Goal: Task Accomplishment & Management: Manage account settings

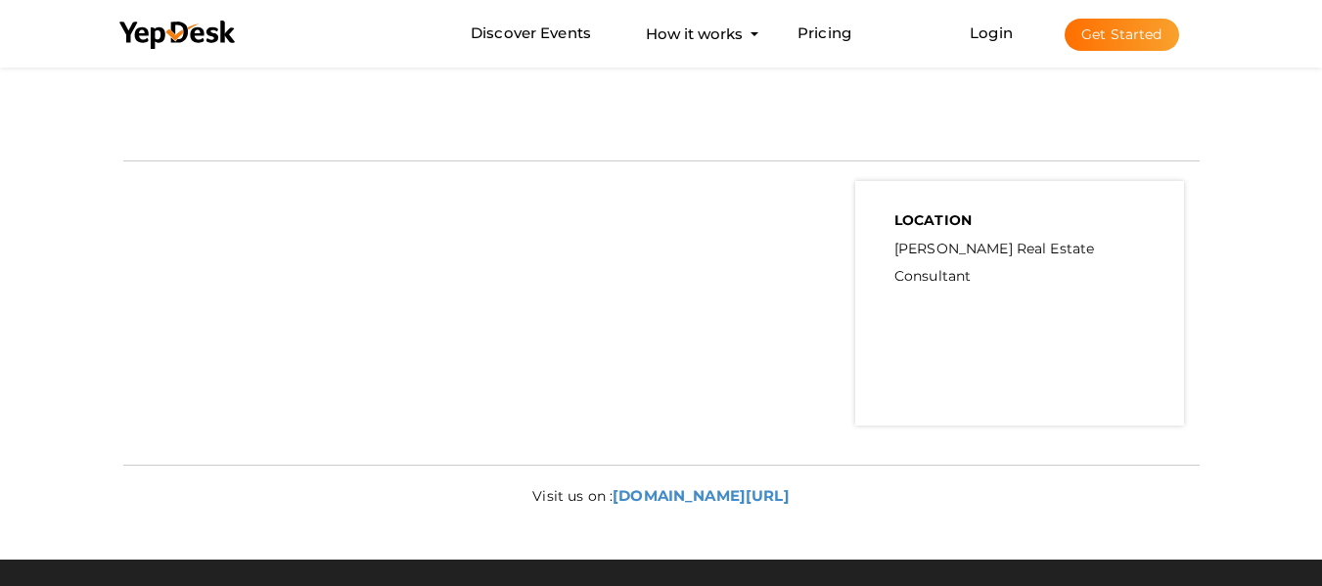
scroll to position [783, 0]
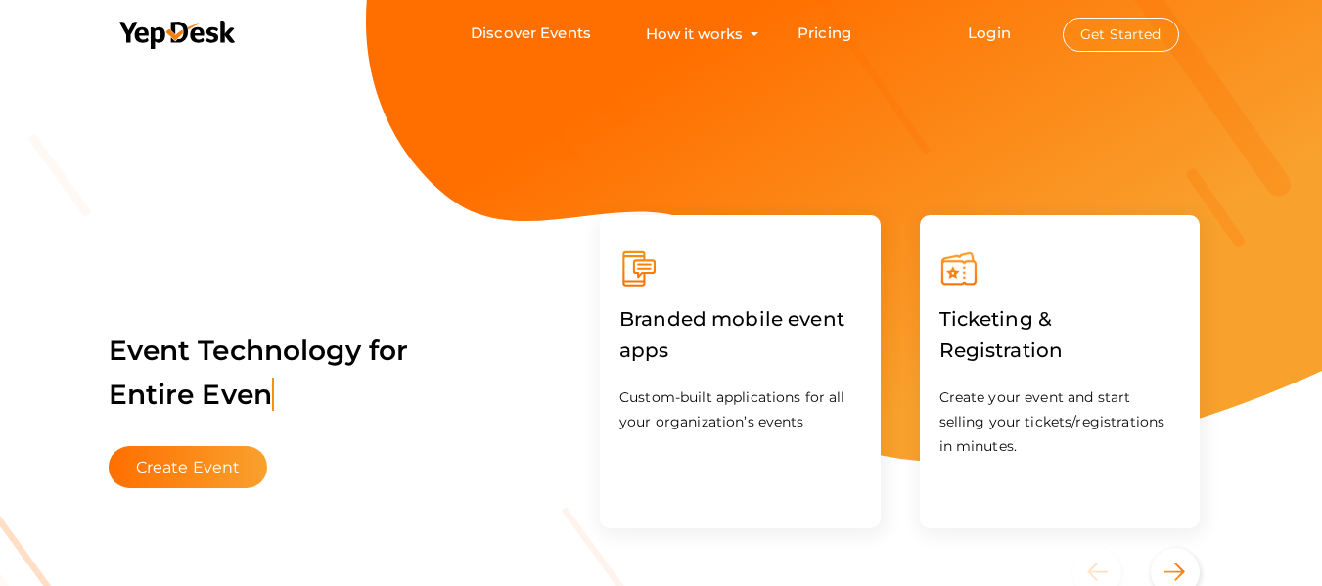
click at [1122, 37] on button "Get Started" at bounding box center [1121, 35] width 116 height 34
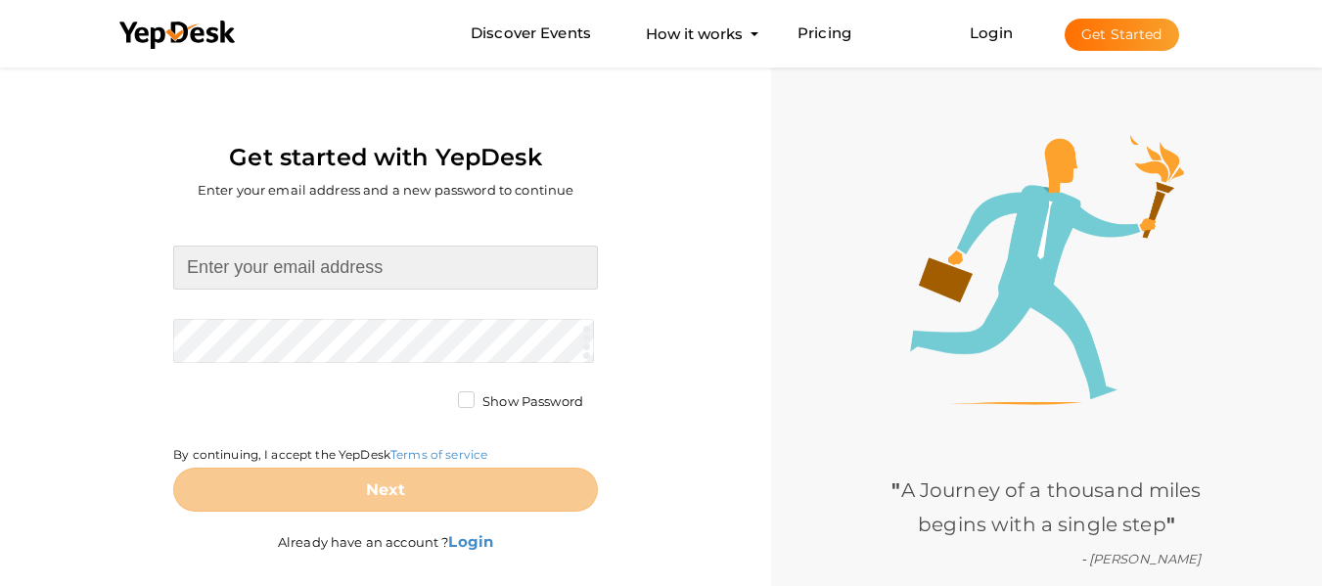
click at [355, 263] on input at bounding box center [385, 268] width 425 height 44
type input "[EMAIL_ADDRESS][DOMAIN_NAME]"
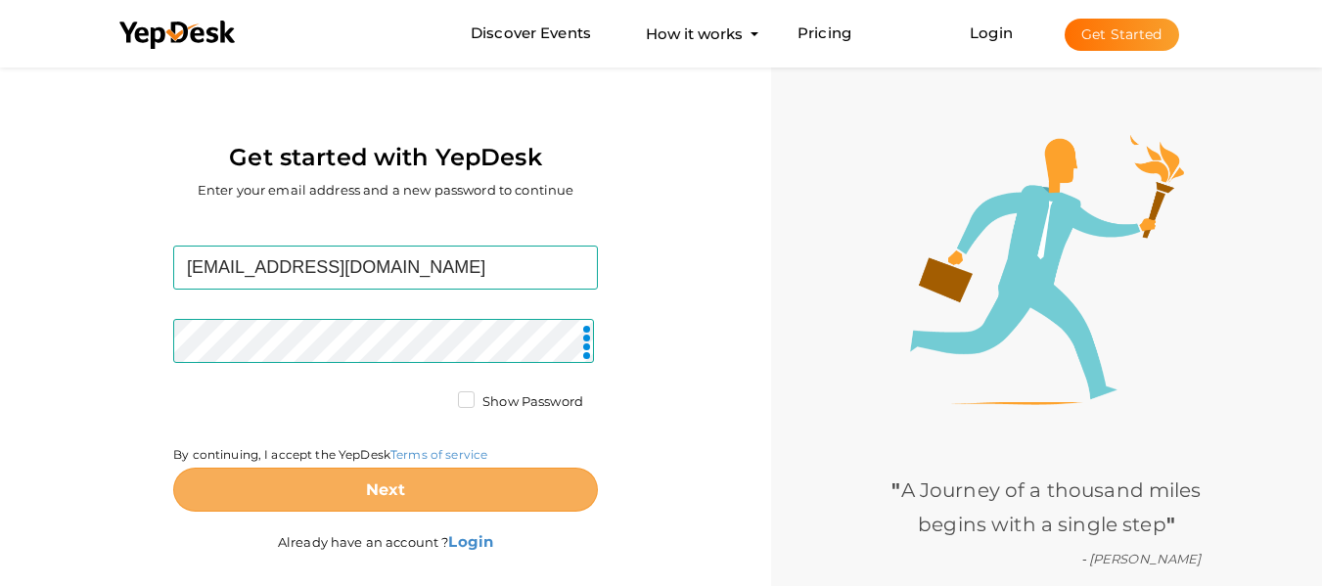
click at [380, 491] on b "Next" at bounding box center [386, 490] width 40 height 19
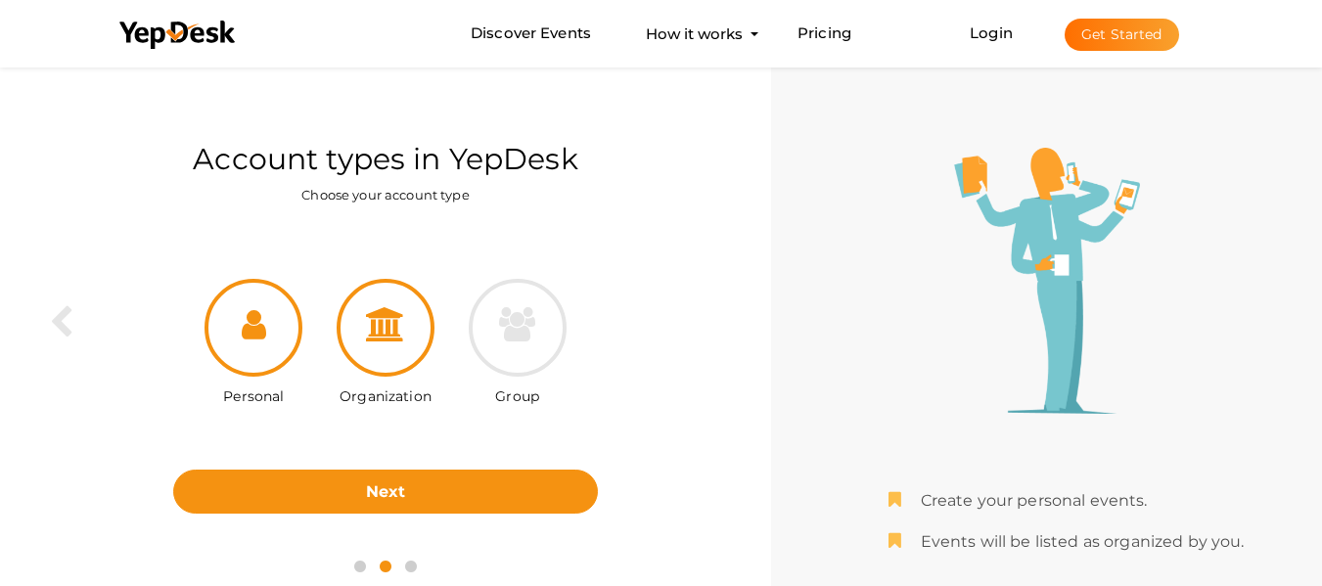
click at [403, 320] on icon at bounding box center [385, 324] width 39 height 34
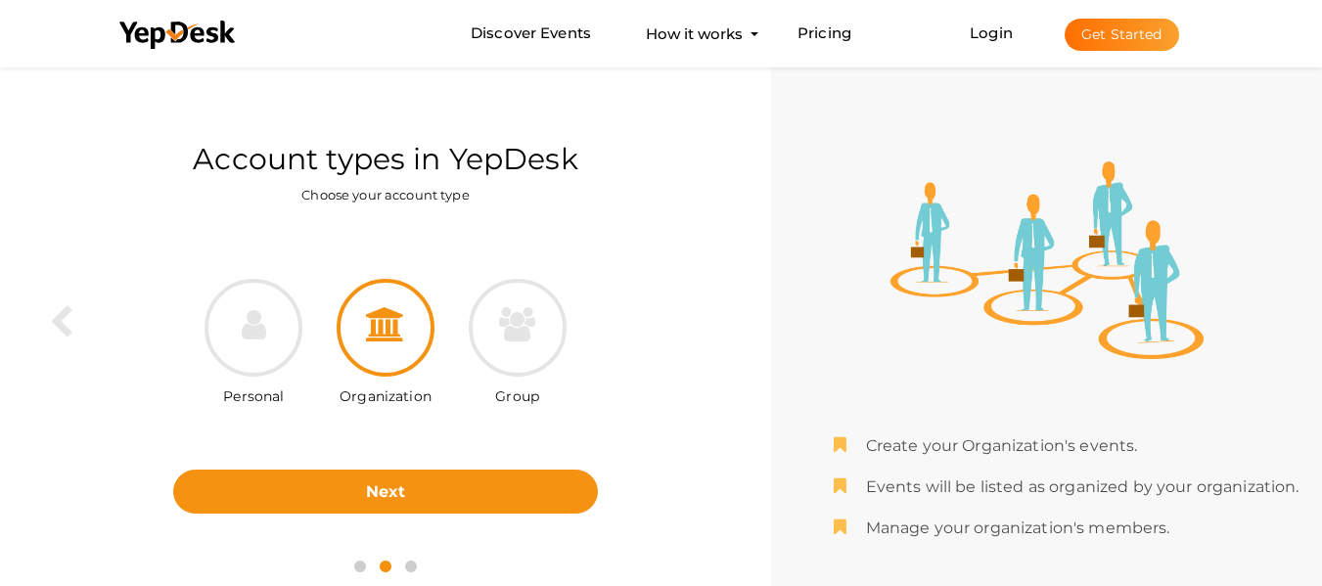
click at [441, 516] on div "Personal Organization Group Next Back" at bounding box center [386, 381] width 742 height 323
click at [443, 516] on div "Personal Organization Group Next Back" at bounding box center [386, 381] width 742 height 323
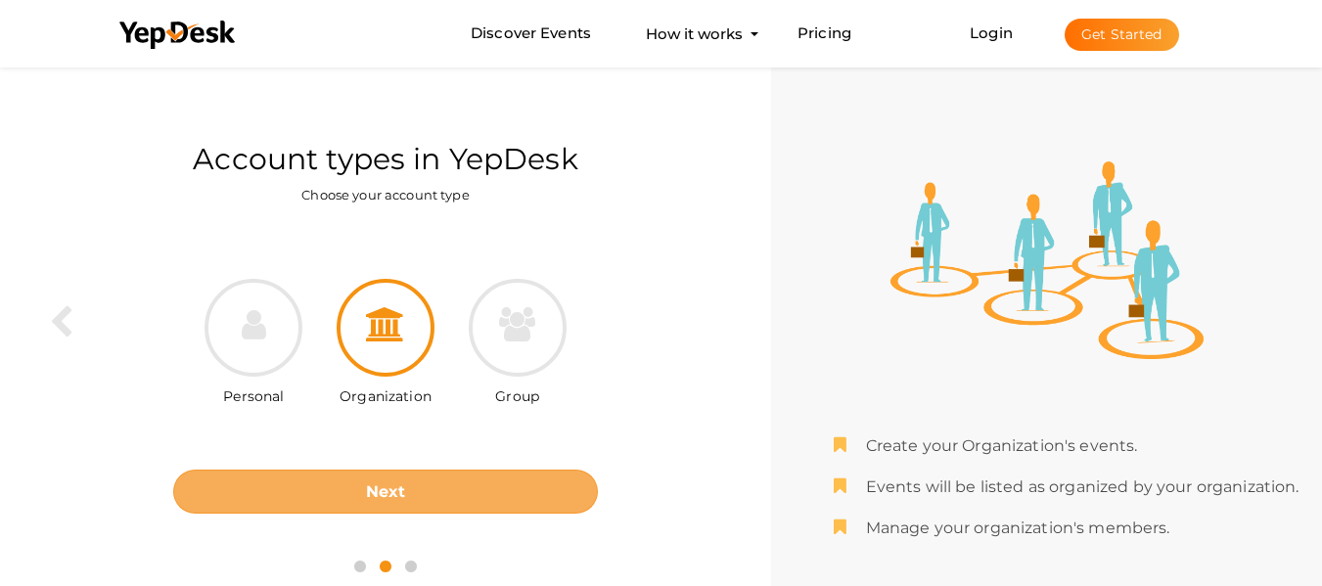
click at [444, 503] on button "Next" at bounding box center [385, 492] width 425 height 44
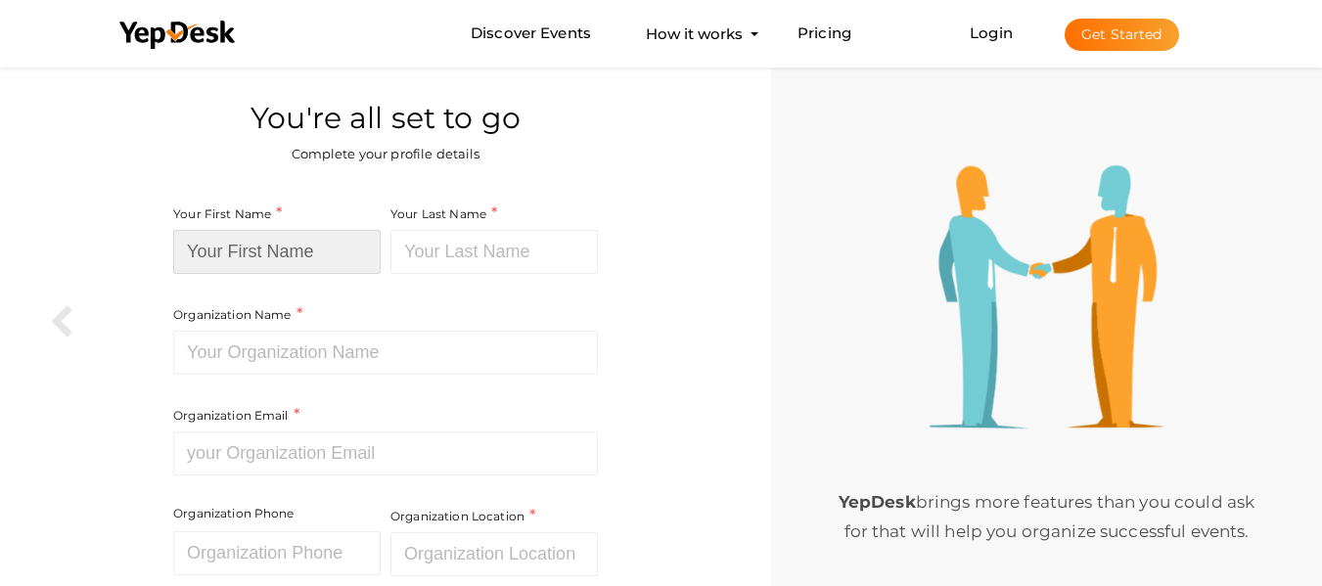
click at [322, 237] on input at bounding box center [276, 252] width 207 height 44
type input "Artefkt"
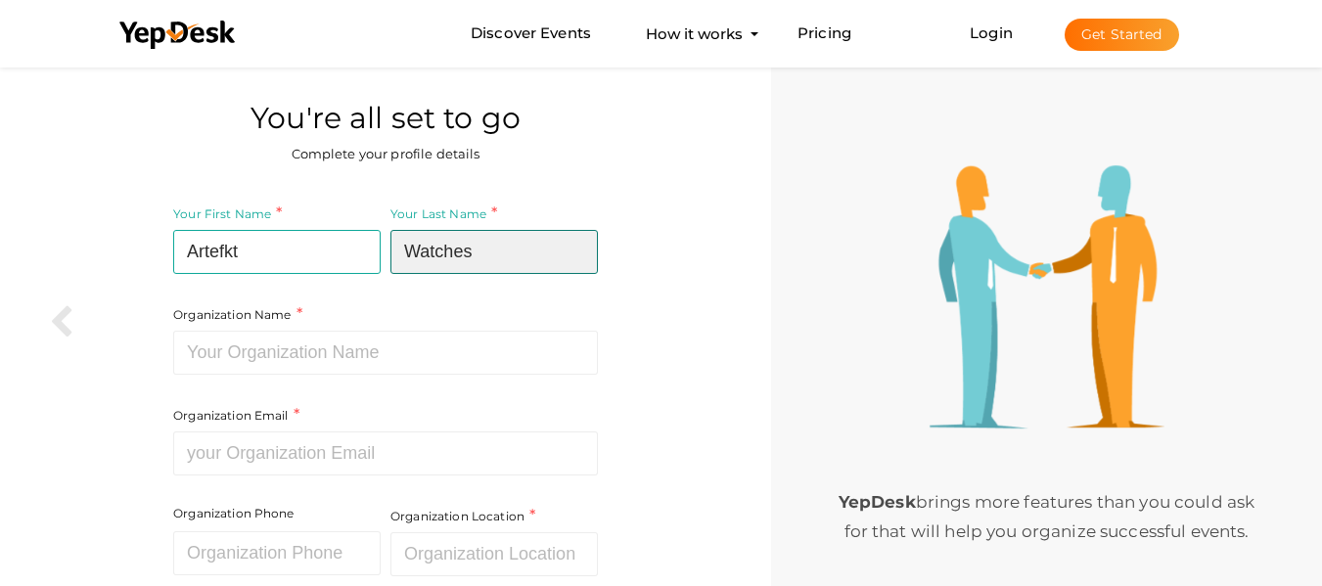
type input "Watches"
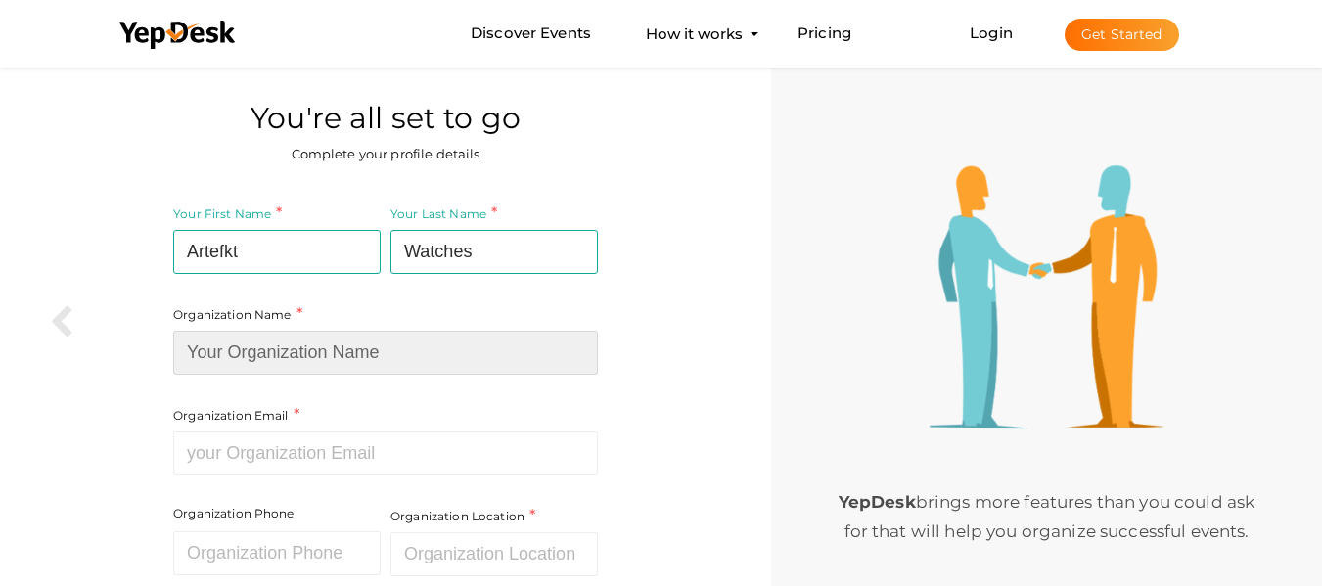
click at [411, 331] on input at bounding box center [385, 353] width 425 height 44
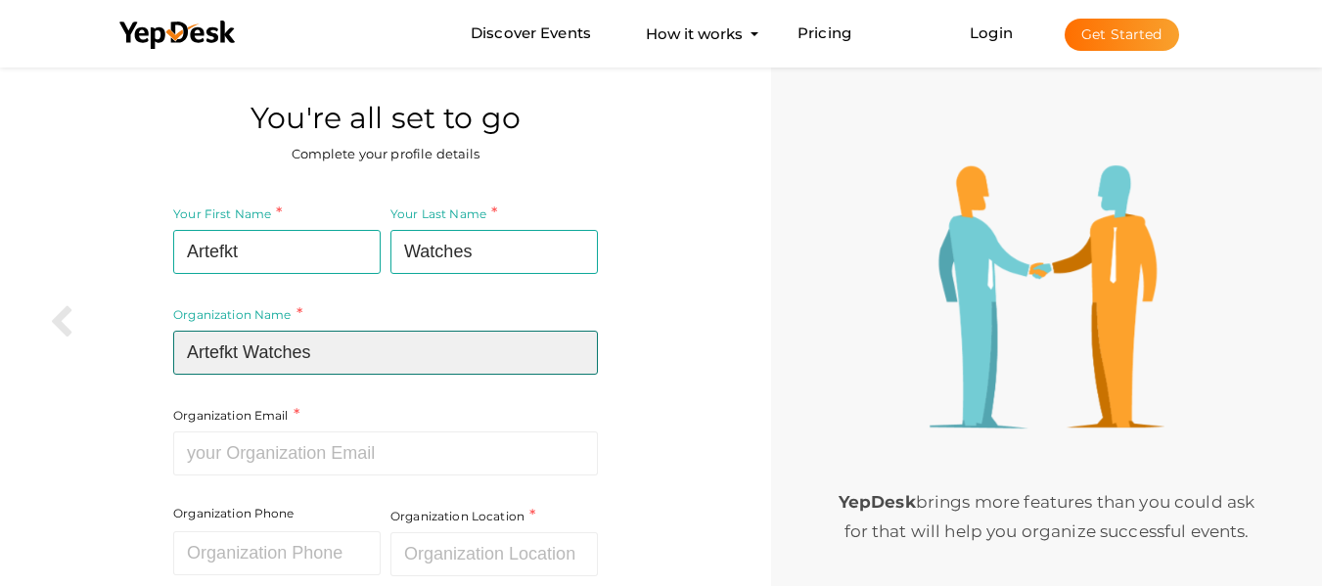
type input "Artefkt Watches"
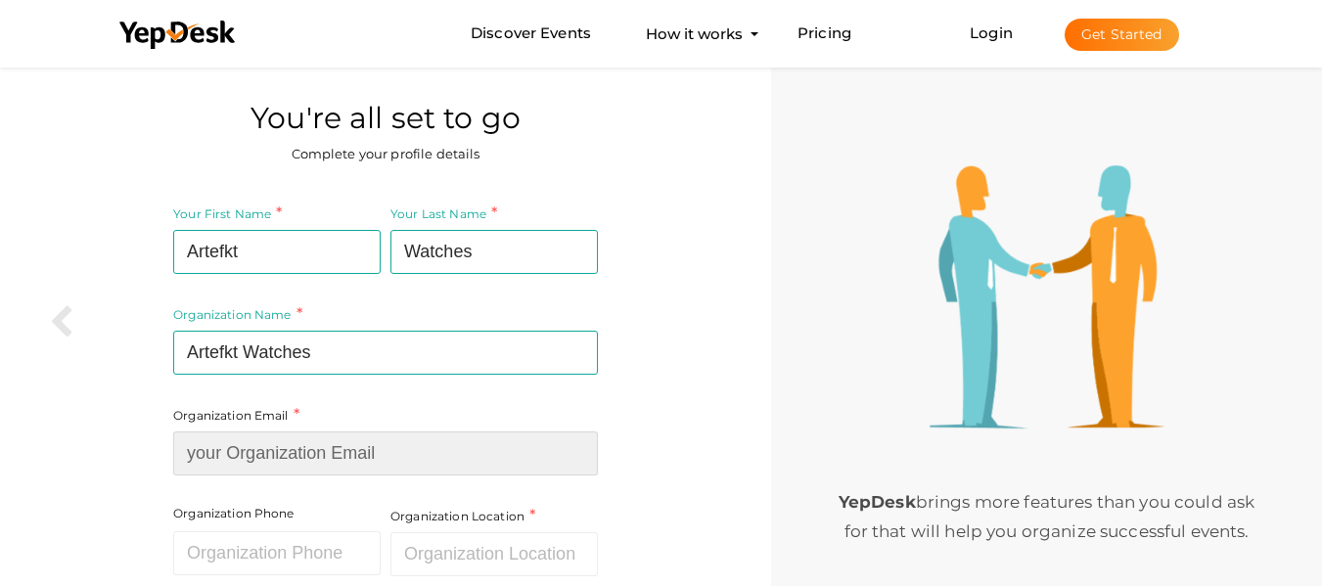
click at [419, 474] on input at bounding box center [385, 454] width 425 height 44
paste input "[EMAIL_ADDRESS][DOMAIN_NAME]"
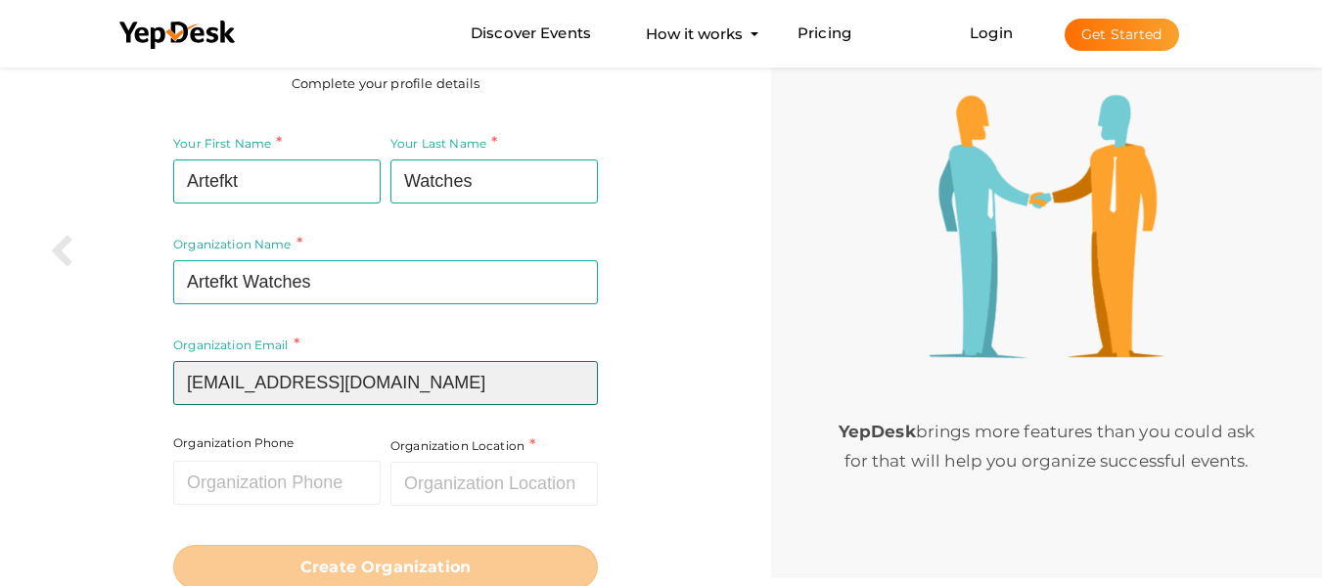
scroll to position [144, 0]
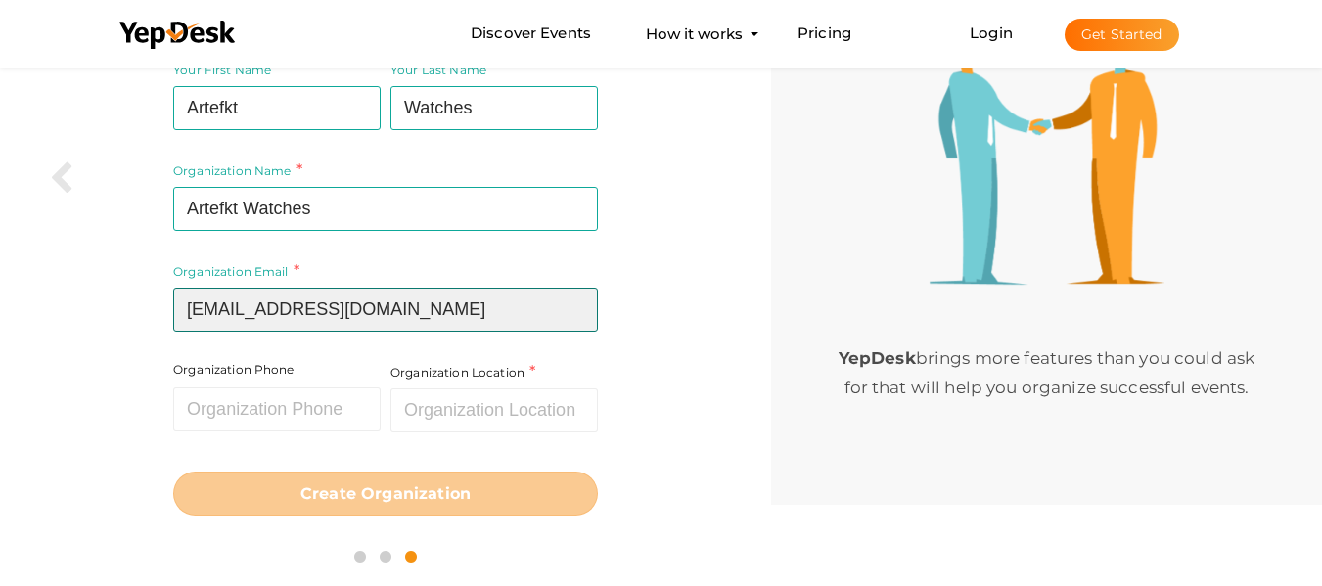
type input "[EMAIL_ADDRESS][DOMAIN_NAME]"
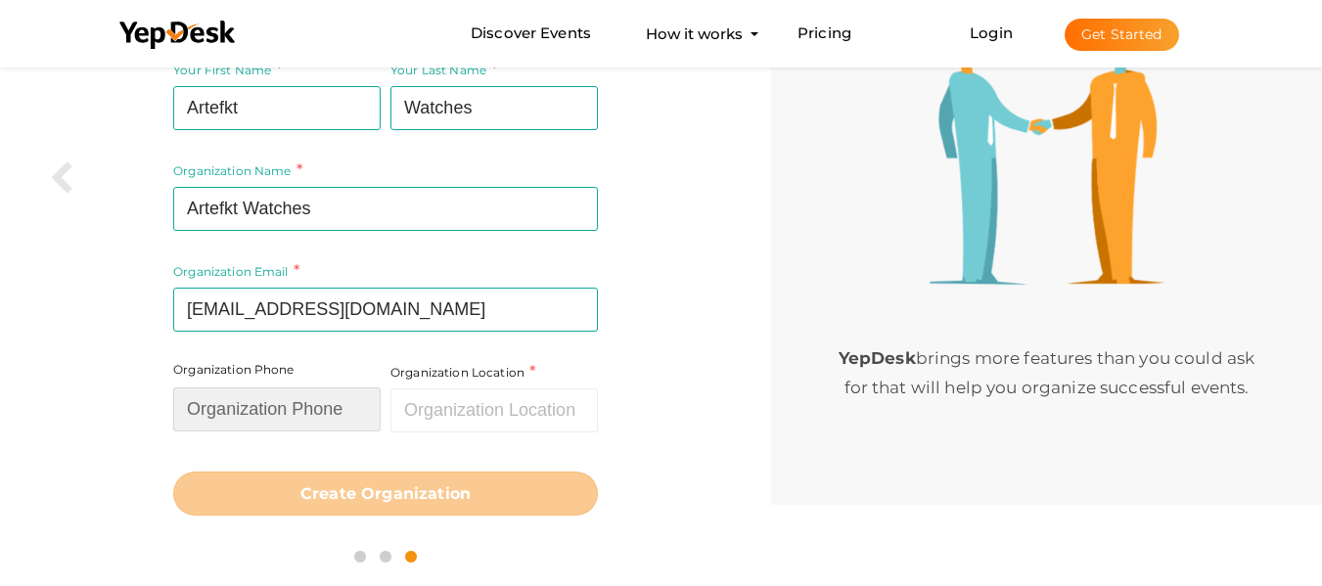
click at [315, 398] on input "text" at bounding box center [276, 410] width 207 height 44
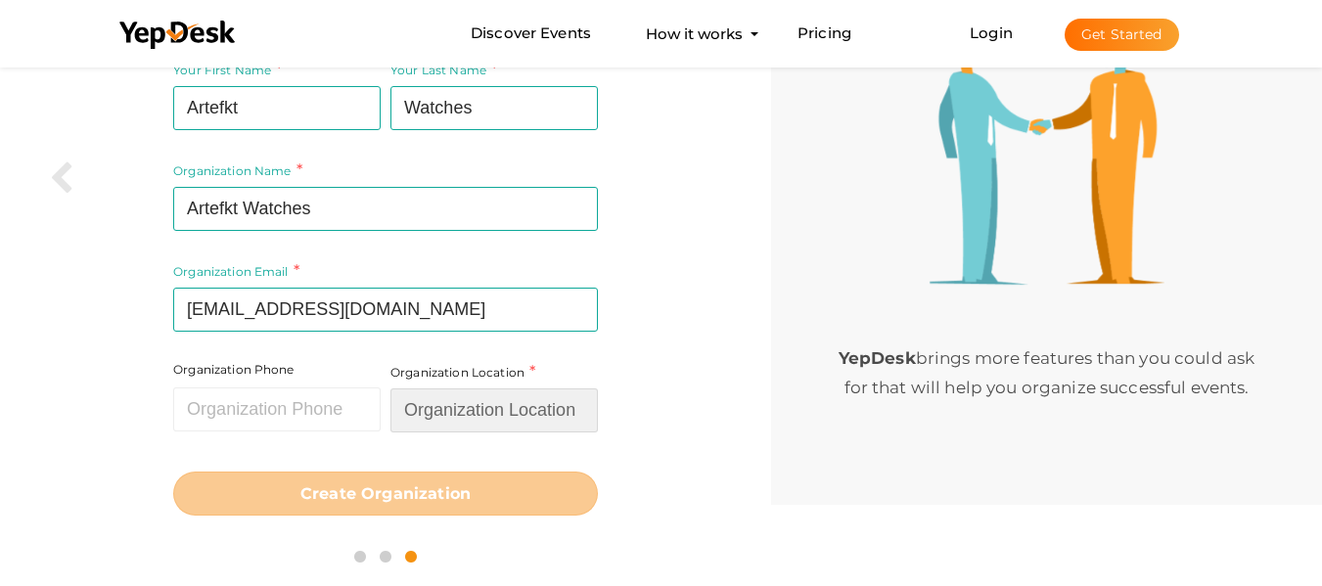
click at [426, 392] on input "text" at bounding box center [493, 411] width 207 height 44
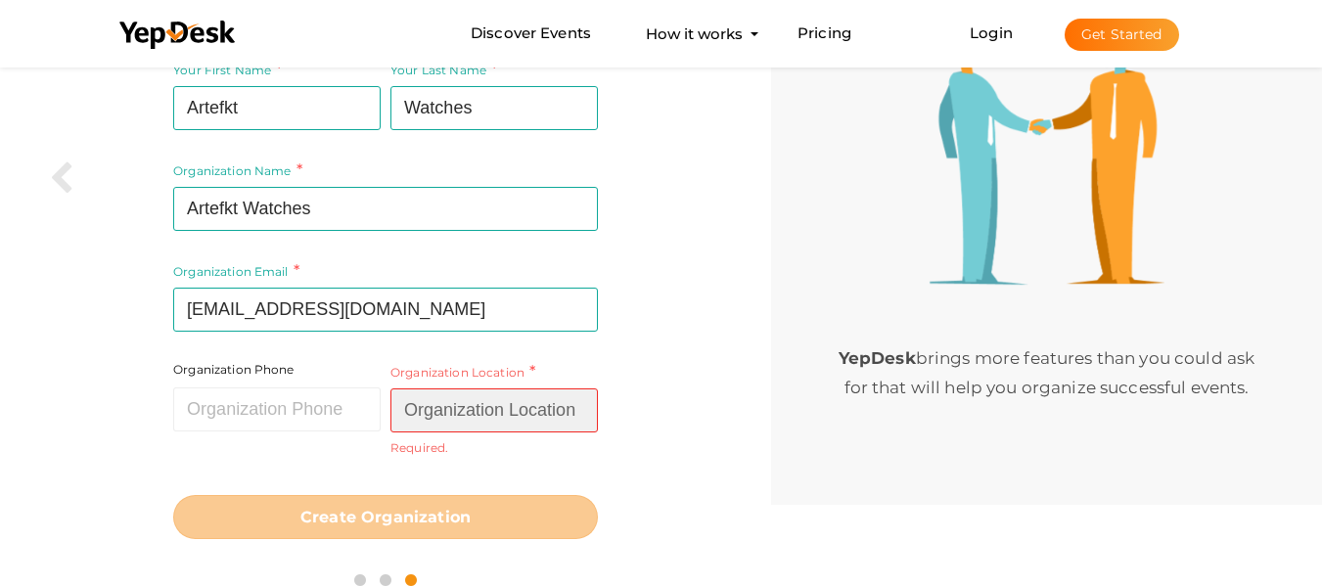
paste input "Michigan"
type input "Michigan"
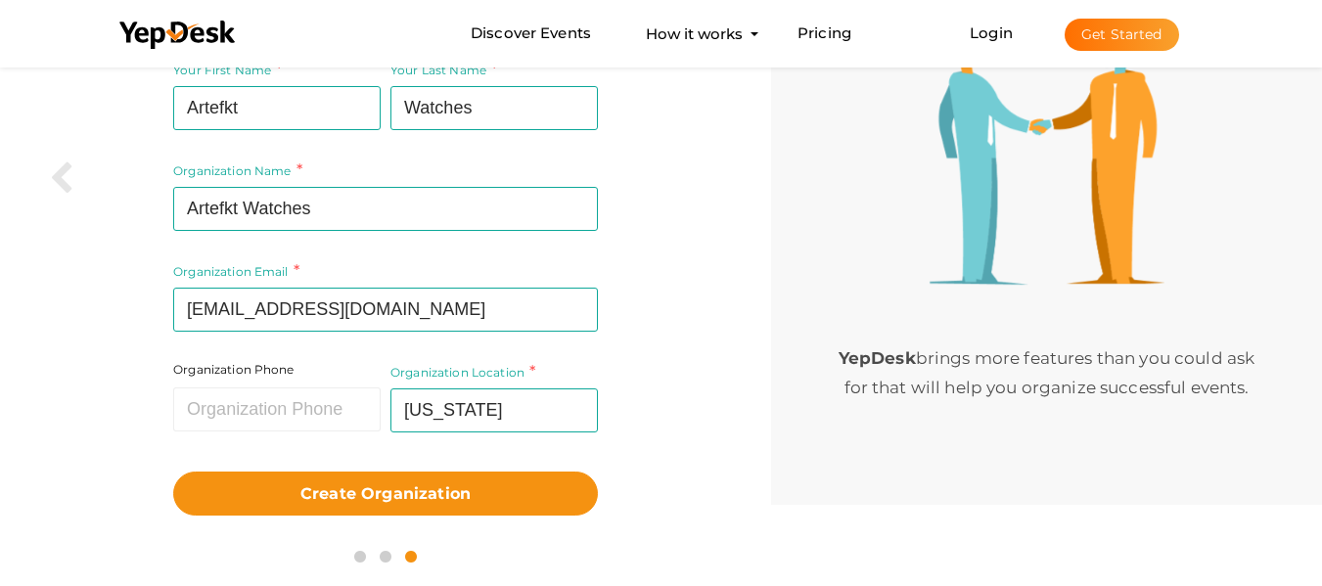
click at [633, 419] on div "Your First Name Artefkt Required. Must contain letters only. Must be between 2 …" at bounding box center [386, 287] width 742 height 480
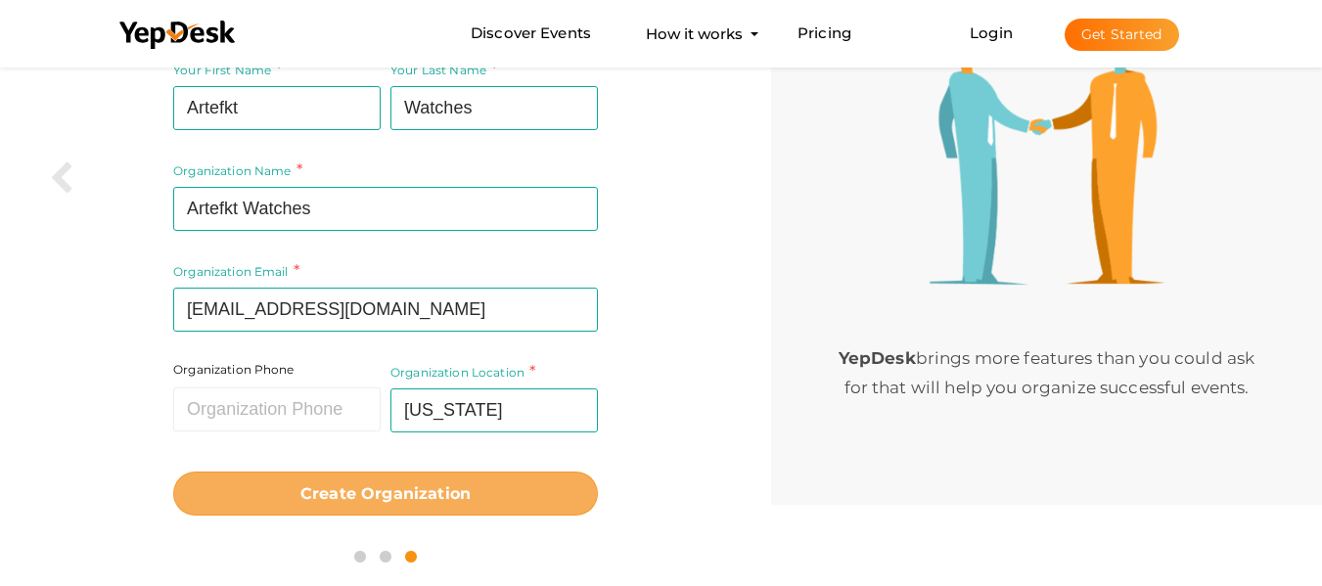
click at [527, 475] on button "Create Organization" at bounding box center [385, 494] width 425 height 44
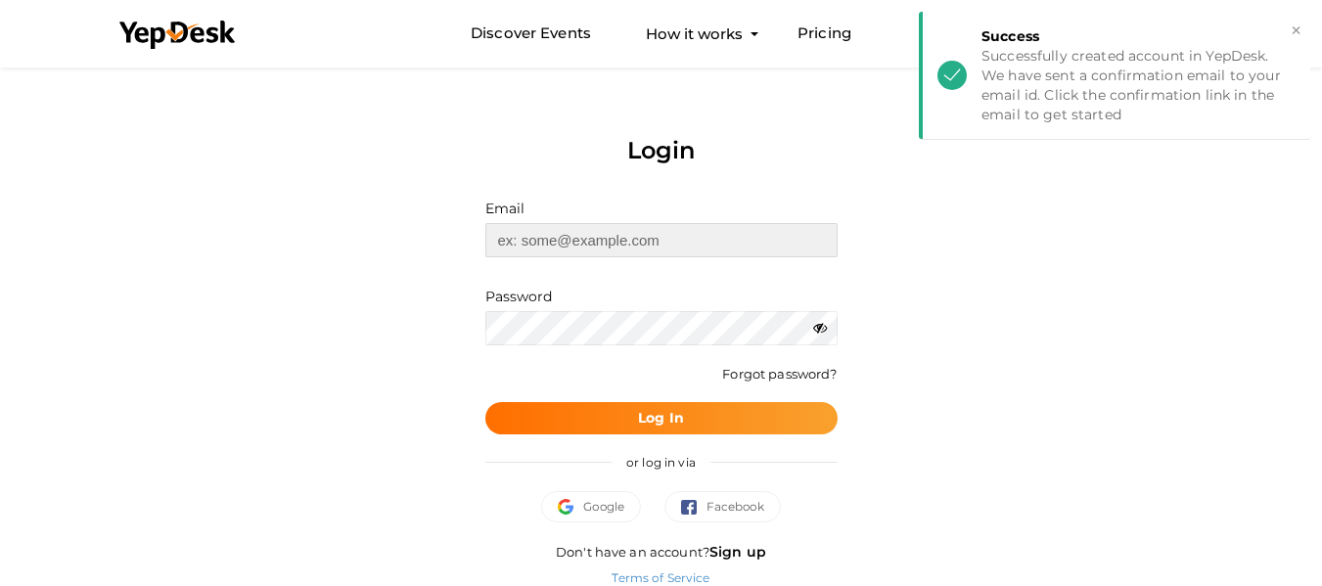
click at [645, 240] on input "text" at bounding box center [661, 240] width 352 height 34
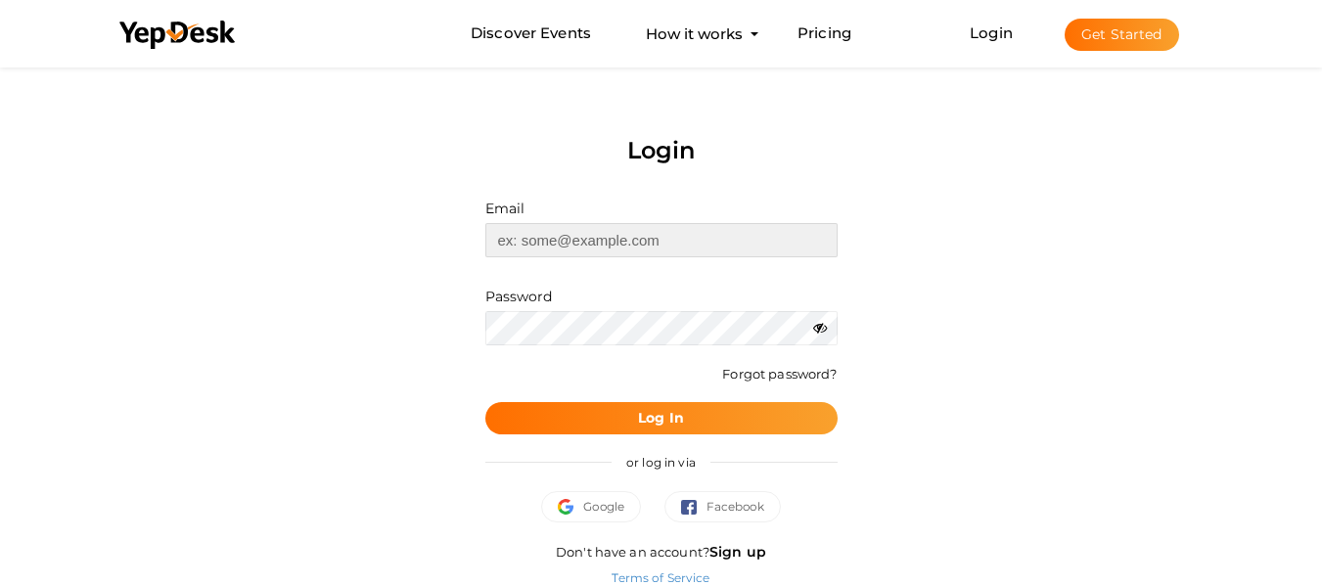
type input "[EMAIL_ADDRESS][DOMAIN_NAME]"
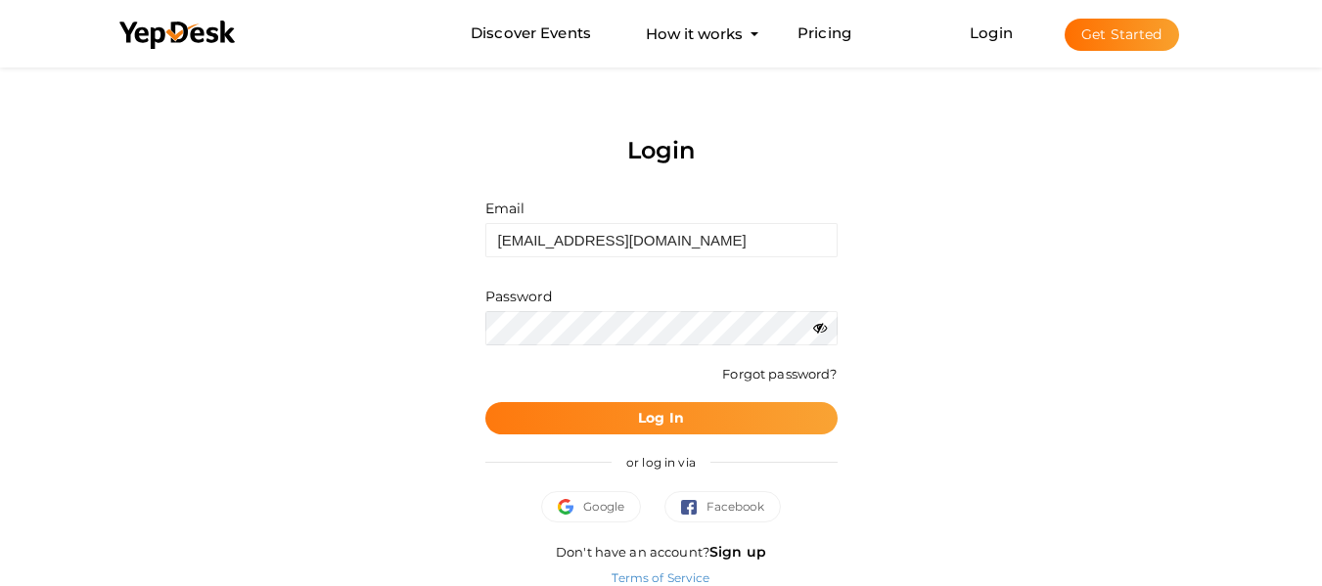
click at [653, 423] on b "Log In" at bounding box center [661, 418] width 46 height 18
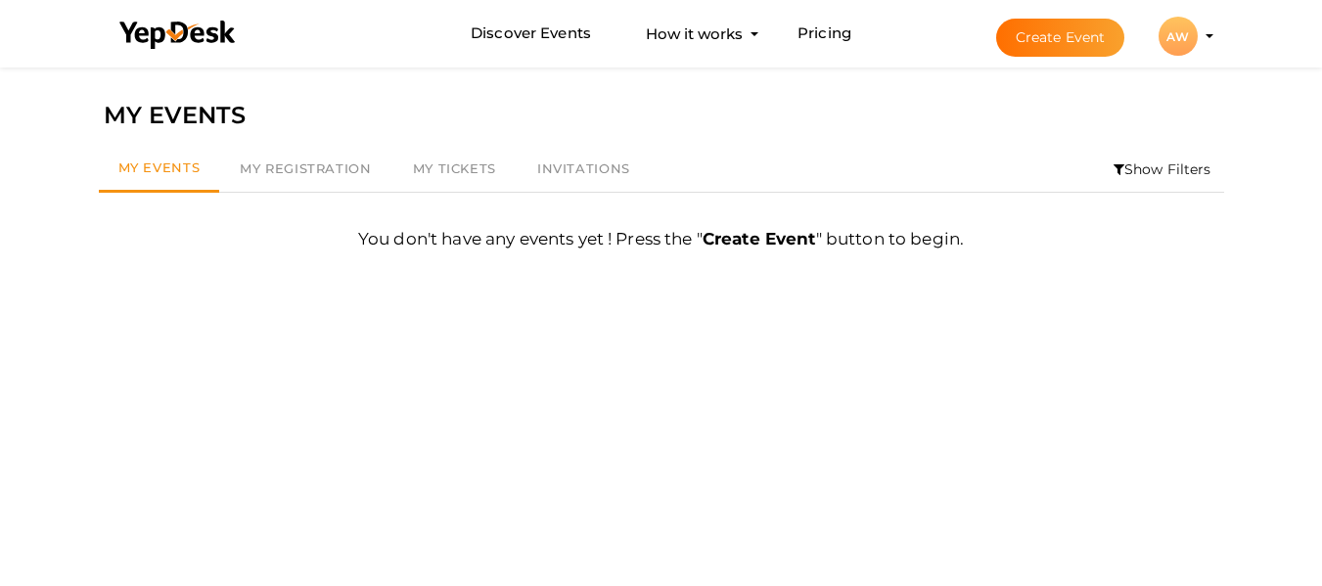
click at [1186, 44] on div "AW" at bounding box center [1178, 36] width 39 height 39
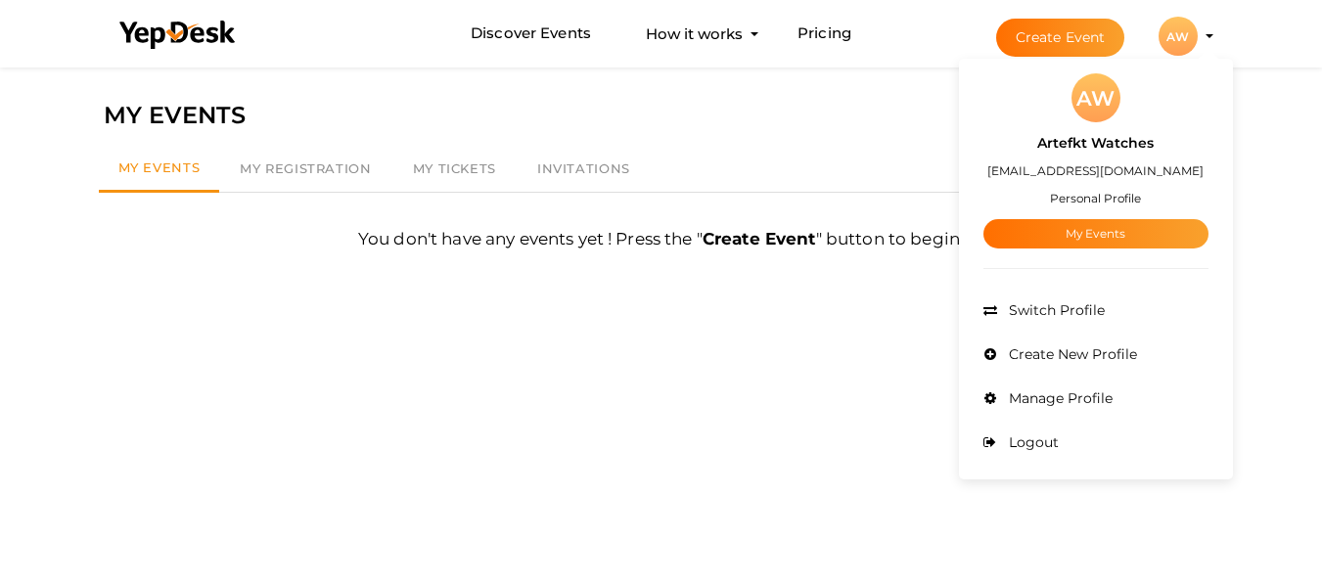
click at [1107, 203] on small "Personal Profile" at bounding box center [1095, 198] width 91 height 15
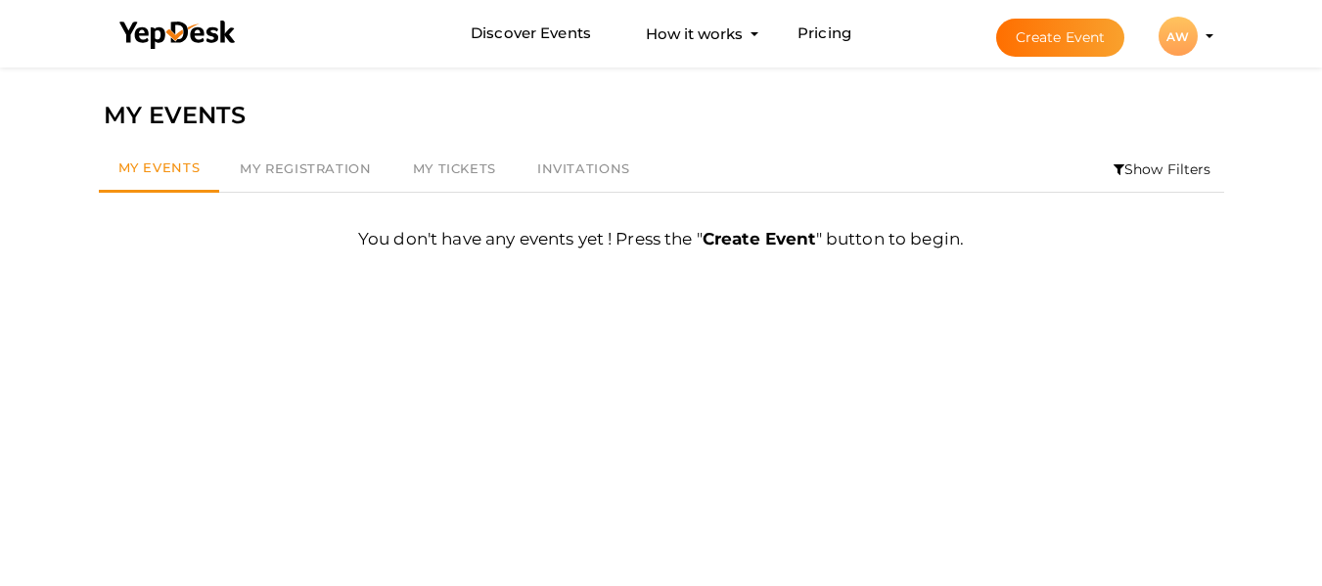
click at [1184, 24] on div "AW" at bounding box center [1178, 36] width 39 height 39
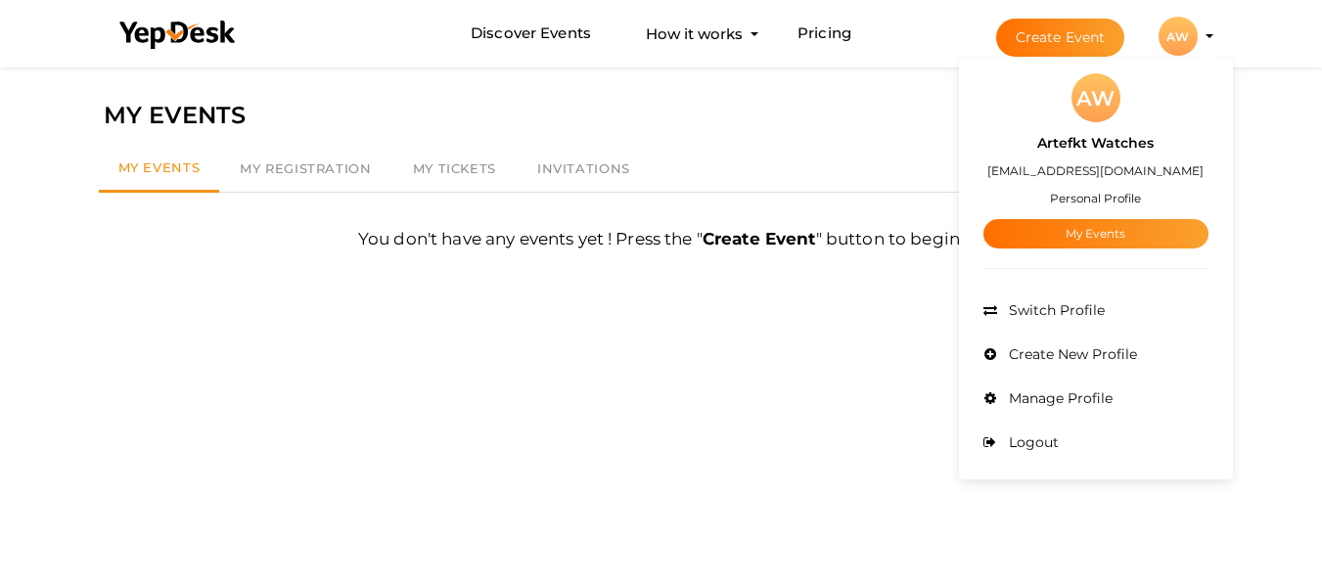
click at [1121, 153] on label "Artefkt Watches" at bounding box center [1095, 143] width 116 height 23
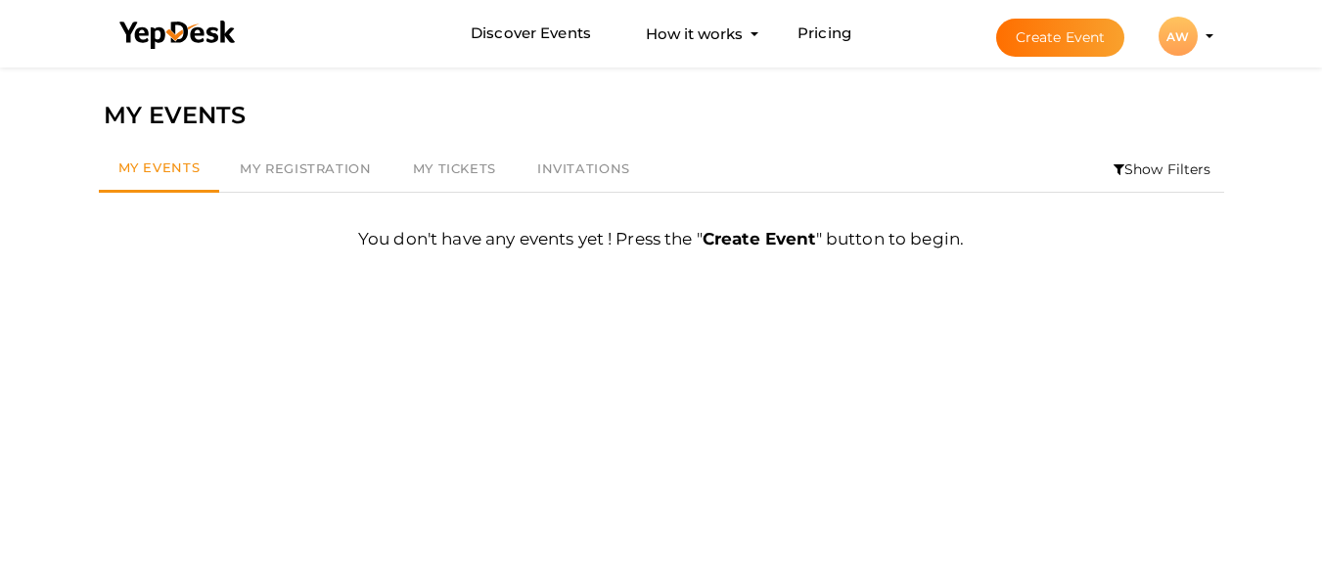
click at [1182, 23] on div "AW" at bounding box center [1178, 36] width 39 height 39
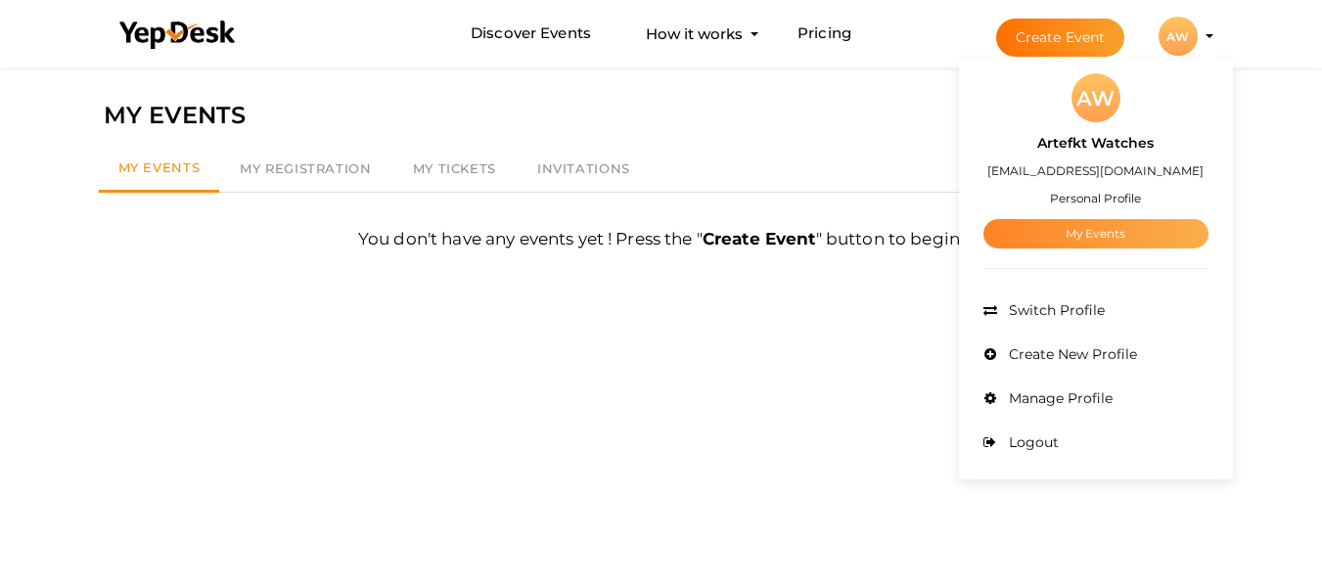
click at [1101, 229] on link "My Events" at bounding box center [1096, 233] width 225 height 29
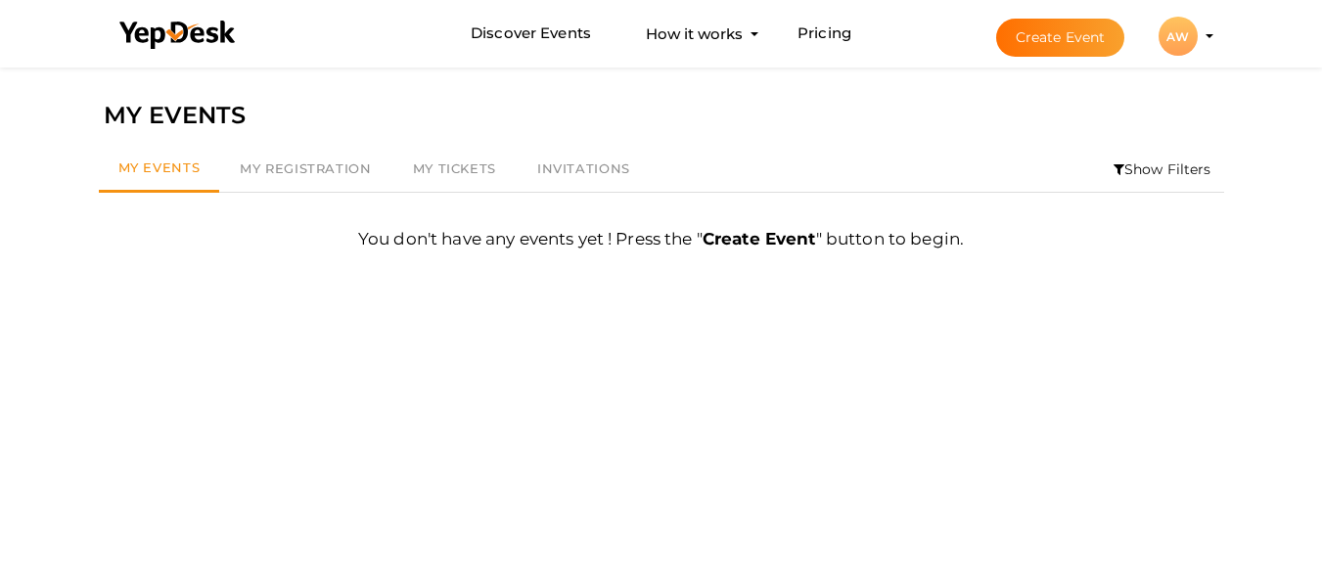
click at [1191, 27] on div "AW" at bounding box center [1178, 36] width 39 height 39
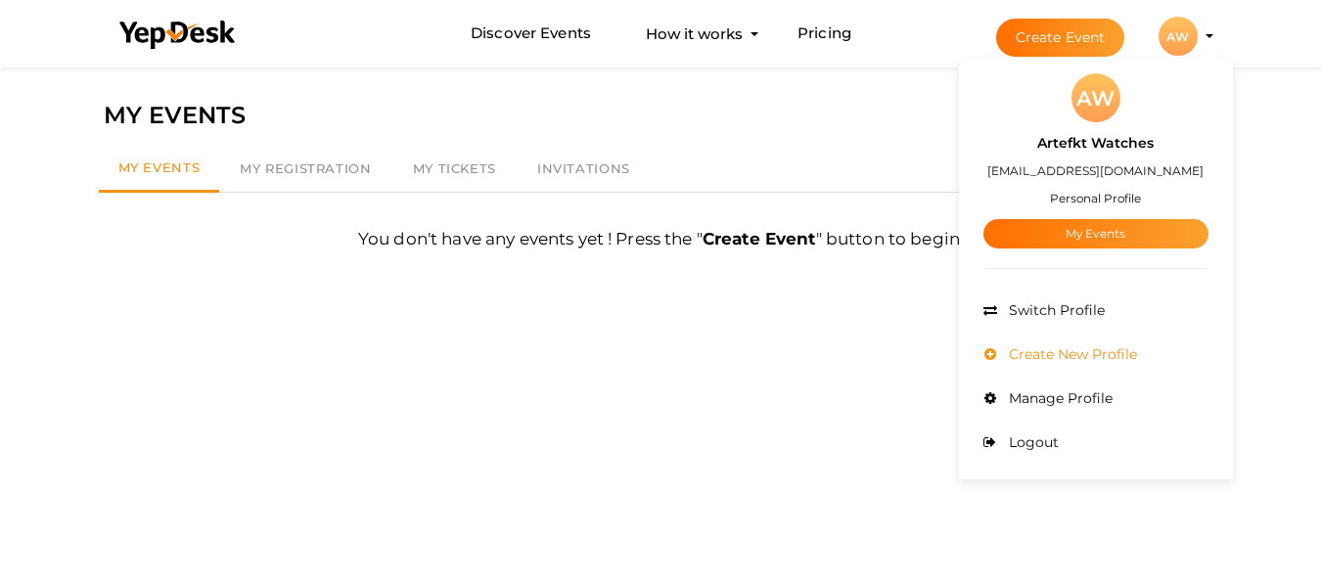
click at [1052, 352] on span "Create New Profile" at bounding box center [1070, 354] width 133 height 18
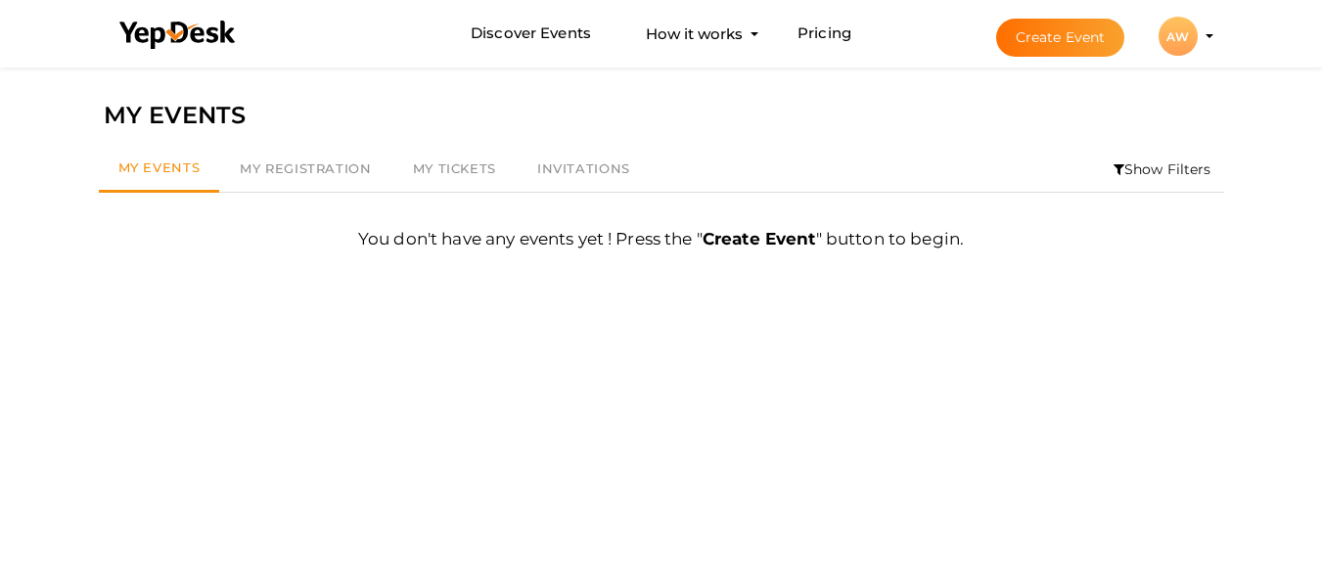
click at [1211, 45] on li "Create Event AW AW Artefkt Watches dev@artefktwatches.com Personal Profile My E…" at bounding box center [1087, 36] width 261 height 70
click at [1212, 35] on li "Create Event AW AW Artefkt Watches dev@artefktwatches.com Personal Profile My E…" at bounding box center [1087, 36] width 261 height 70
click at [1063, 31] on button "Create Event" at bounding box center [1060, 38] width 129 height 38
click at [1198, 36] on profile-pic "AW" at bounding box center [1178, 36] width 39 height 15
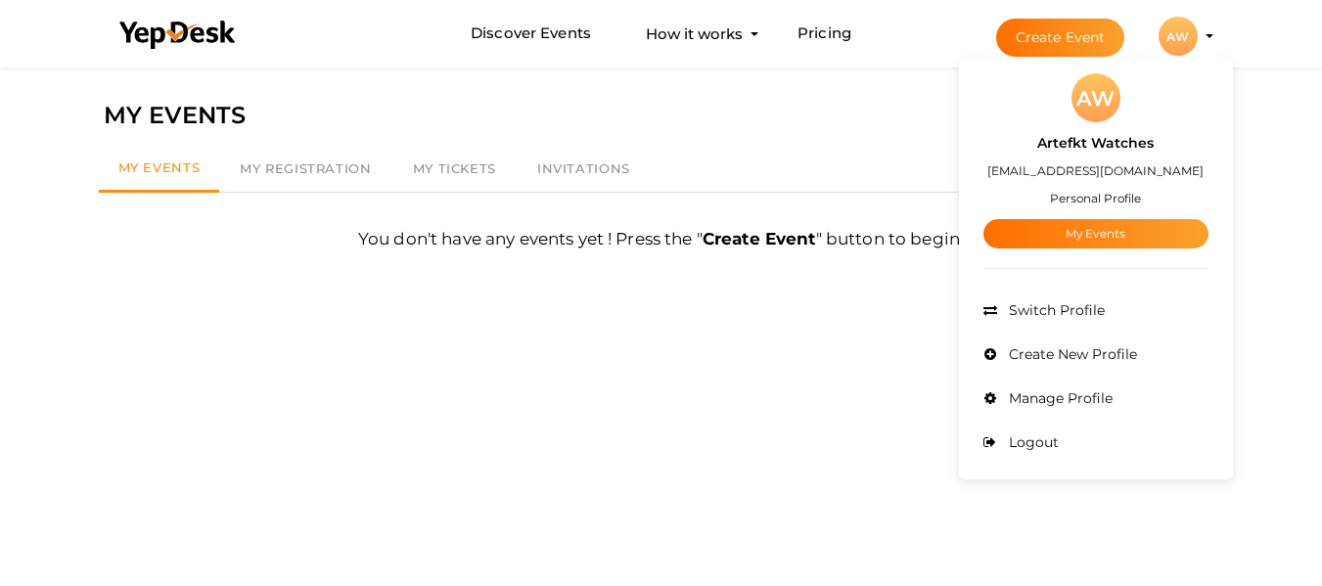
click at [1069, 394] on span "Manage Profile" at bounding box center [1058, 399] width 109 height 18
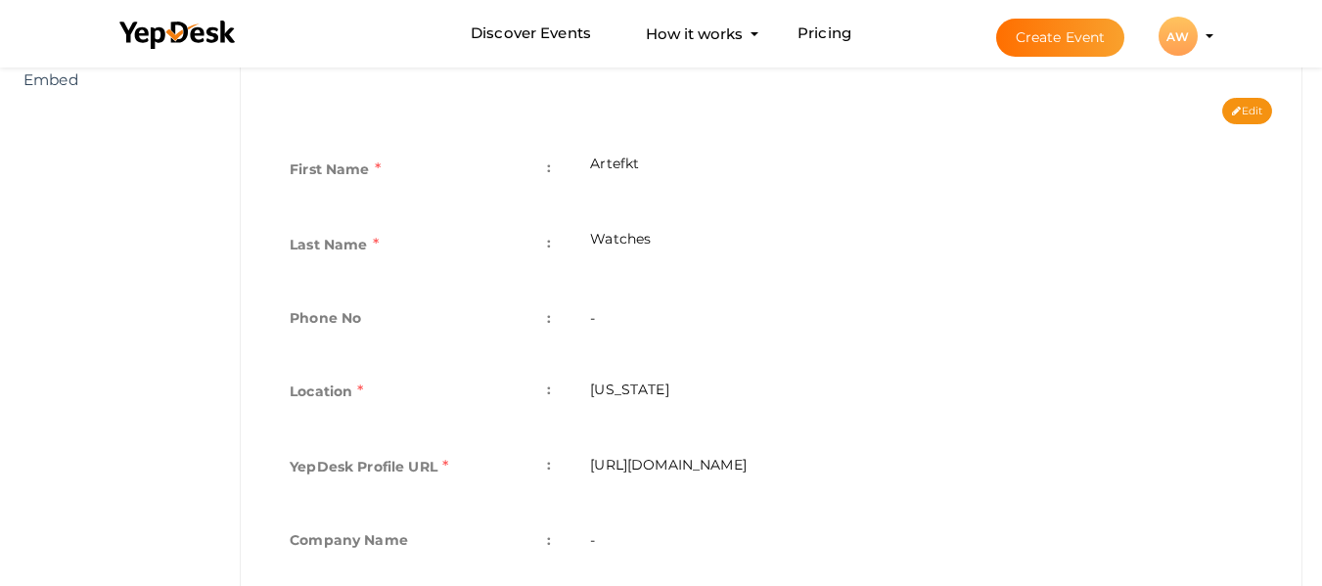
scroll to position [294, 0]
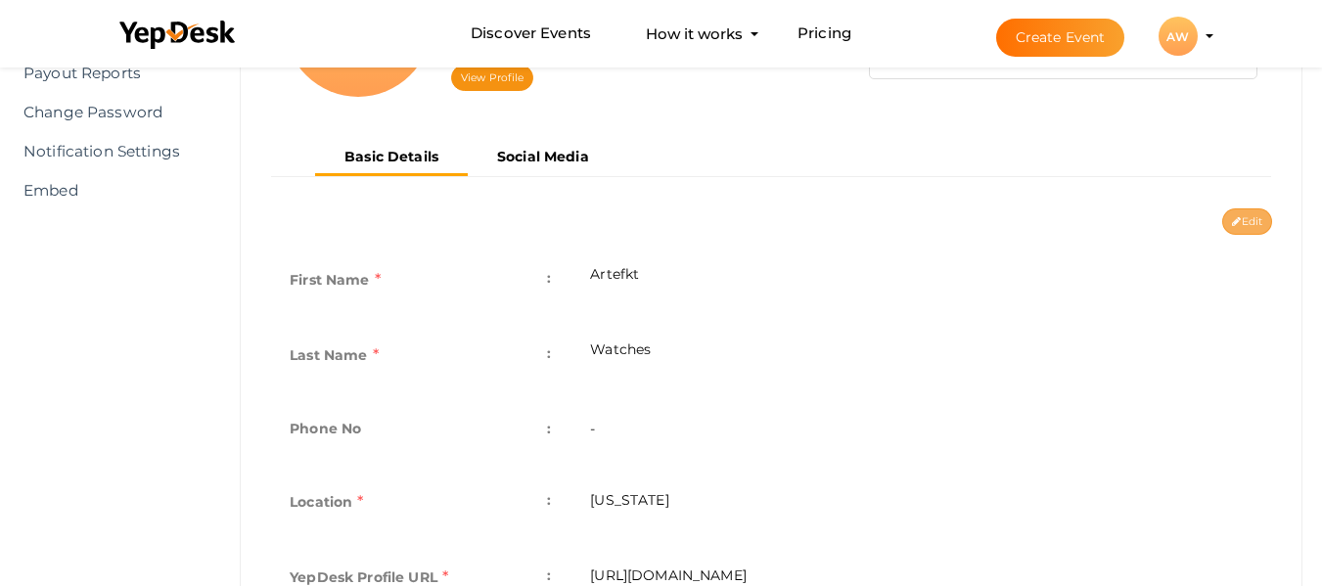
click at [1235, 220] on icon at bounding box center [1236, 222] width 9 height 11
type input "Artefkt"
type input "Watches"
type input "Michigan"
type input "artefkt-watches"
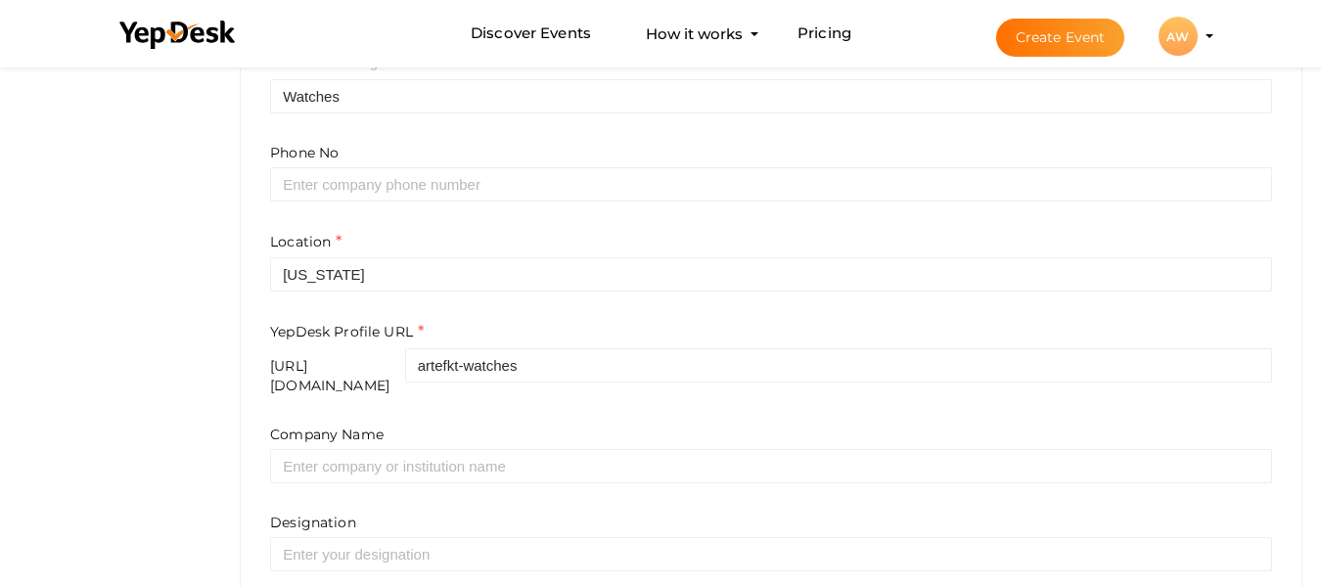
scroll to position [685, 0]
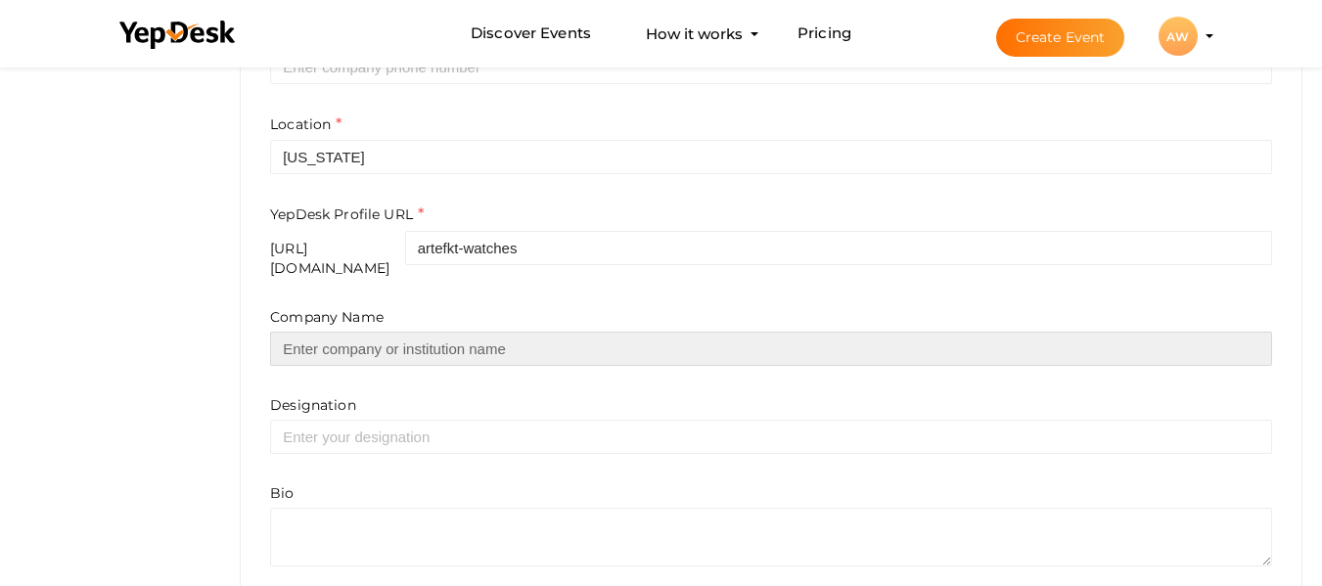
click at [619, 343] on input "text" at bounding box center [771, 349] width 1002 height 34
type input "Artefkt Watches"
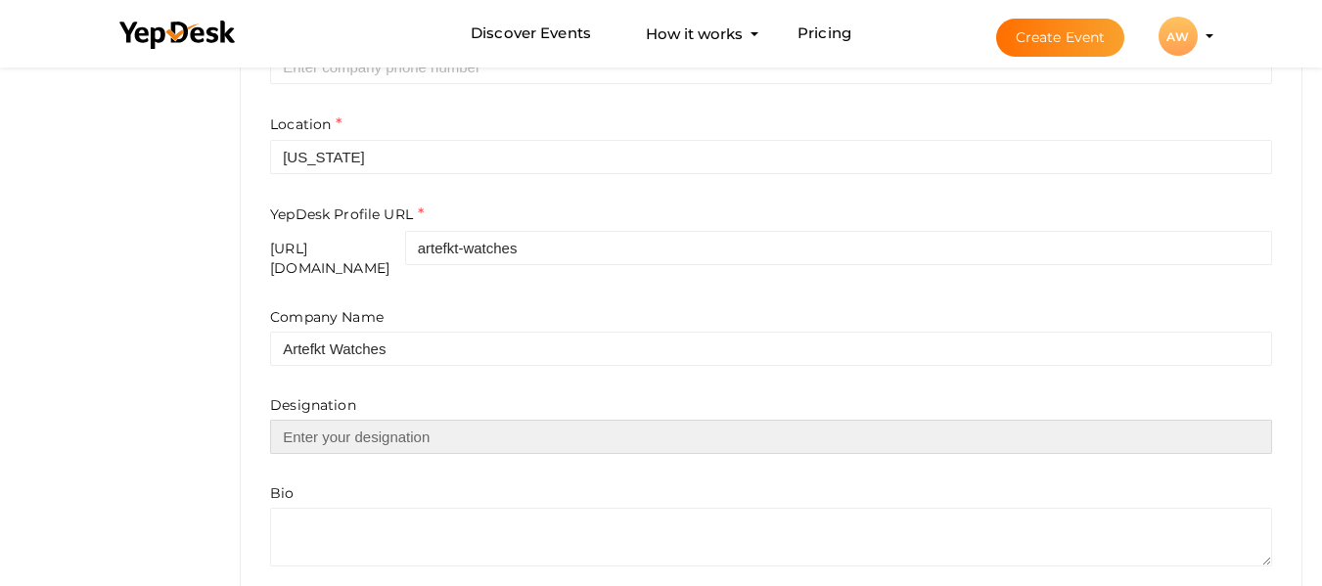
click at [510, 428] on input "text" at bounding box center [771, 437] width 1002 height 34
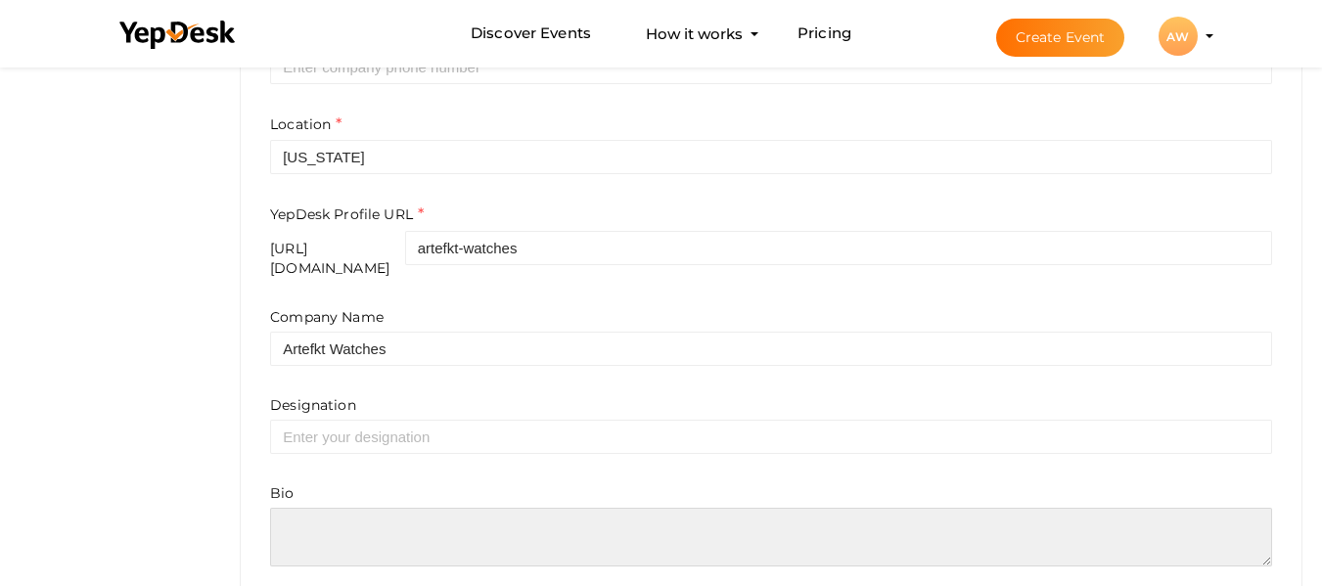
click at [543, 508] on textarea at bounding box center [771, 537] width 1002 height 59
paste textarea "Artefkt Watches blends timeless craftsmanship with modern design, offering meti…"
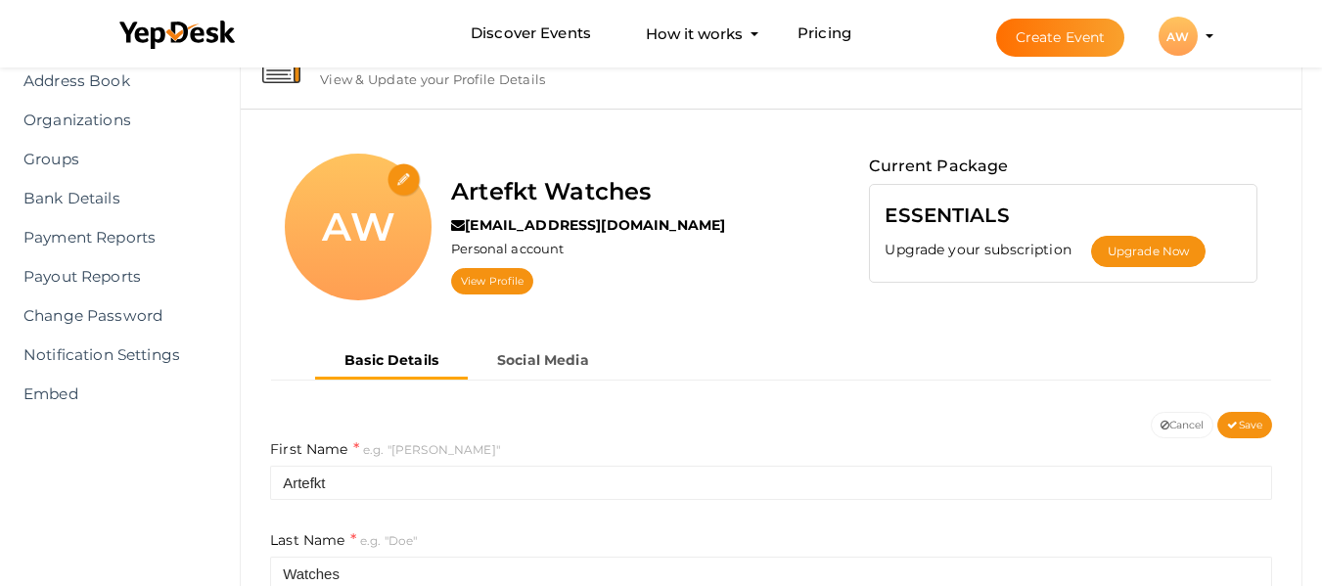
scroll to position [78, 0]
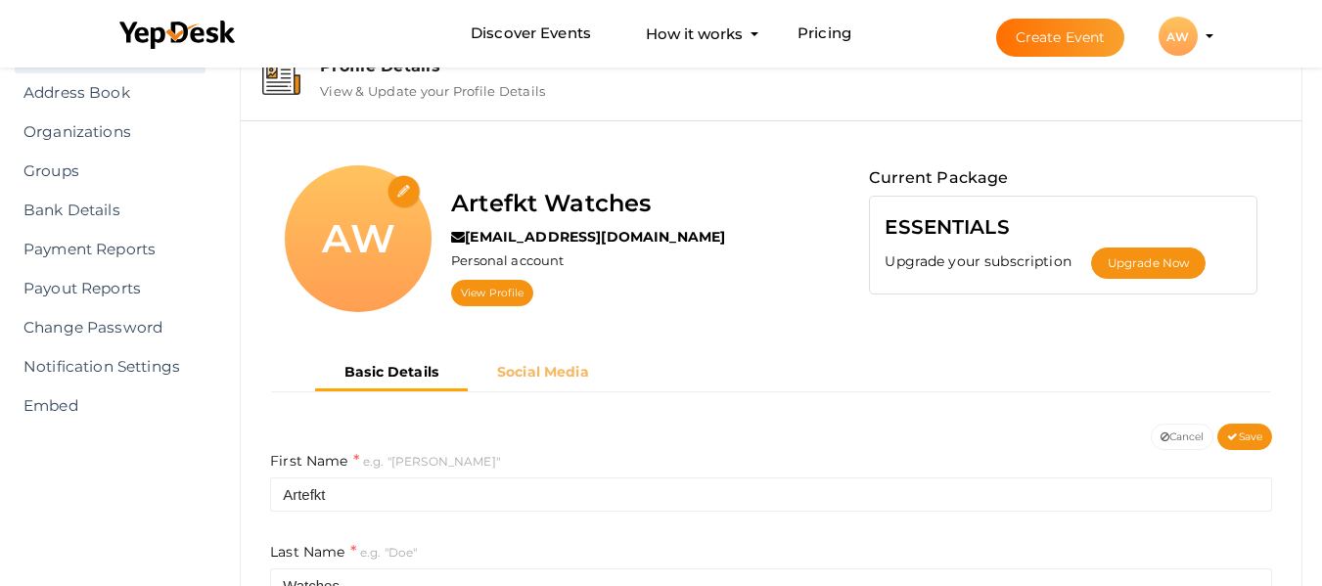
type textarea "Artefkt Watches blends timeless craftsmanship with modern design, offering meti…"
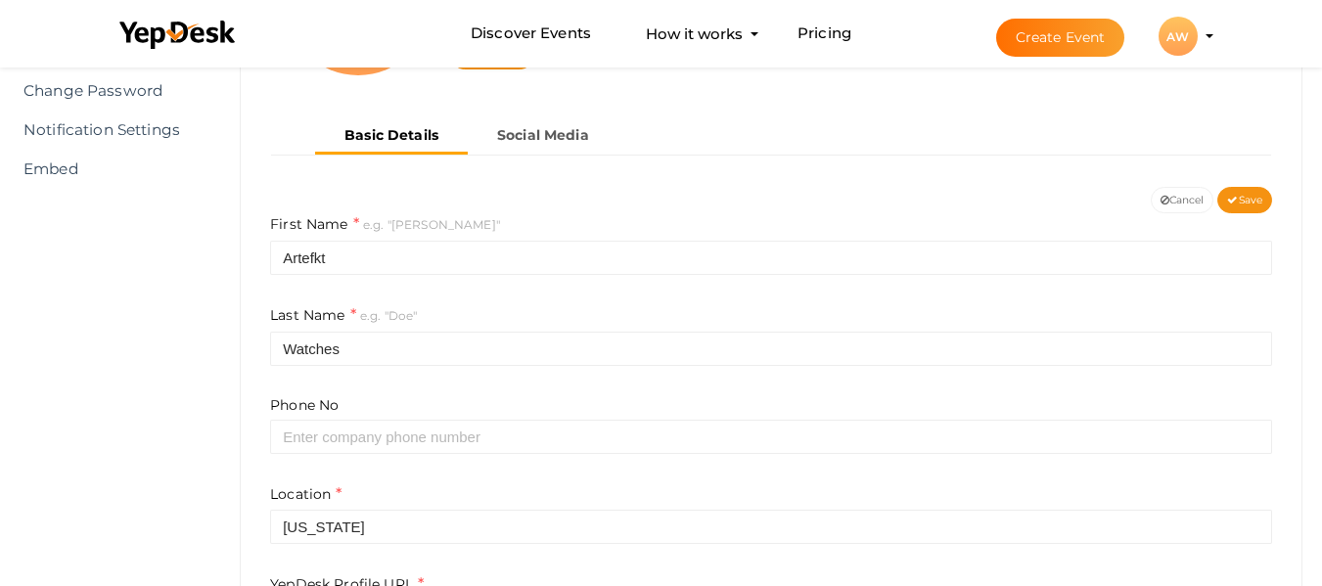
scroll to position [176, 0]
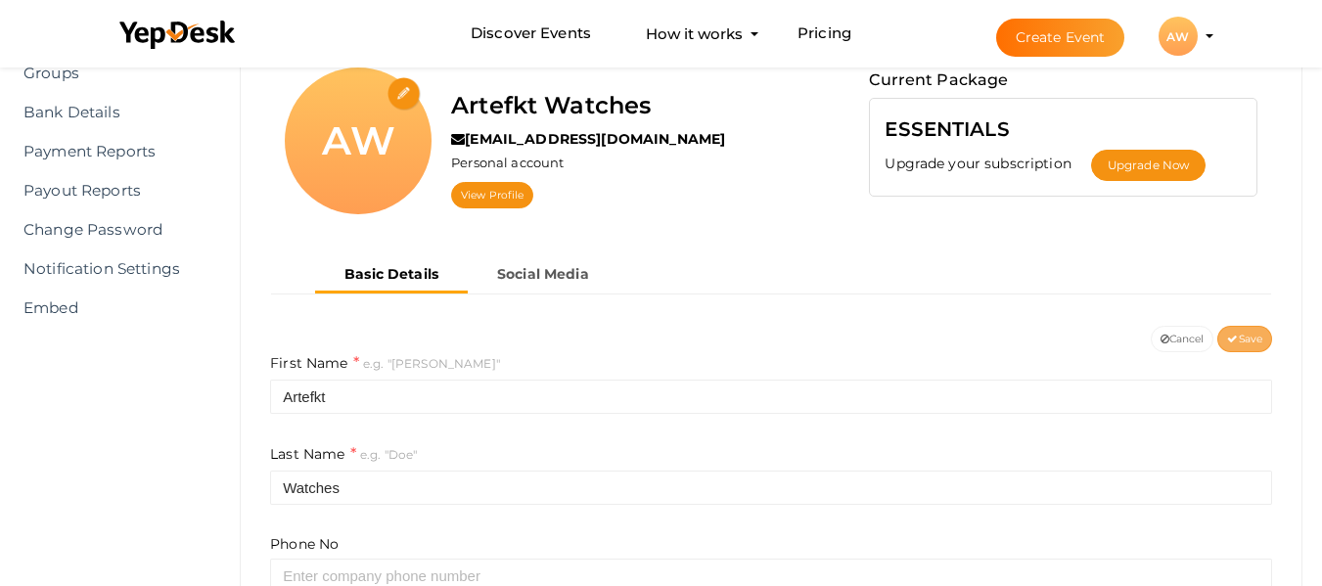
click at [1242, 329] on button "Save" at bounding box center [1244, 339] width 55 height 26
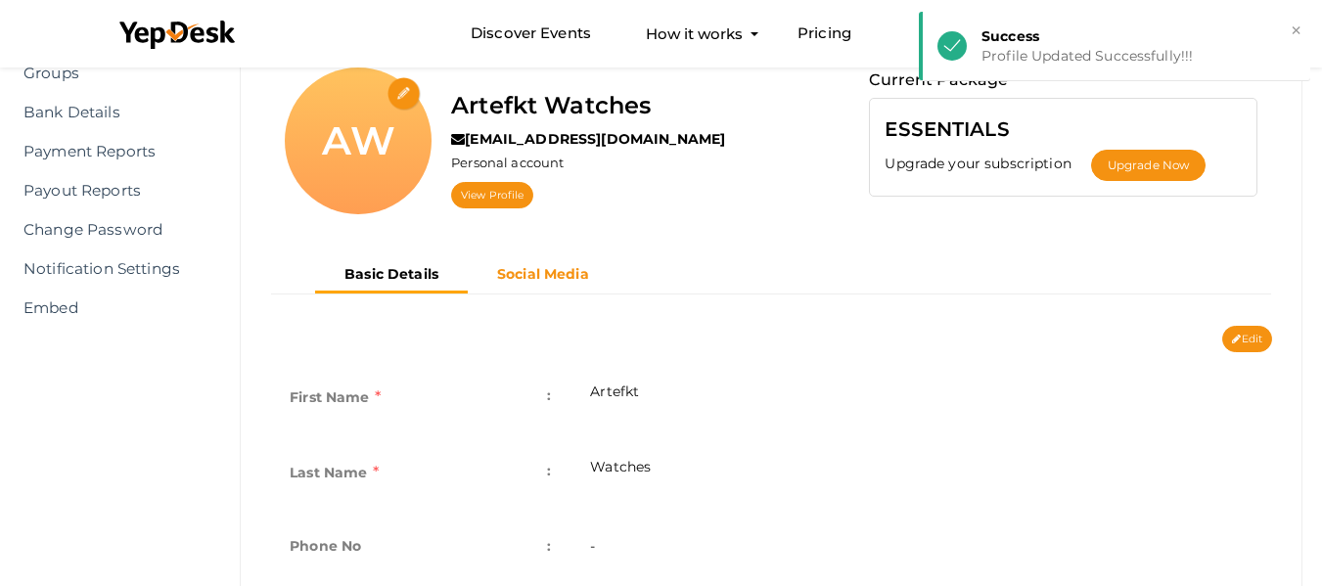
click at [531, 275] on b "Social Media" at bounding box center [543, 274] width 92 height 18
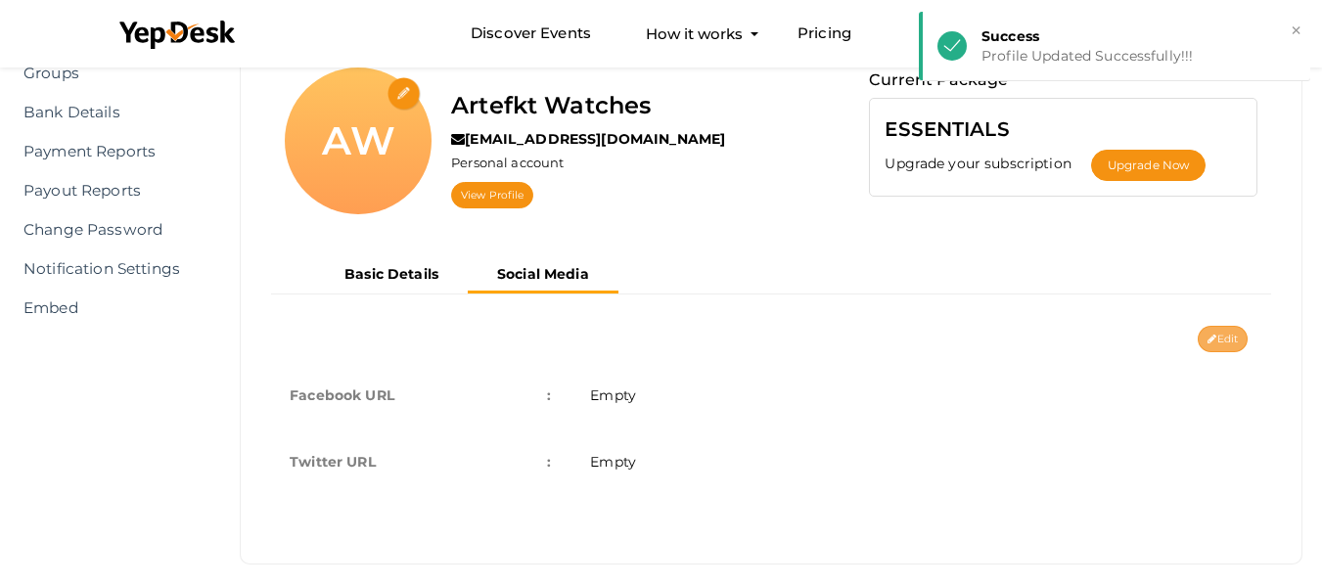
click at [1218, 335] on button "Edit" at bounding box center [1223, 339] width 50 height 26
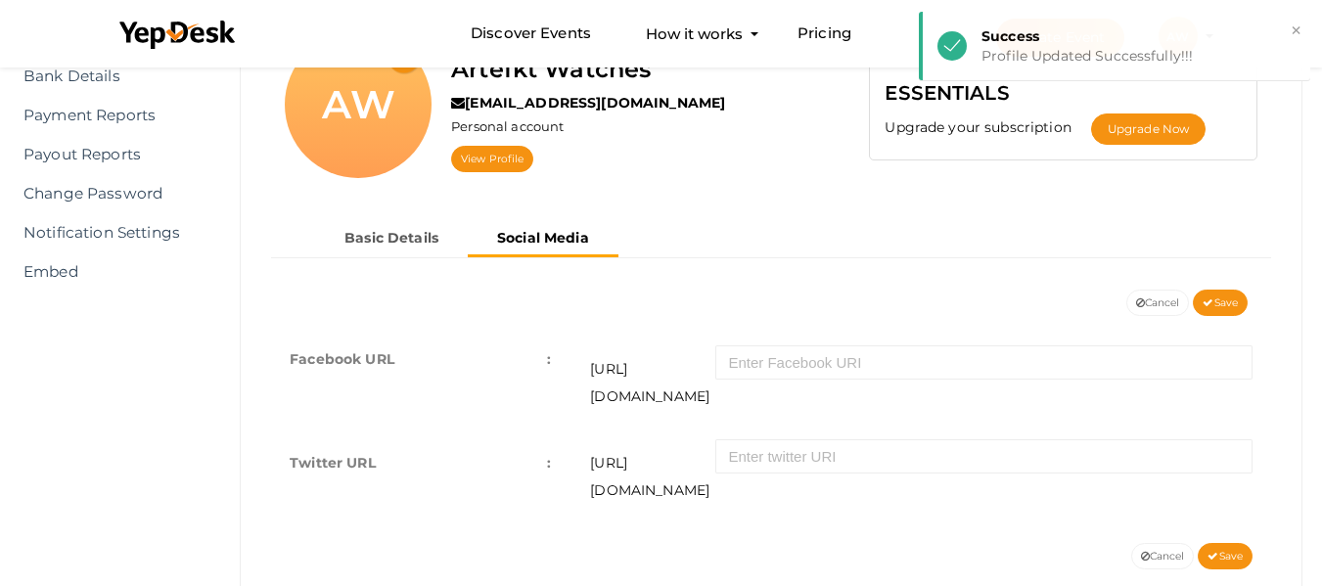
scroll to position [230, 0]
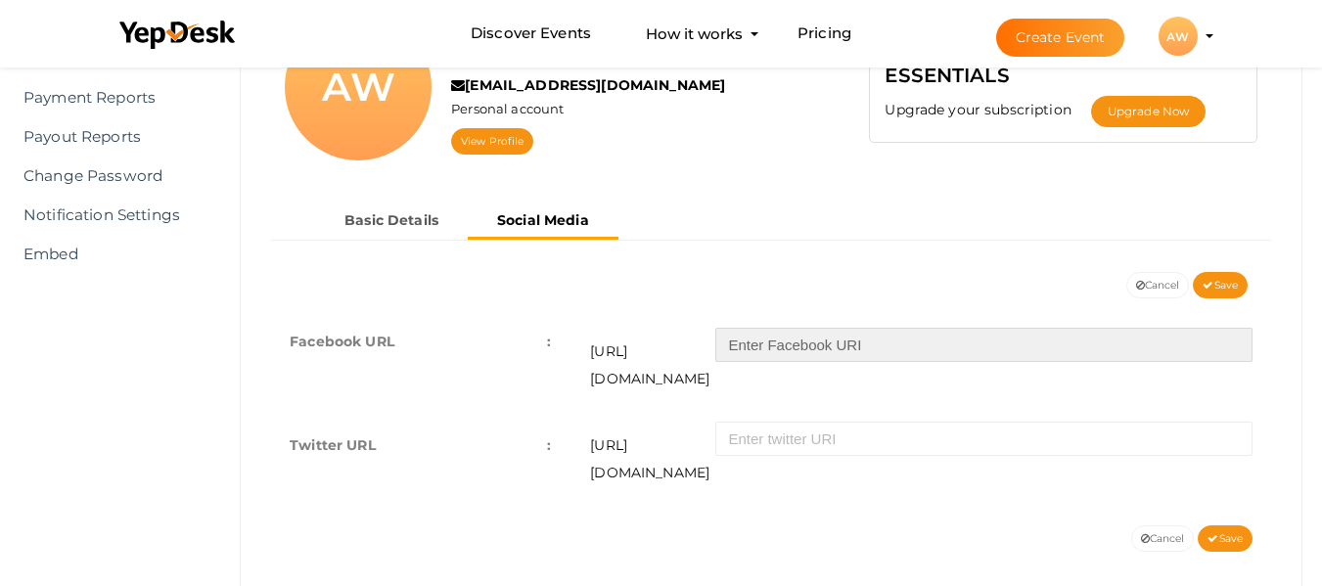
click at [917, 359] on input "text" at bounding box center [983, 345] width 537 height 34
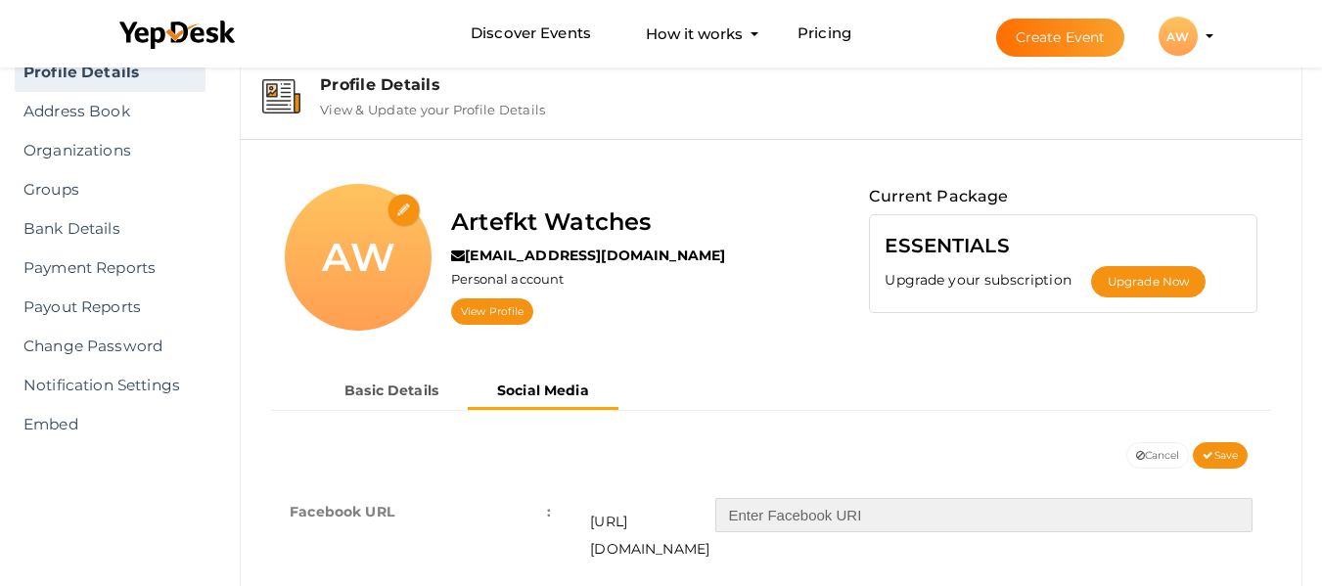
scroll to position [34, 0]
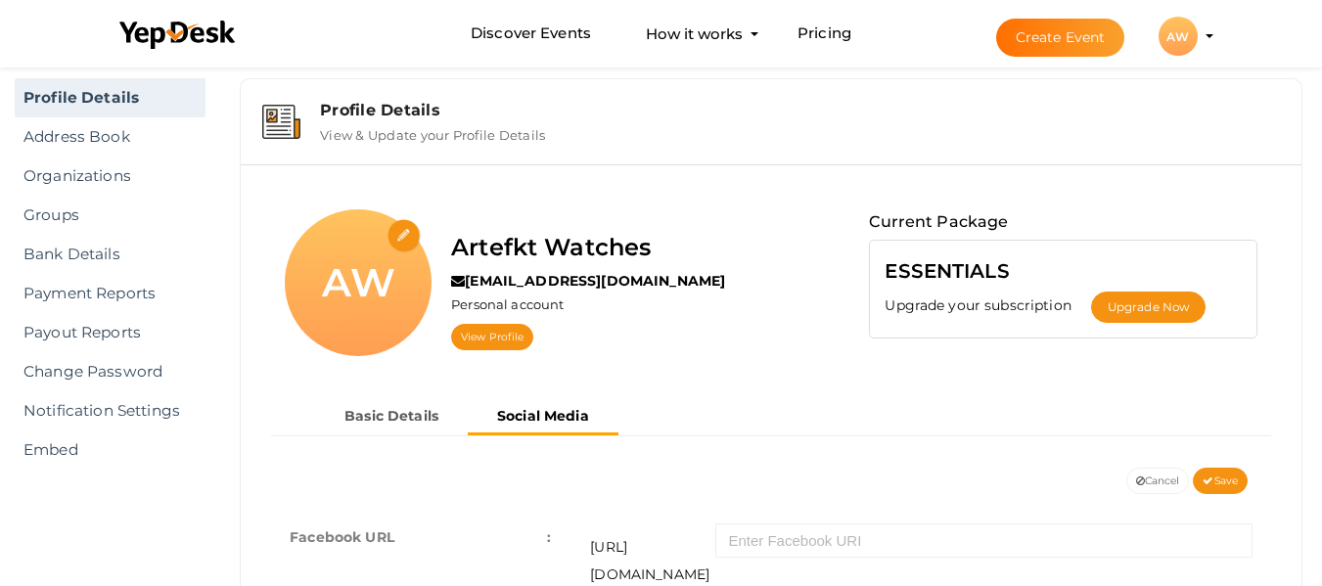
click at [824, 465] on div "Basic Details Social Media" at bounding box center [771, 433] width 1032 height 69
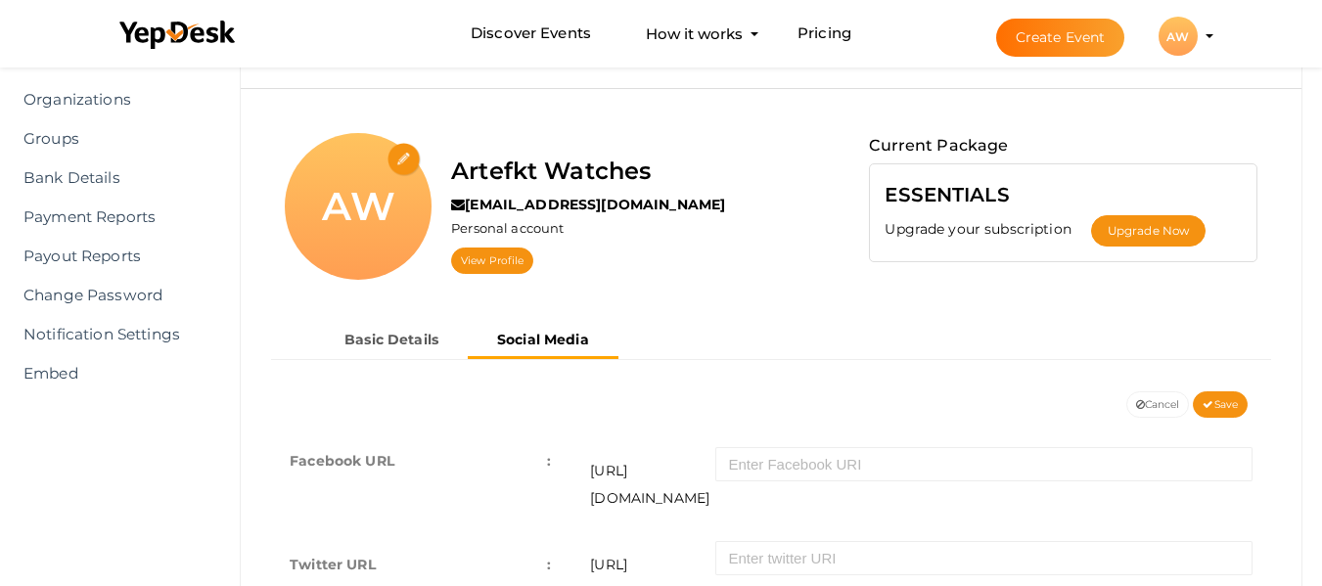
scroll to position [230, 0]
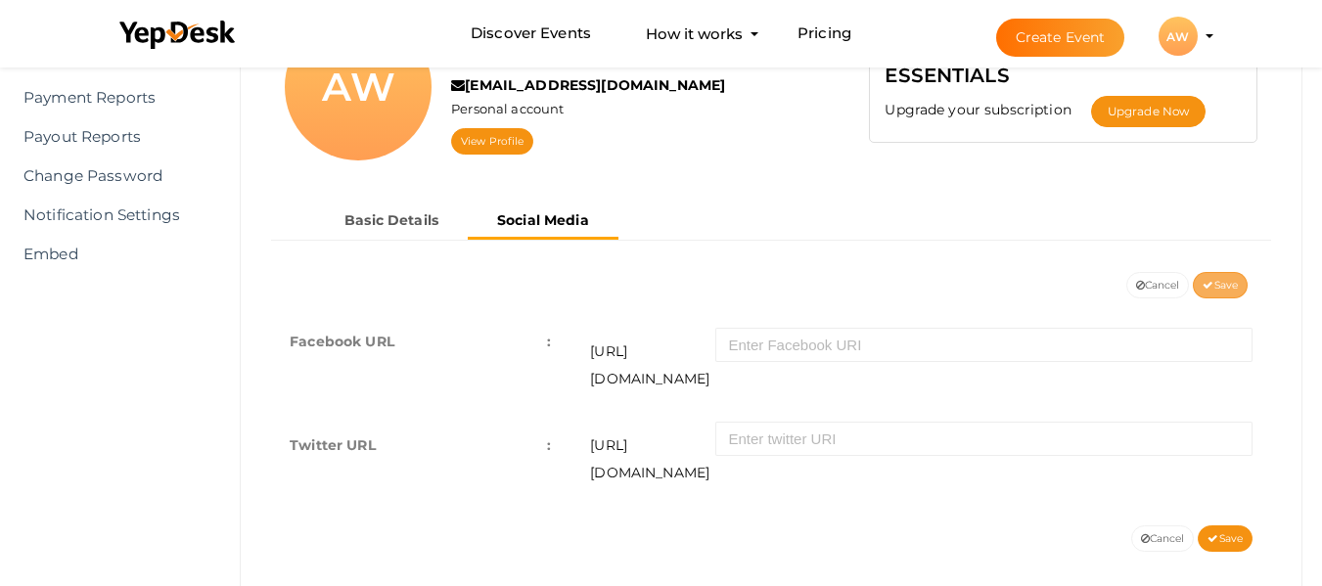
click at [1230, 283] on span "Save" at bounding box center [1220, 285] width 35 height 13
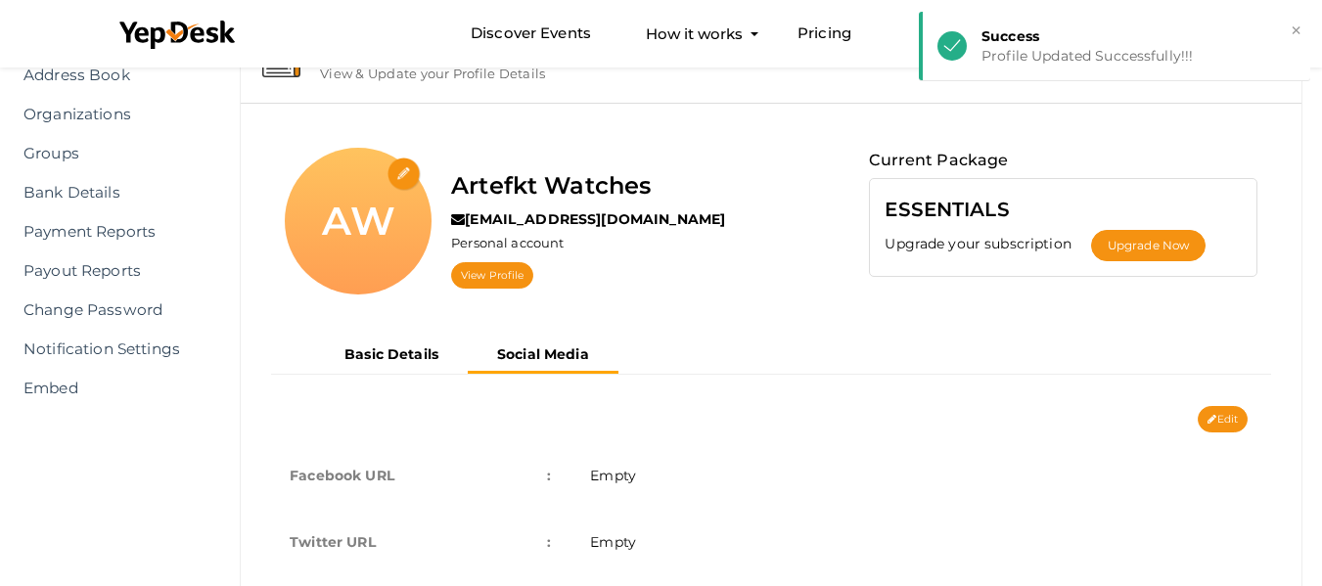
scroll to position [0, 0]
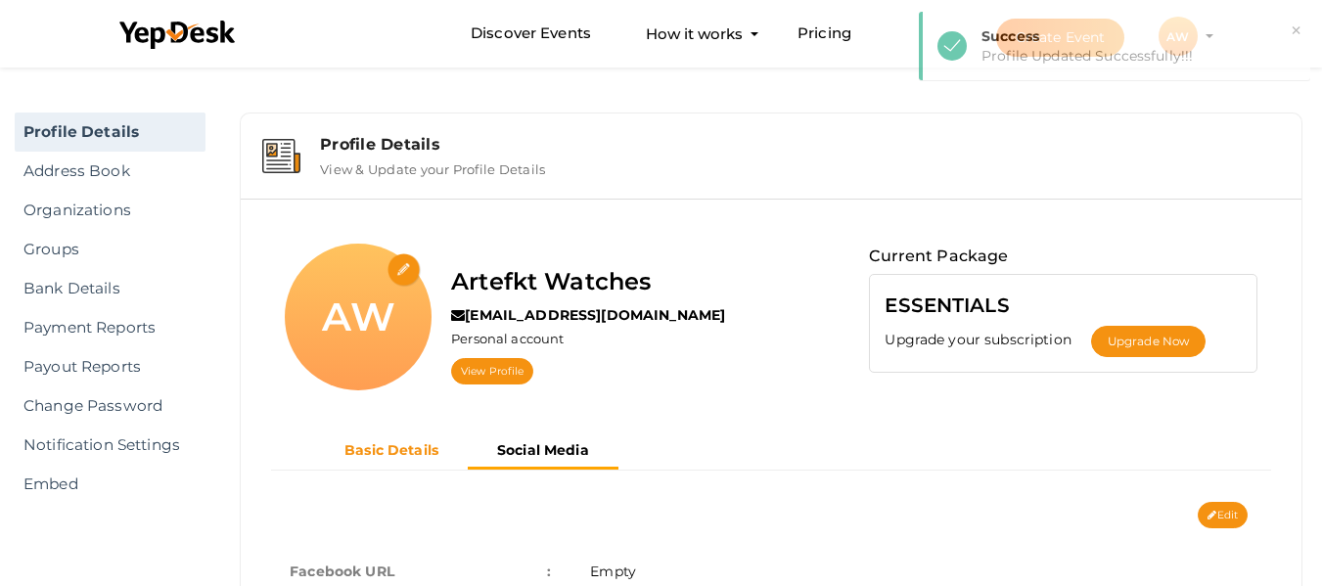
click at [384, 450] on b "Basic Details" at bounding box center [392, 450] width 94 height 18
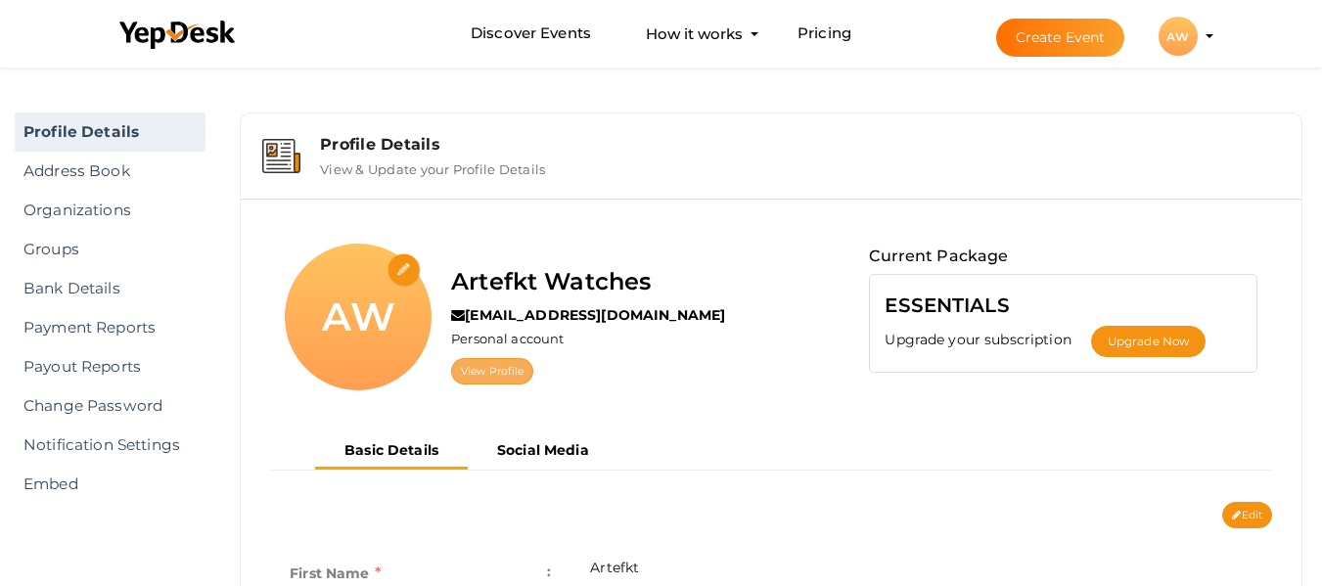
click at [502, 359] on link "View Profile" at bounding box center [492, 371] width 82 height 26
click at [98, 190] on link "Address Book" at bounding box center [110, 171] width 191 height 39
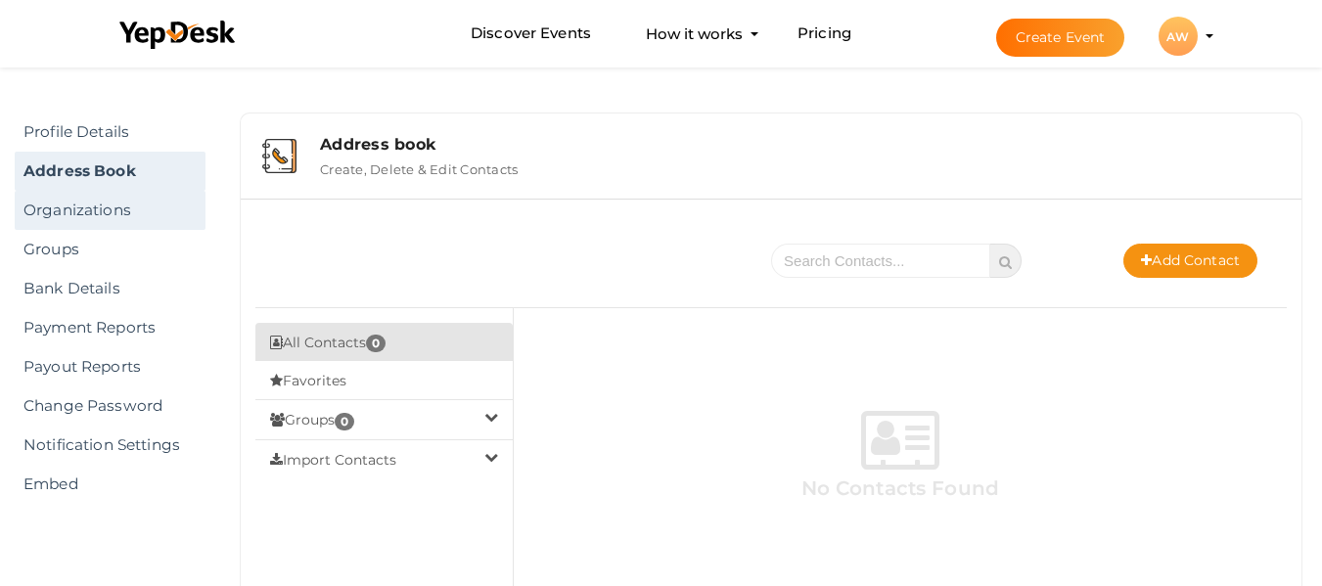
click at [63, 214] on link "Organizations" at bounding box center [110, 210] width 191 height 39
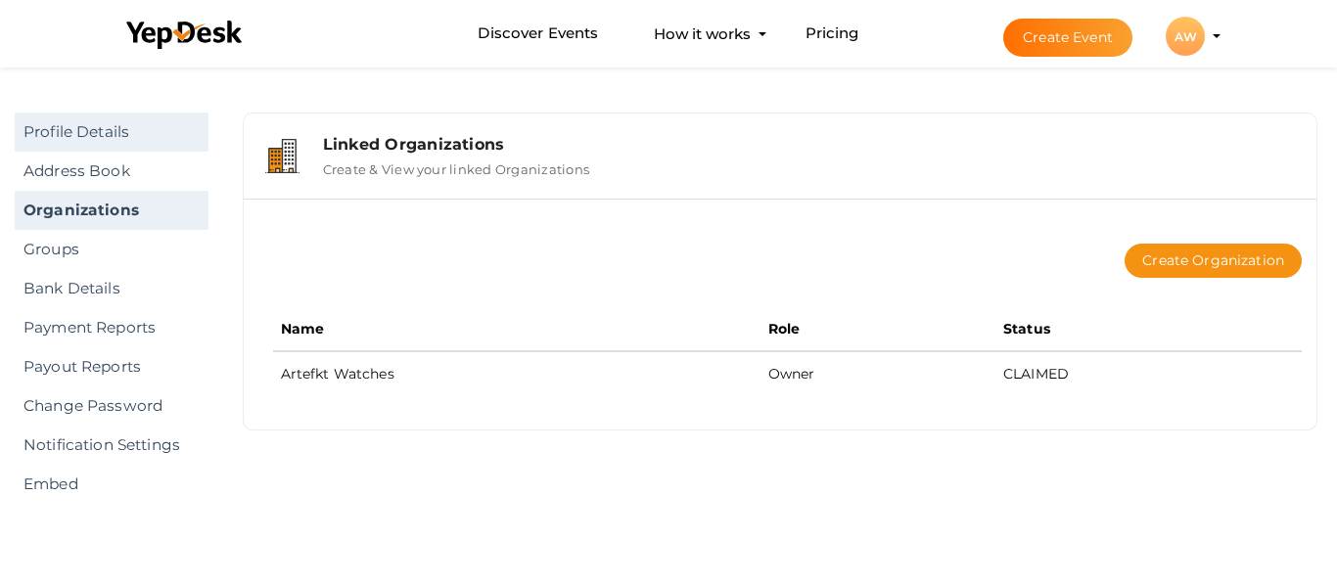
click at [132, 121] on link "Profile Details" at bounding box center [112, 132] width 194 height 39
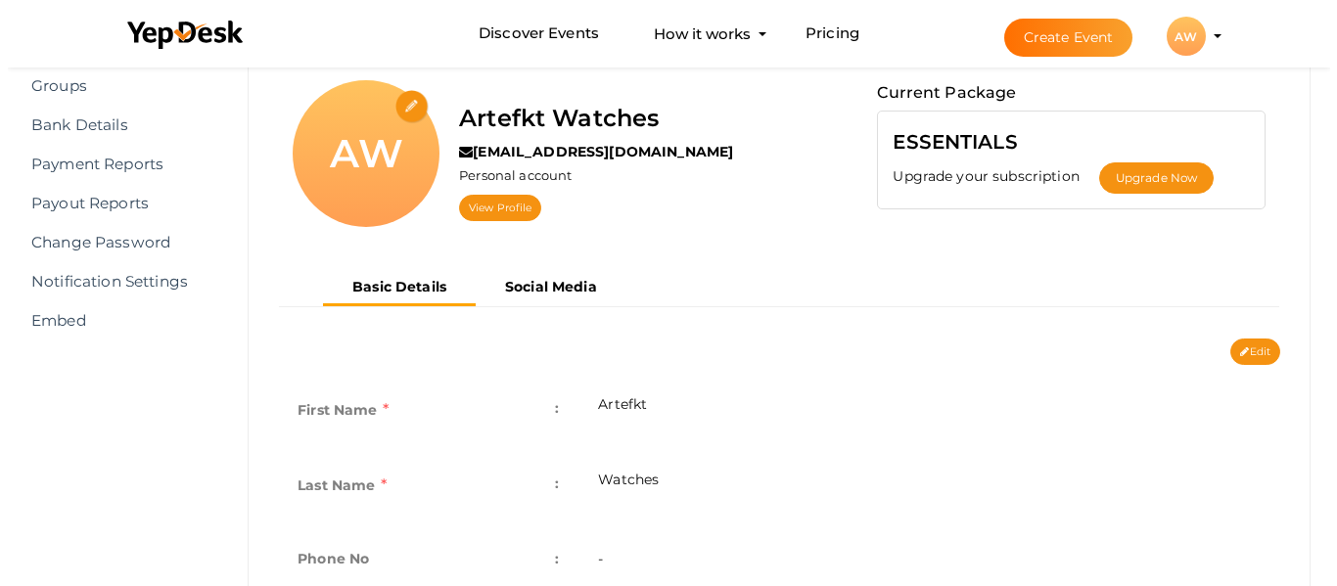
scroll to position [196, 0]
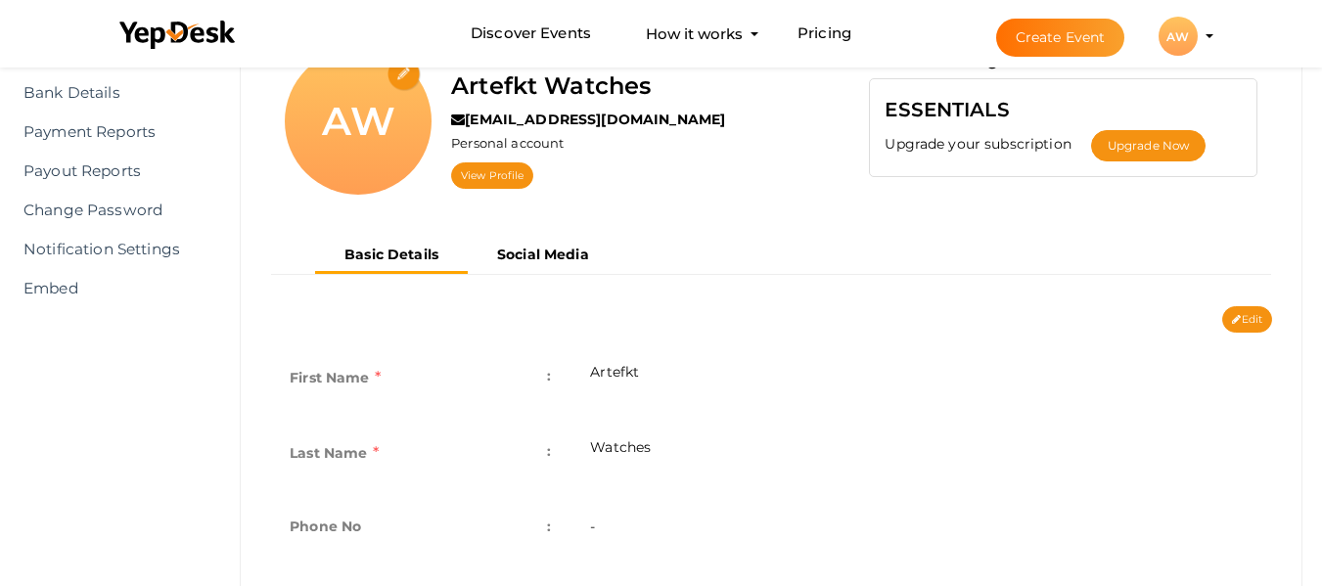
click at [413, 65] on li "Discover Events How it works Powerful Registration / Ticketing Start selling yo…" at bounding box center [662, 34] width 1114 height 66
click at [418, 69] on input "file" at bounding box center [405, 75] width 34 height 34
type input "C:\fakepath\Artefkt_Logo.jpg"
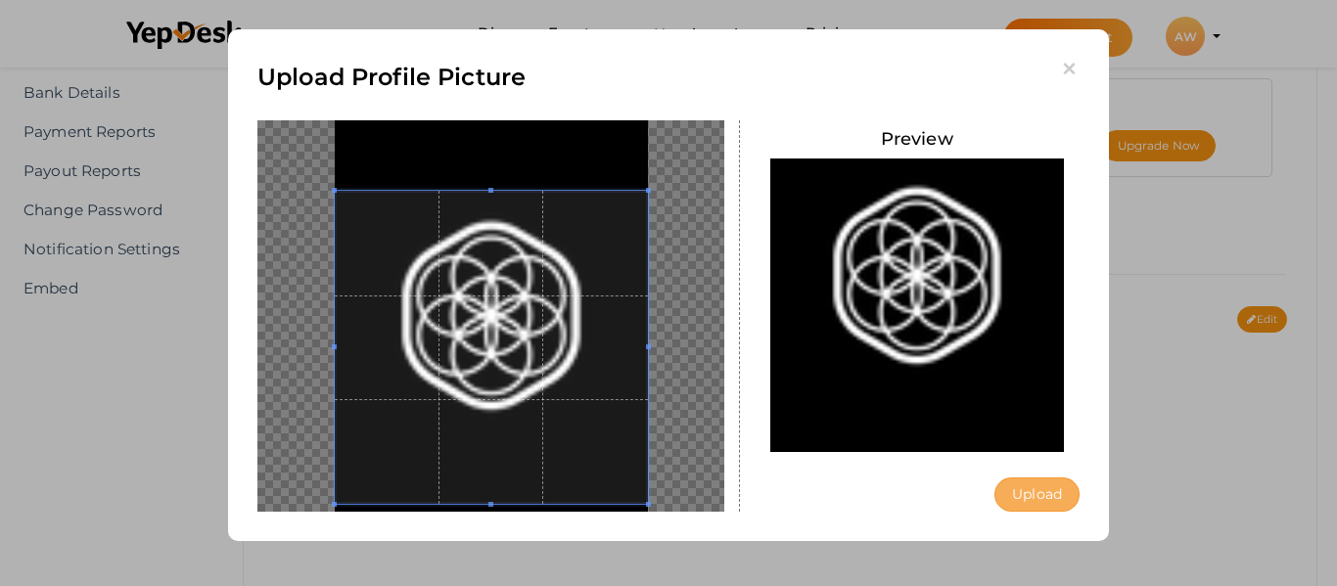
click at [1033, 479] on button "Upload" at bounding box center [1036, 495] width 85 height 34
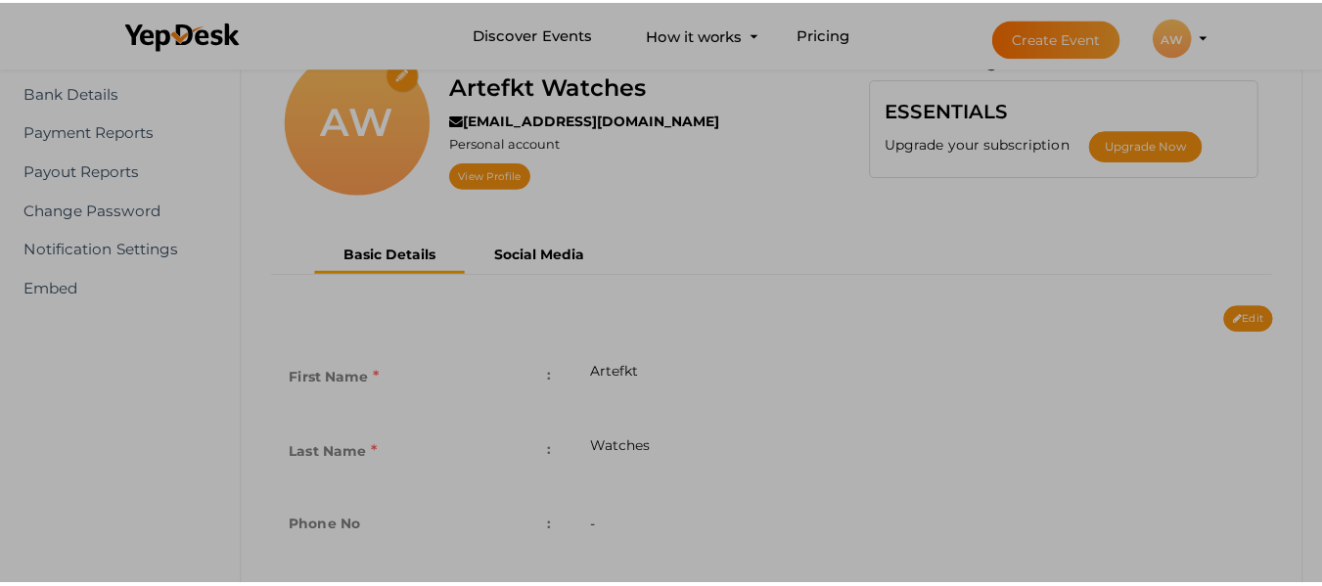
scroll to position [0, 0]
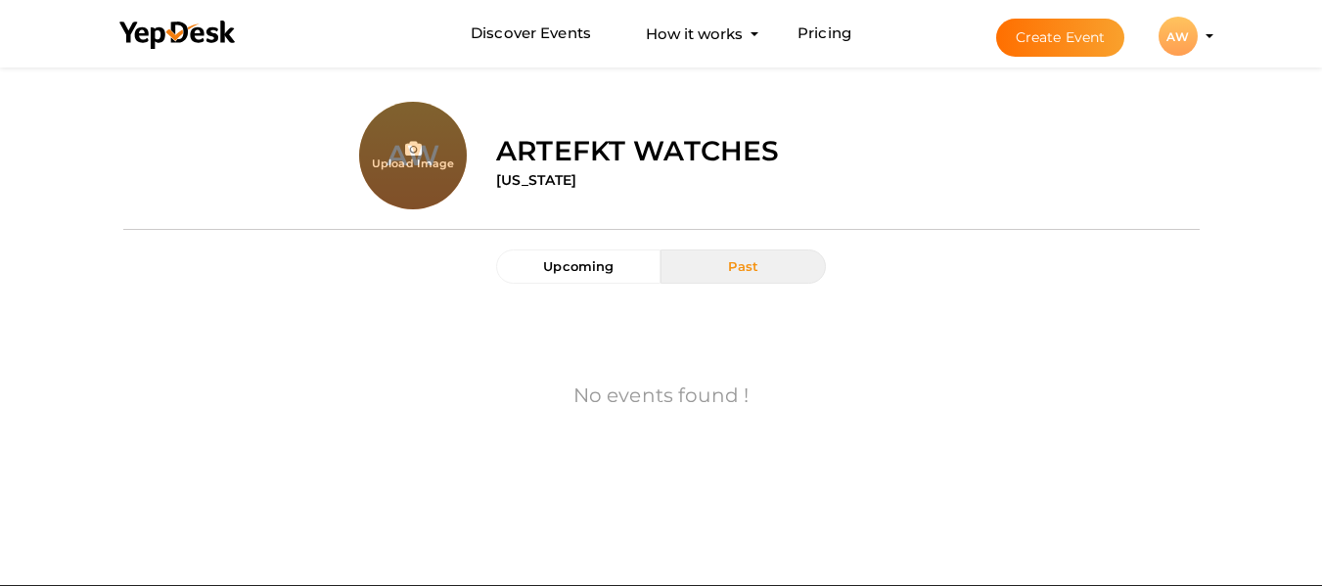
click at [745, 277] on button "Past" at bounding box center [743, 267] width 164 height 34
click at [613, 282] on button "Upcoming" at bounding box center [578, 267] width 164 height 34
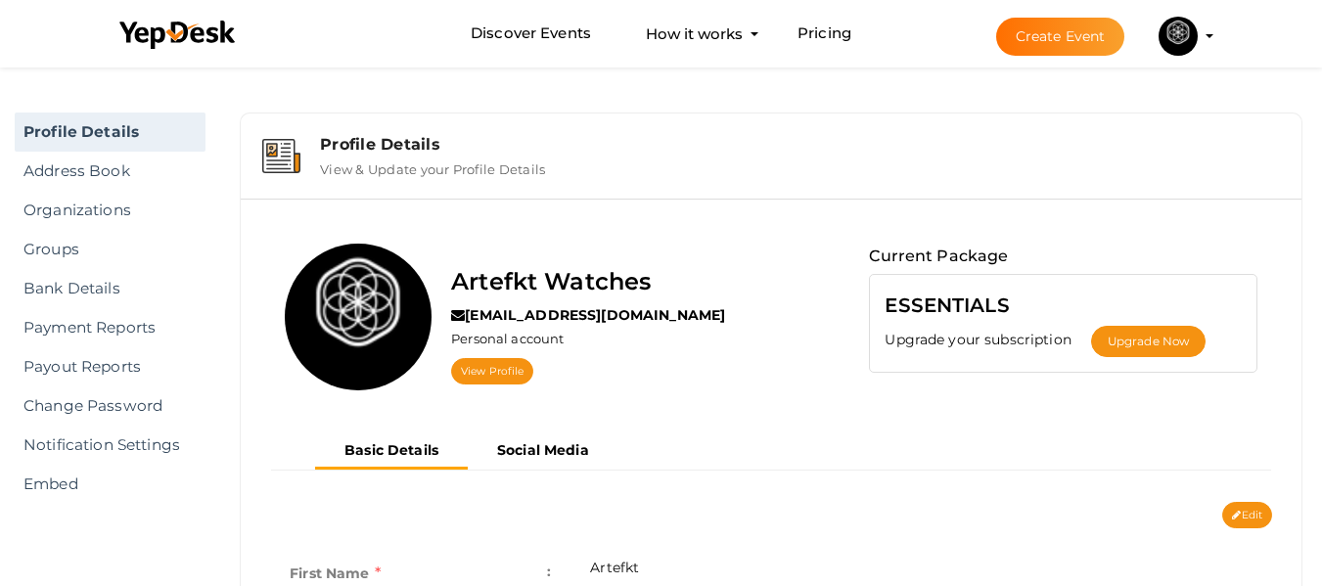
click at [1177, 40] on img at bounding box center [1178, 36] width 39 height 39
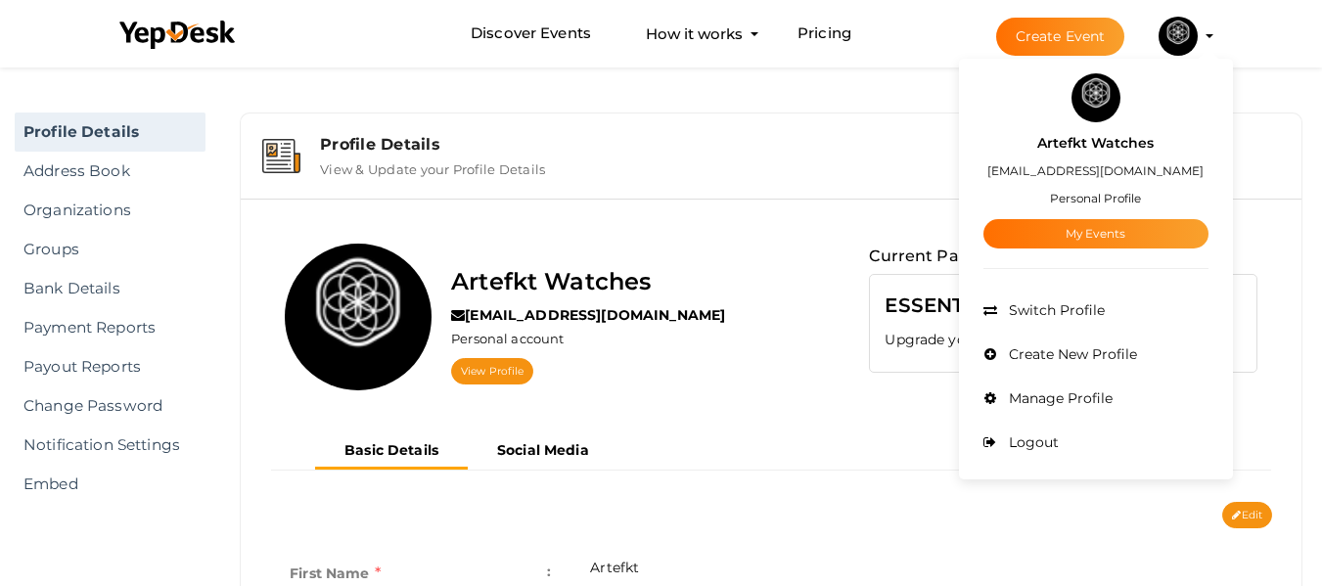
click at [1103, 143] on label "Artefkt Watches" at bounding box center [1095, 143] width 116 height 23
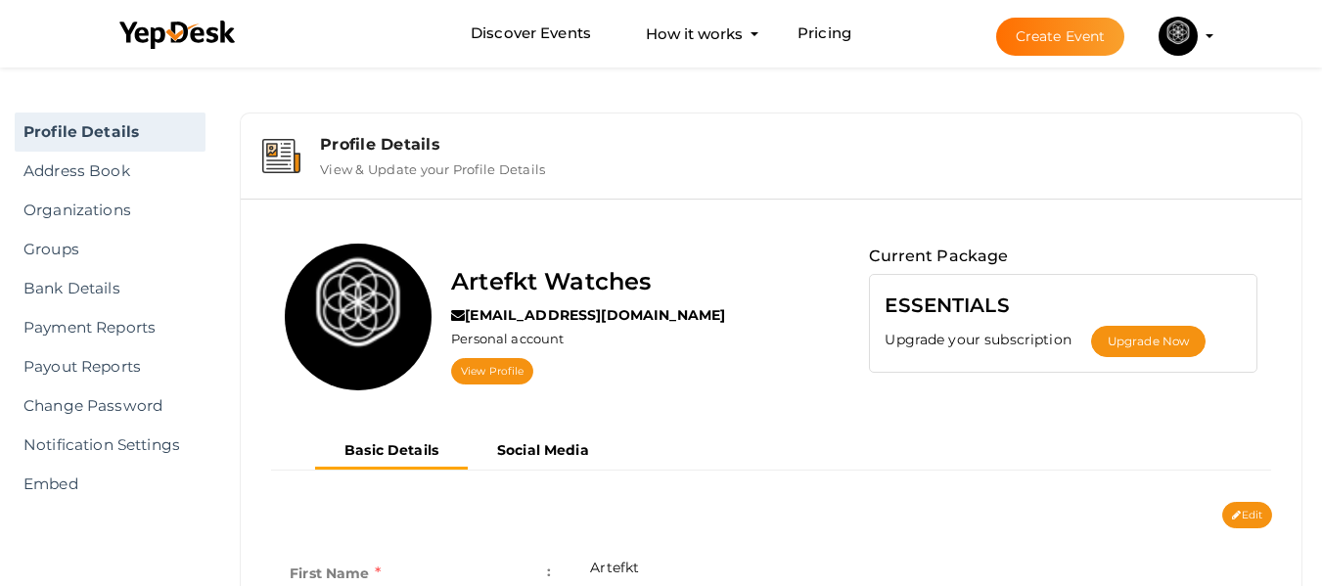
click at [1061, 25] on button "Create Event" at bounding box center [1060, 37] width 129 height 38
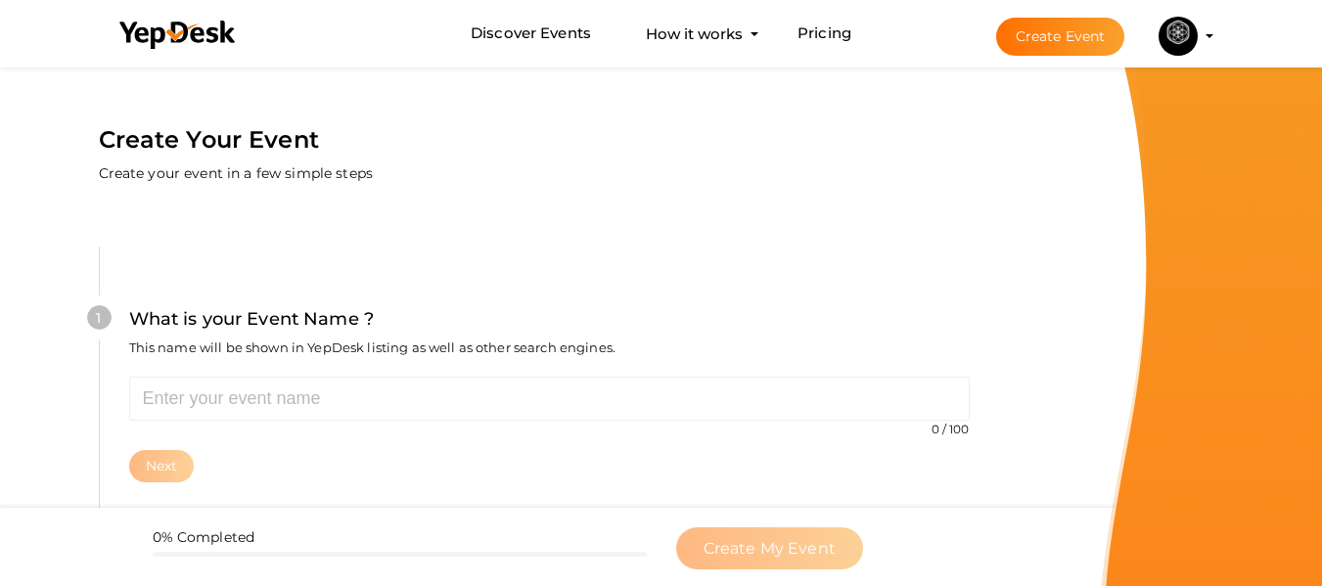
click at [1199, 29] on button "Artefkt Watches dev@artefktwatches.com Personal Profile My Events Admin Switch …" at bounding box center [1178, 36] width 51 height 41
click at [1193, 39] on img at bounding box center [1178, 36] width 39 height 39
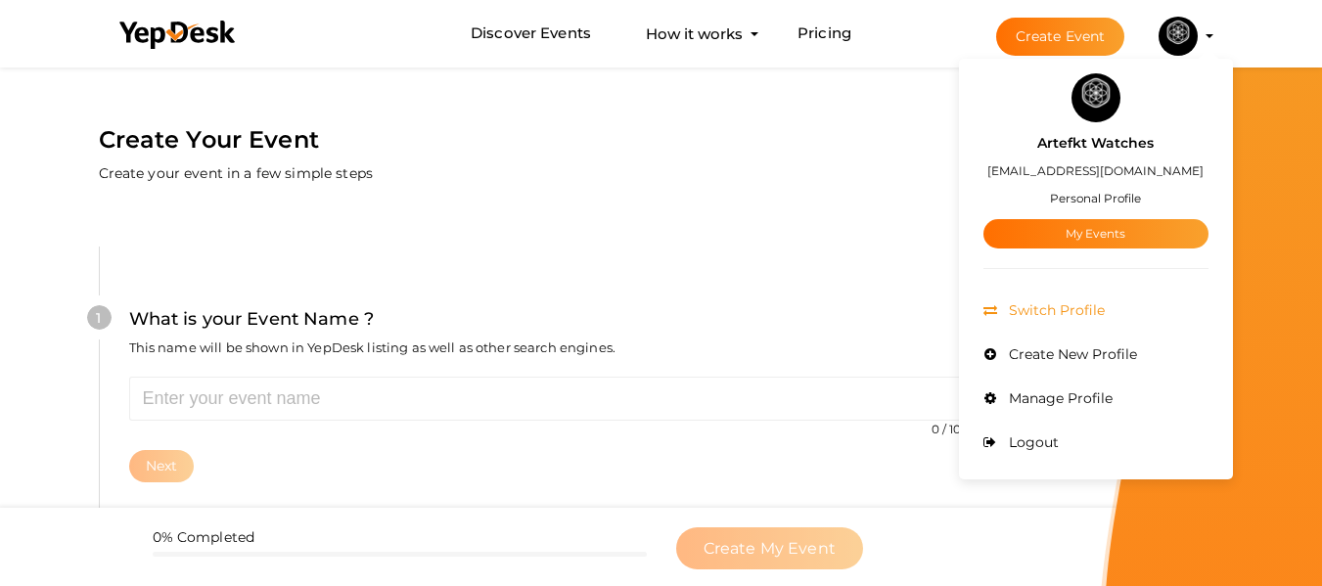
click at [1058, 308] on span "Switch Profile" at bounding box center [1054, 310] width 101 height 18
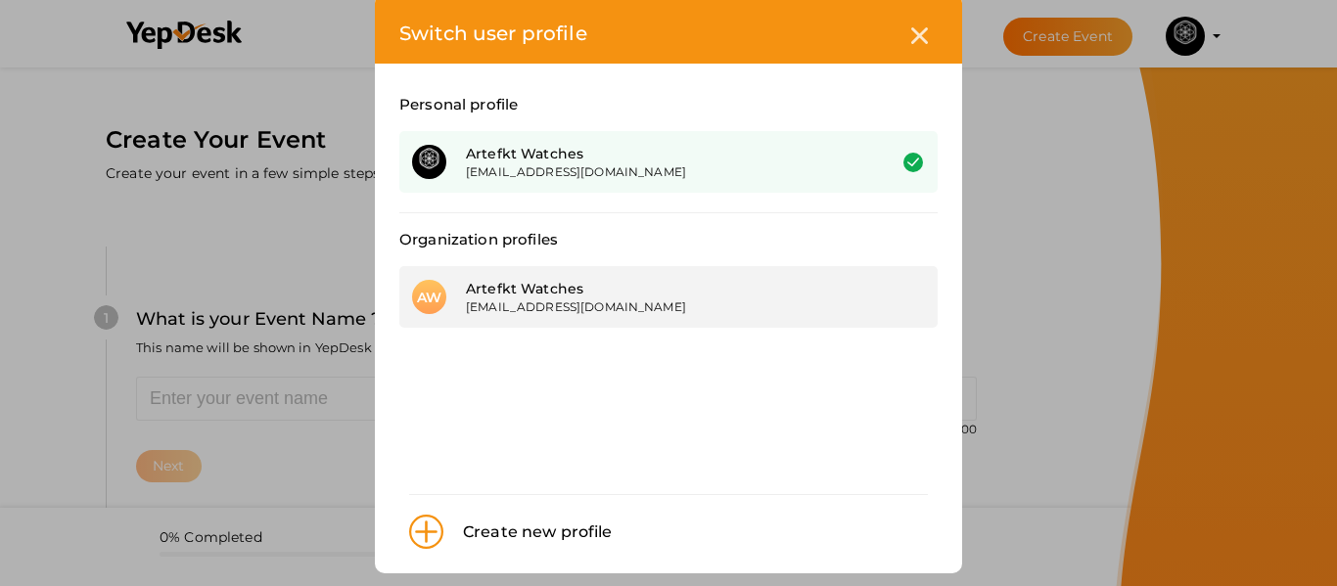
scroll to position [53, 0]
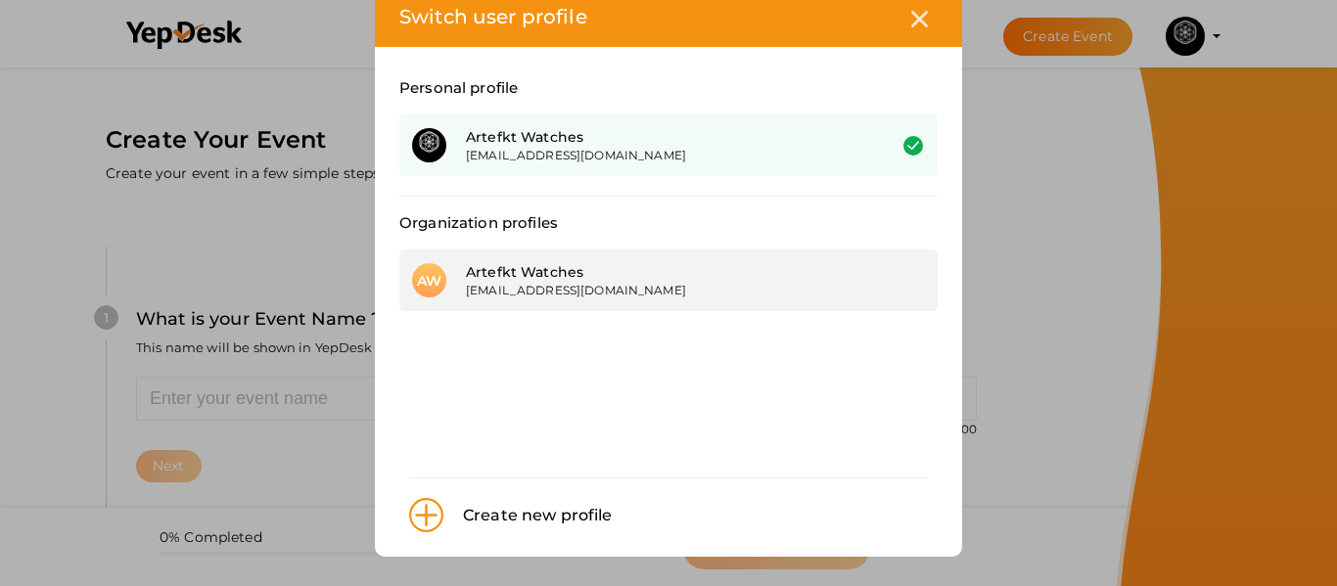
click at [626, 282] on div "[EMAIL_ADDRESS][DOMAIN_NAME]" at bounding box center [661, 290] width 390 height 17
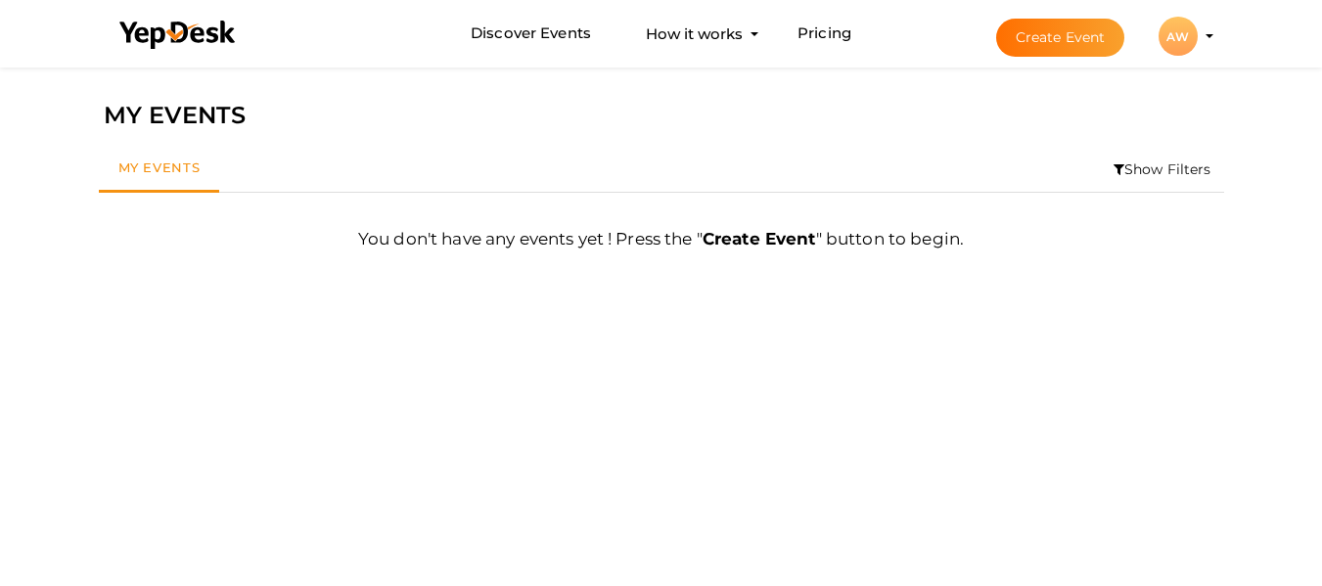
click at [1209, 33] on li "Create Event AW AW Artefkt Watches dev@artefktwatches.com Organization Profile …" at bounding box center [1087, 36] width 261 height 70
click at [1198, 32] on button "AW AW Artefkt Watches dev@artefktwatches.com Organization Profile My Events Adm…" at bounding box center [1178, 36] width 51 height 41
click at [1176, 28] on div "AW" at bounding box center [1178, 36] width 39 height 39
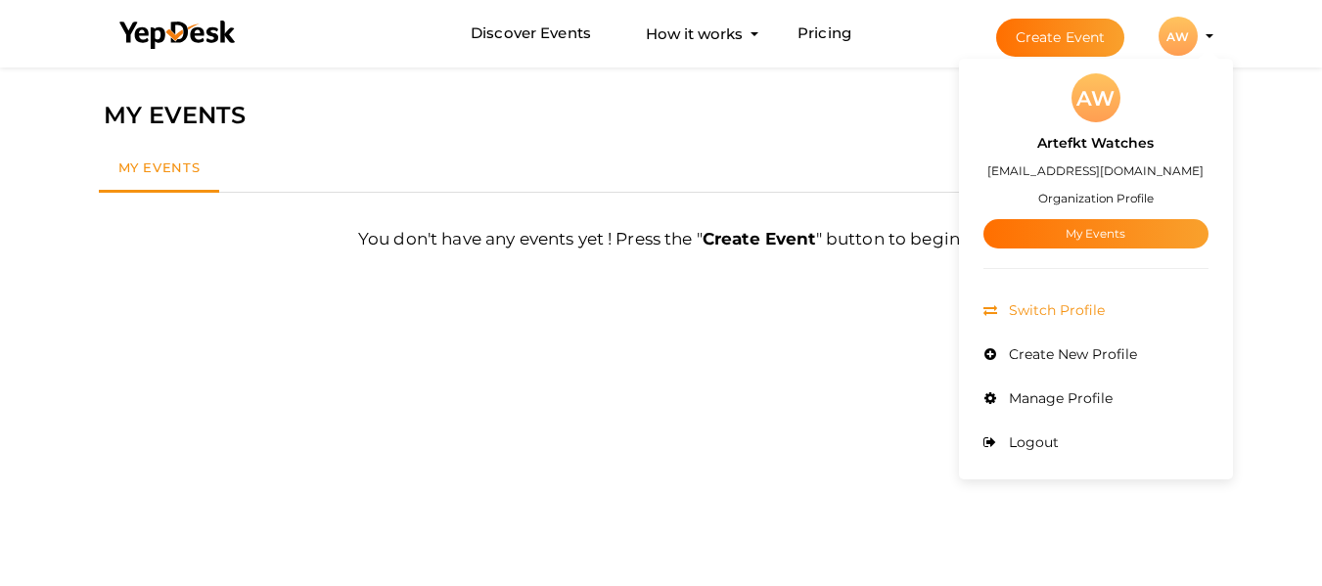
click at [1070, 307] on span "Switch Profile" at bounding box center [1054, 310] width 101 height 18
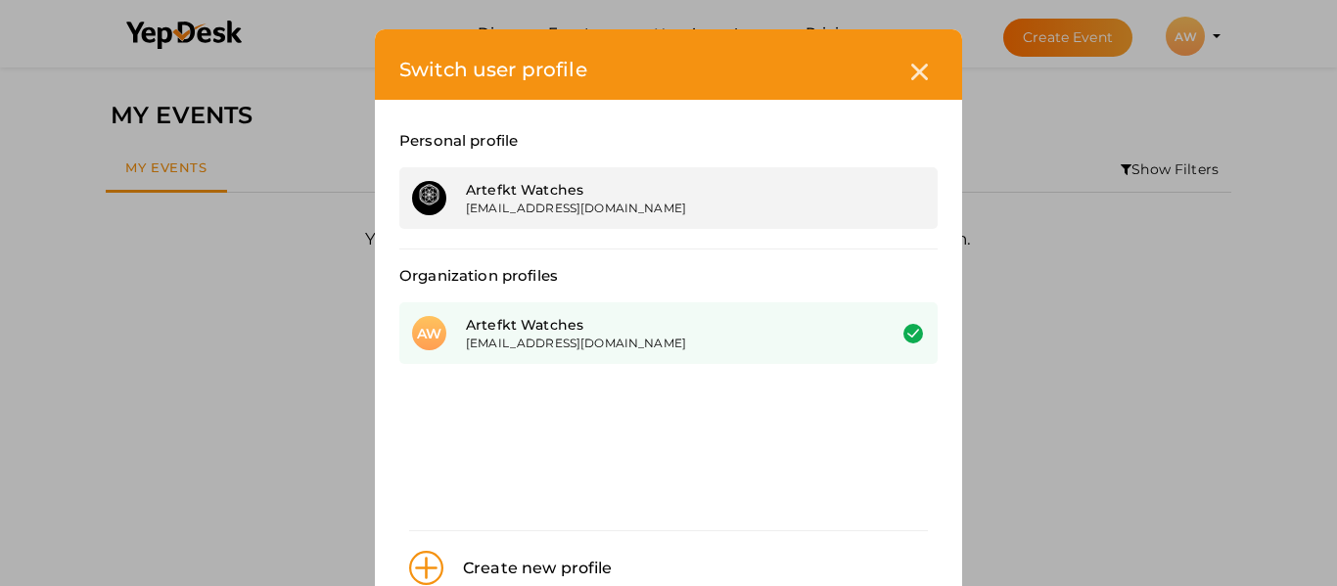
click at [528, 188] on div "Artefkt Watches" at bounding box center [661, 190] width 390 height 20
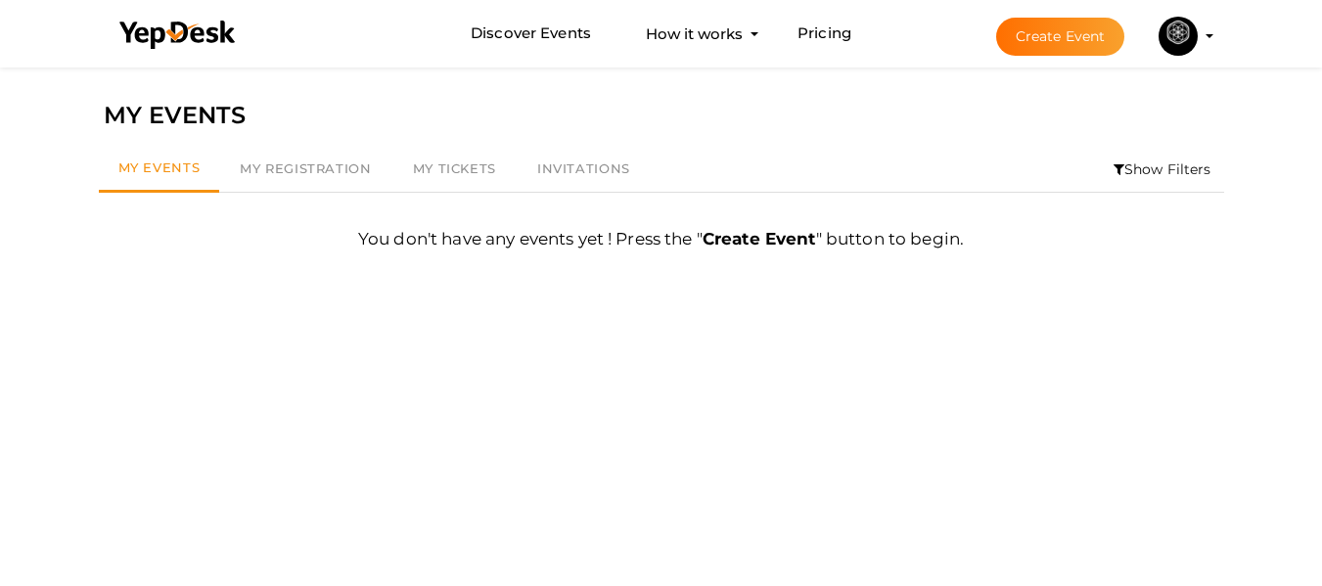
click at [1196, 24] on button "Artefkt Watches dev@artefktwatches.com Personal Profile My Events Admin Switch …" at bounding box center [1178, 36] width 51 height 41
click at [1198, 36] on profile-pic at bounding box center [1178, 34] width 39 height 15
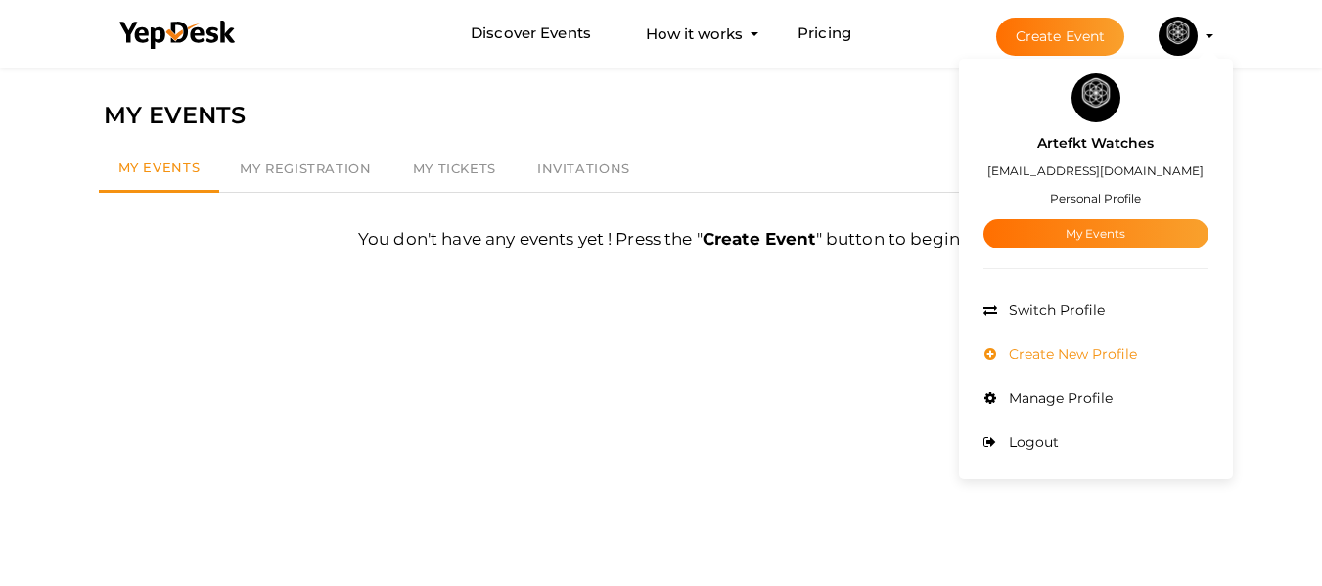
click at [1104, 359] on span "Create New Profile" at bounding box center [1070, 354] width 133 height 18
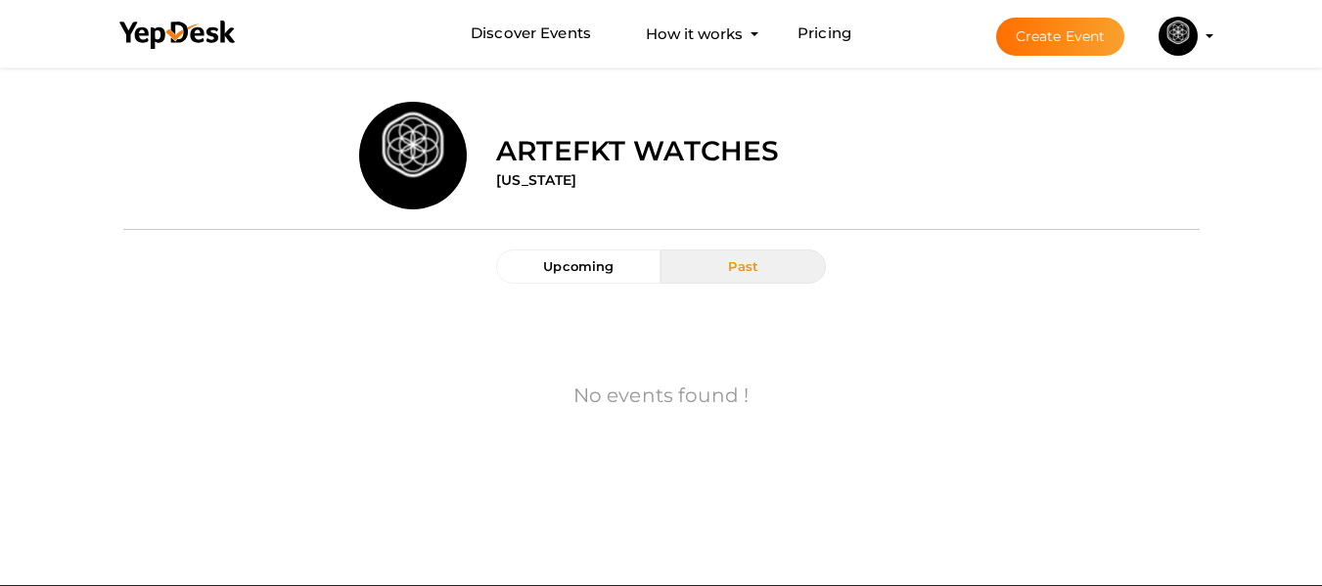
scroll to position [63, 0]
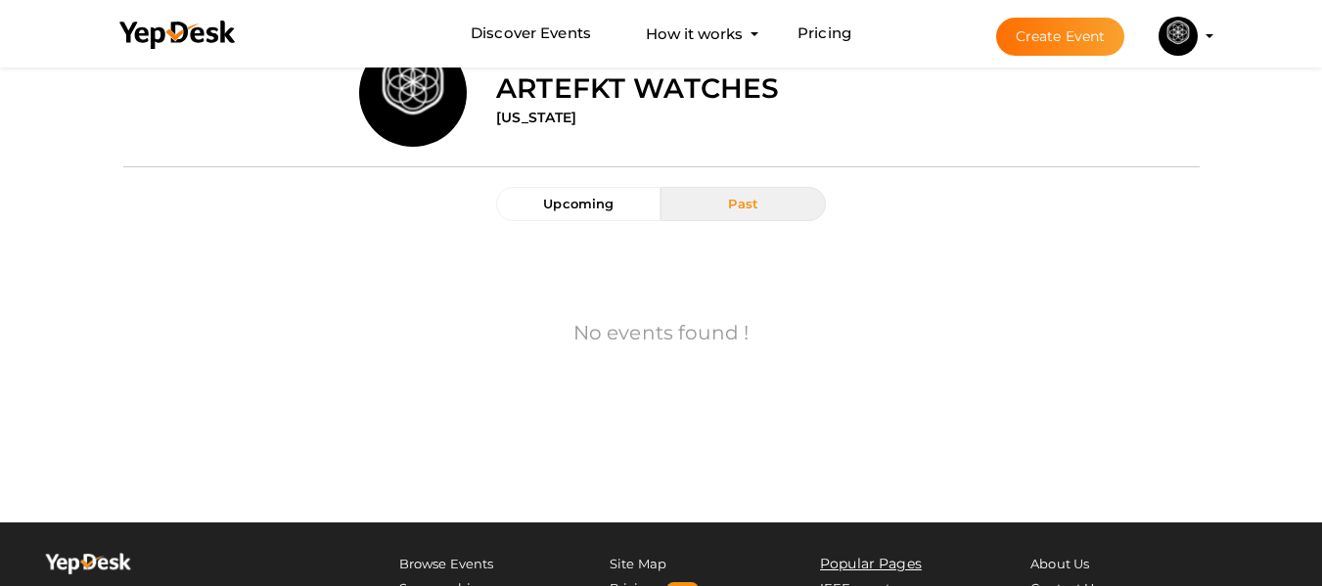
click at [579, 87] on label "Artefkt Watches" at bounding box center [637, 88] width 283 height 39
click at [408, 80] on input "file" at bounding box center [413, 132] width 108 height 108
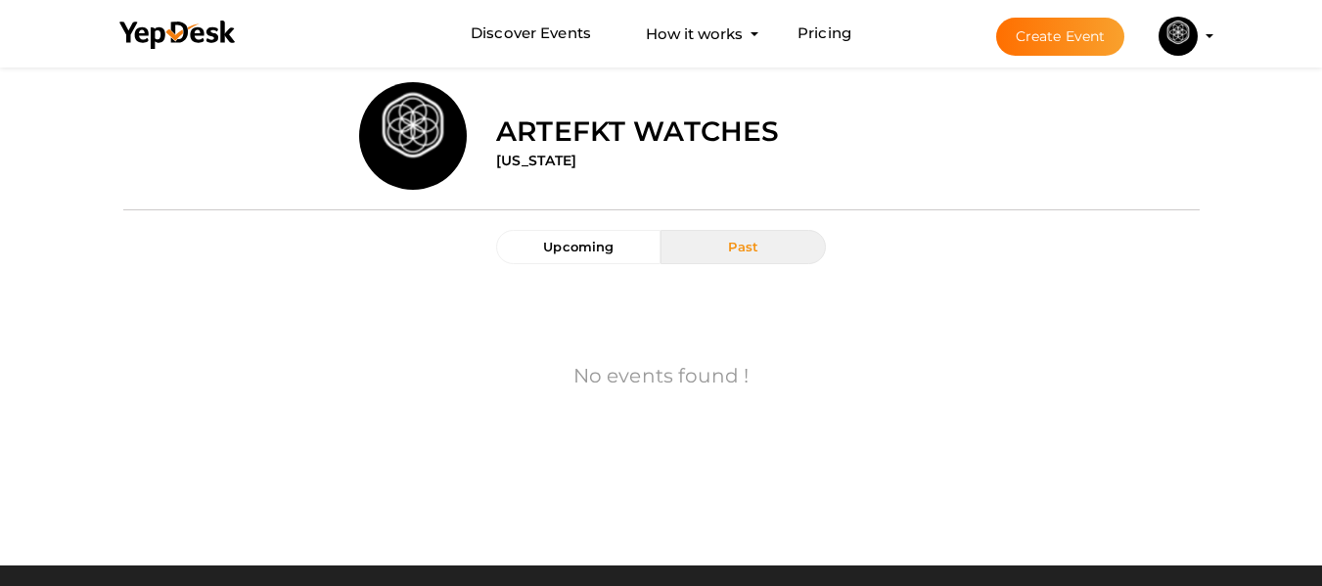
scroll to position [0, 0]
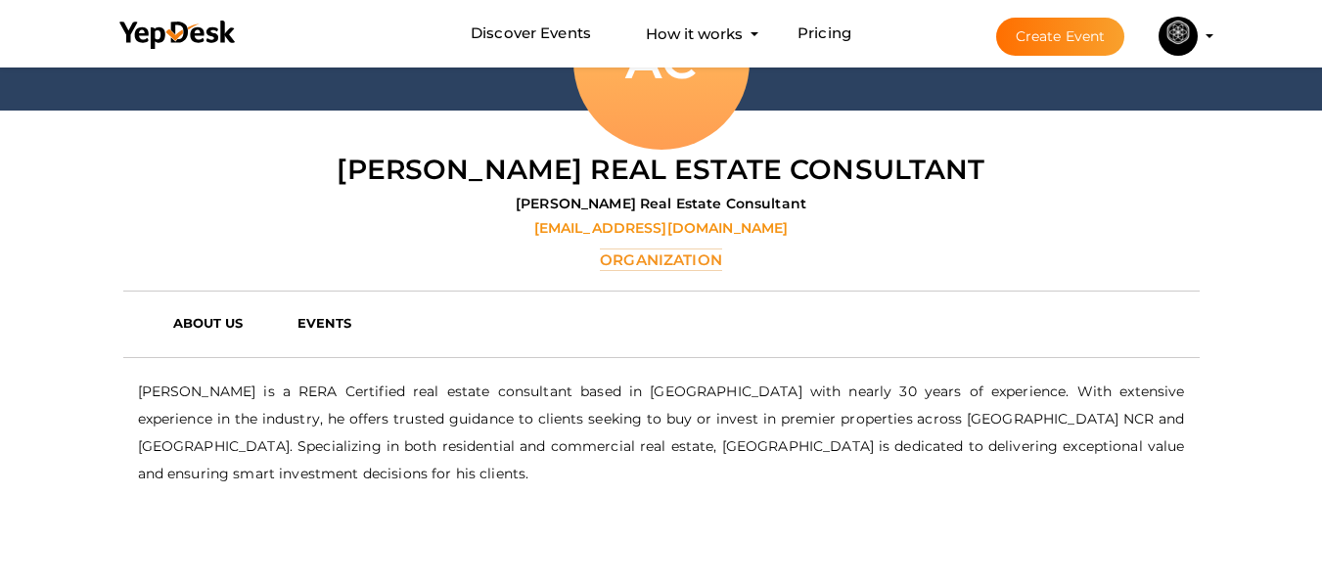
scroll to position [356, 0]
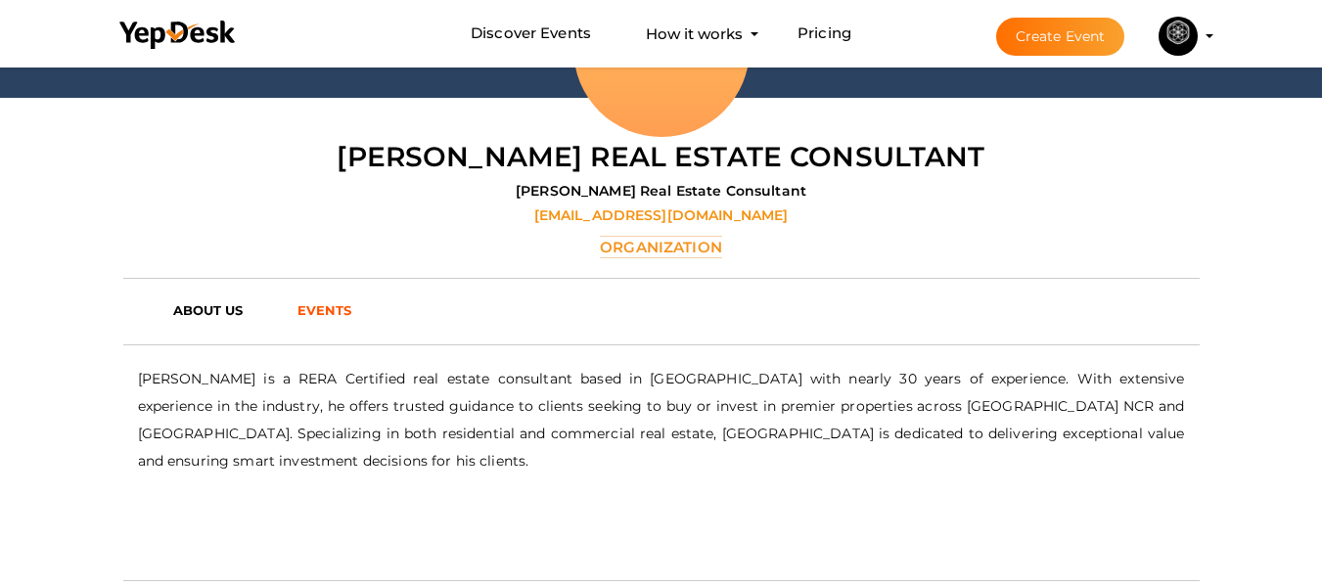
click at [332, 308] on b "EVENTS" at bounding box center [325, 310] width 55 height 16
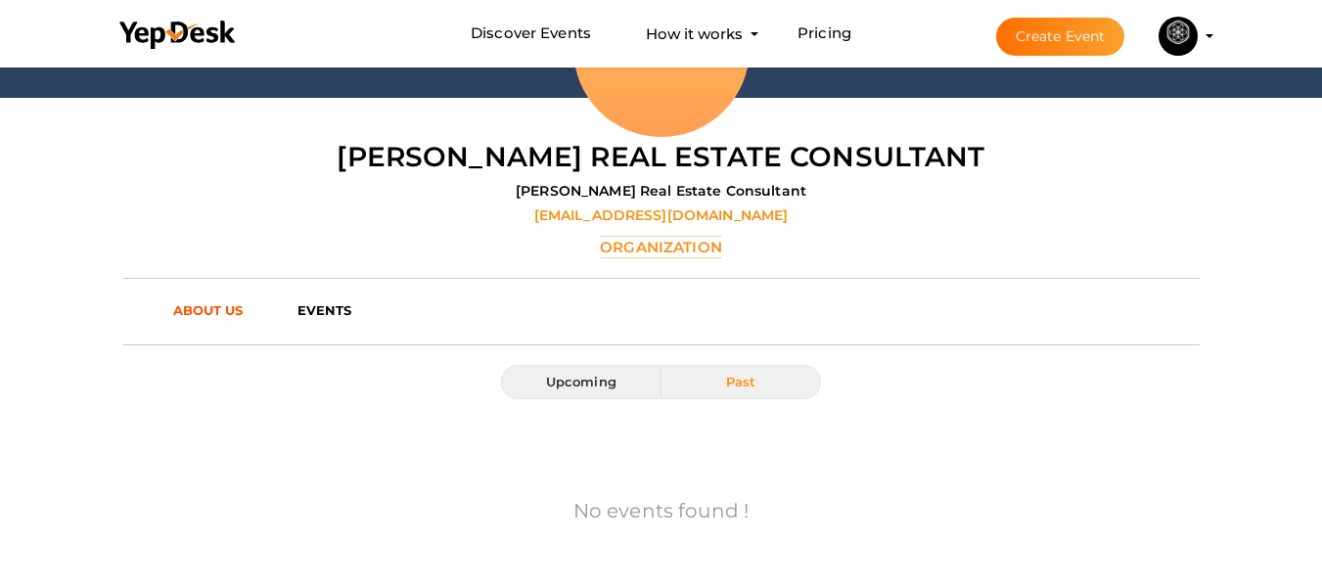
click at [249, 301] on link "ABOUT US" at bounding box center [221, 310] width 124 height 29
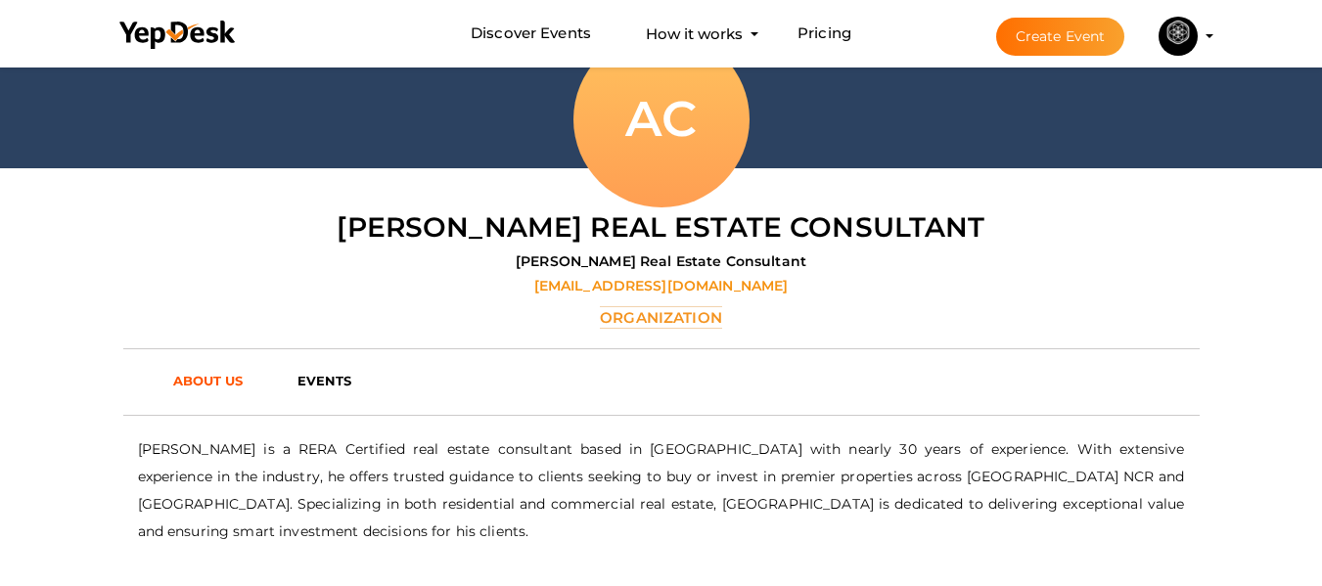
scroll to position [294, 0]
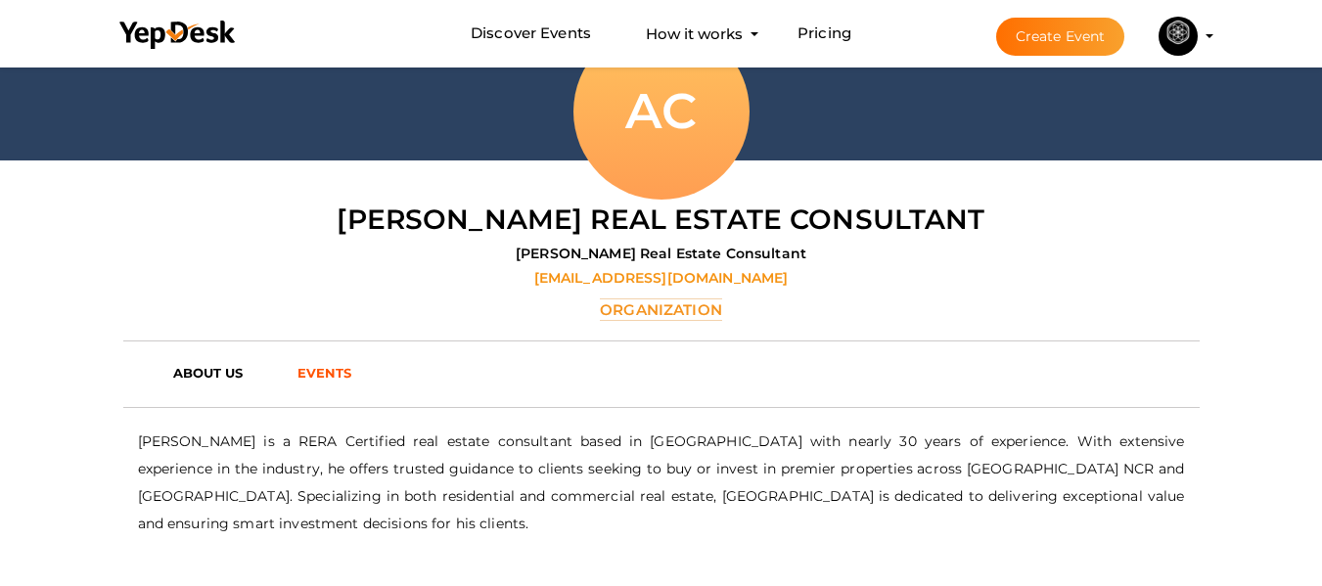
click at [358, 384] on link "EVENTS" at bounding box center [337, 372] width 109 height 29
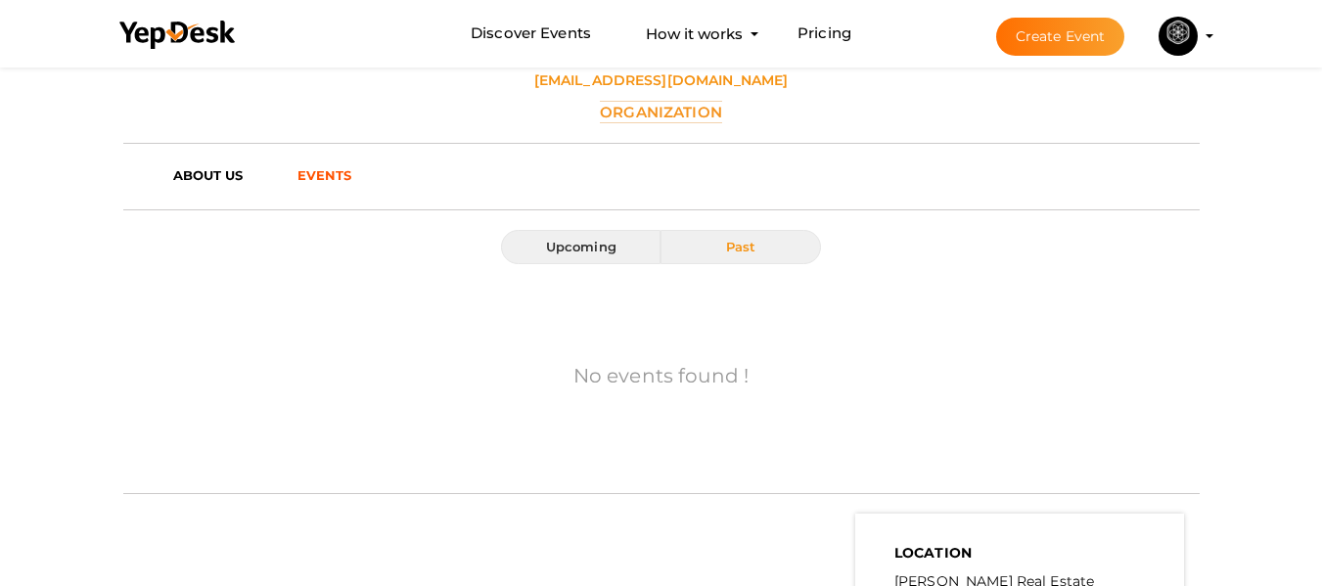
scroll to position [489, 0]
click at [193, 193] on div at bounding box center [661, 212] width 1077 height 40
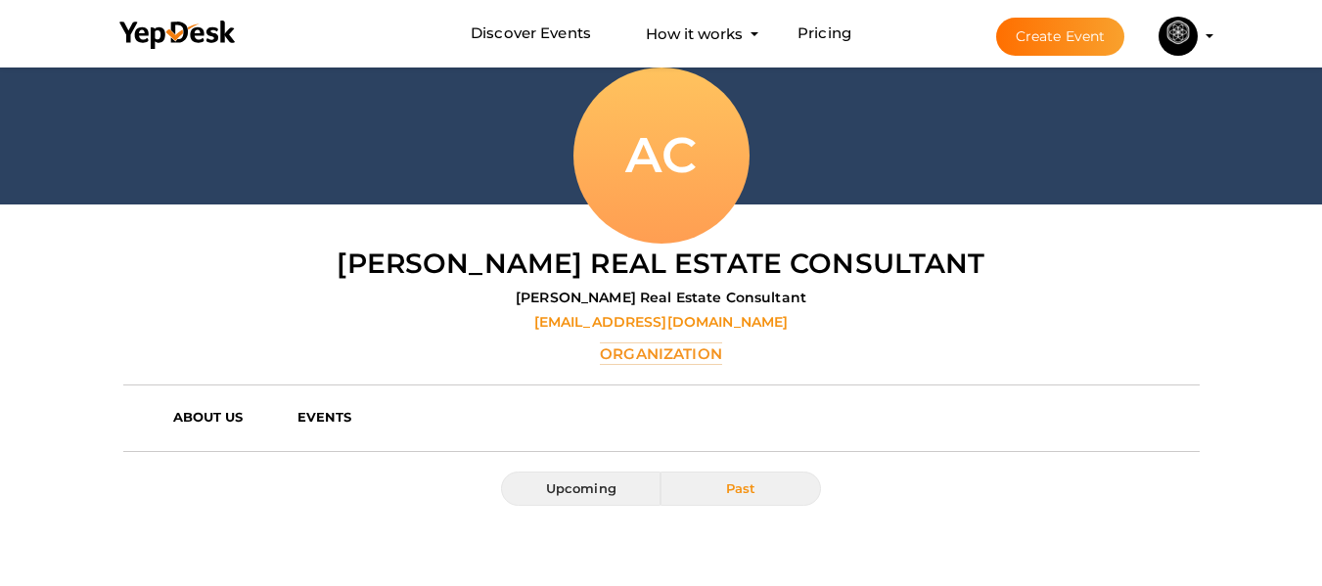
scroll to position [196, 0]
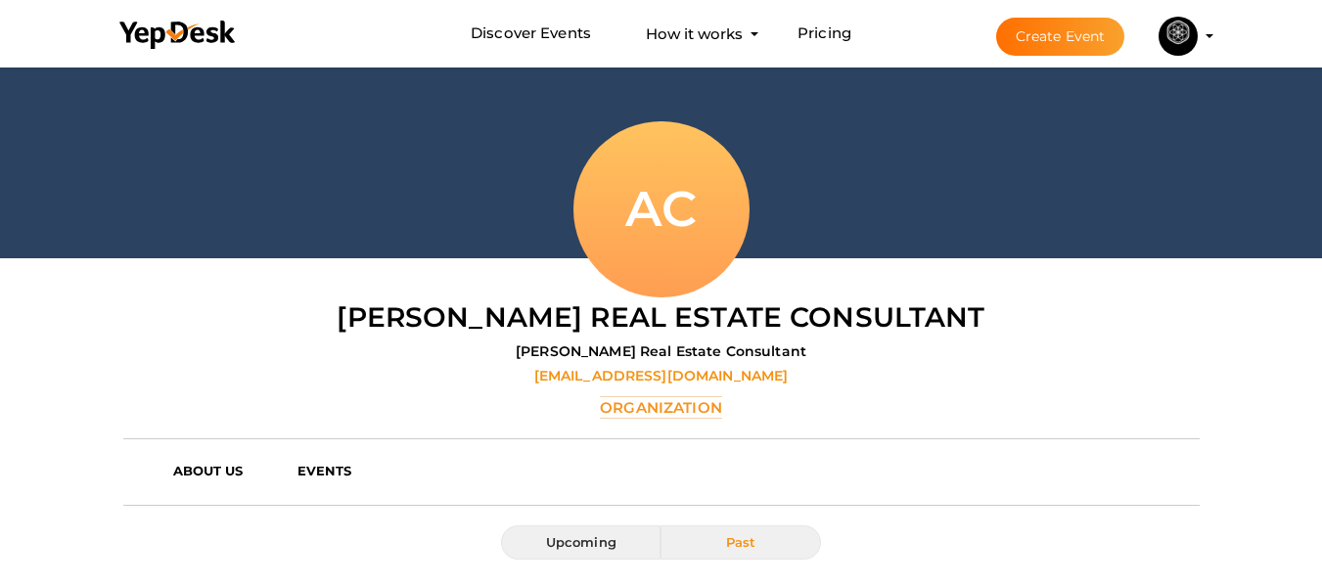
click at [794, 233] on div at bounding box center [661, 62] width 1322 height 391
click at [691, 408] on label "Organization" at bounding box center [661, 407] width 122 height 23
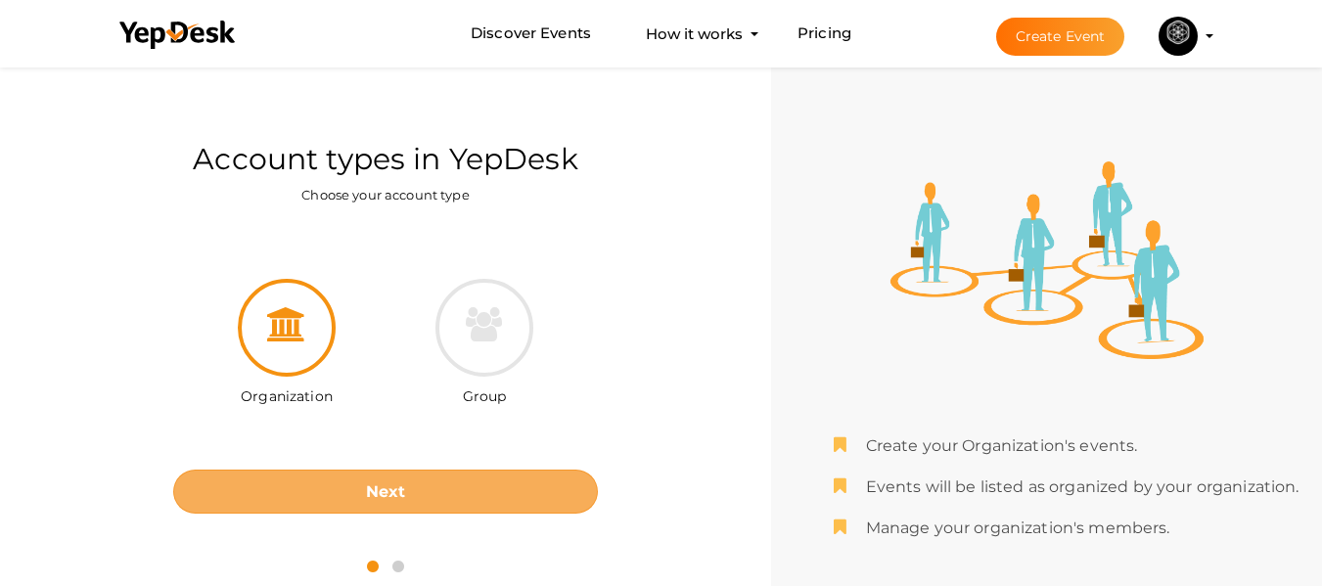
click at [436, 489] on button "Next" at bounding box center [385, 492] width 425 height 44
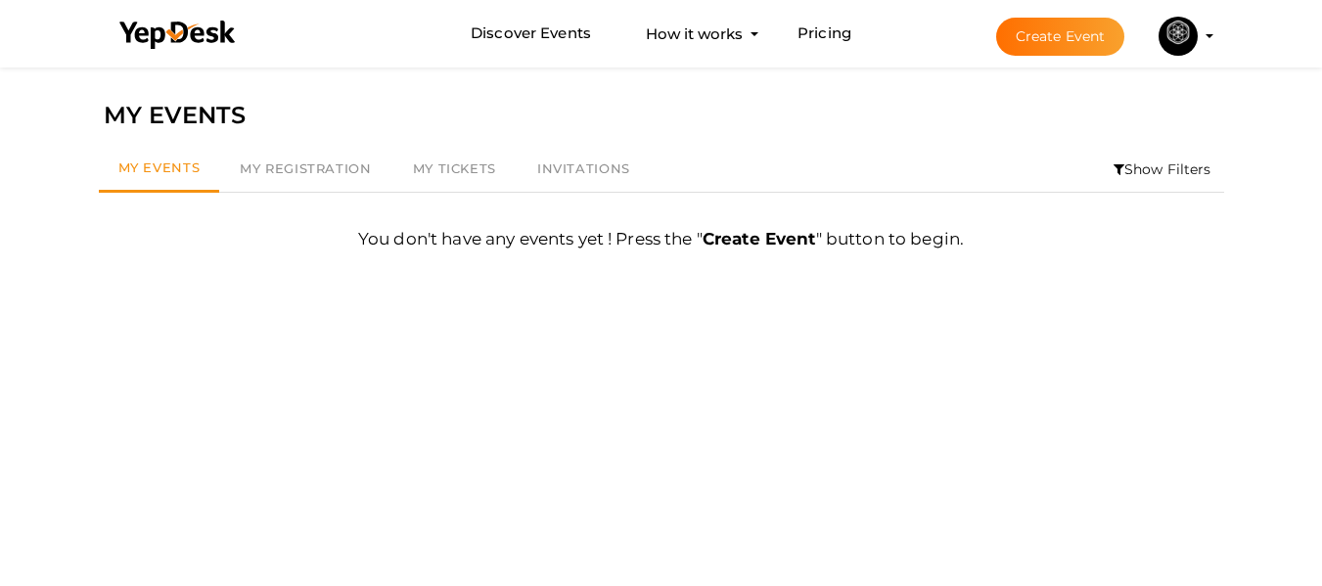
click at [1198, 36] on profile-pic at bounding box center [1178, 34] width 39 height 15
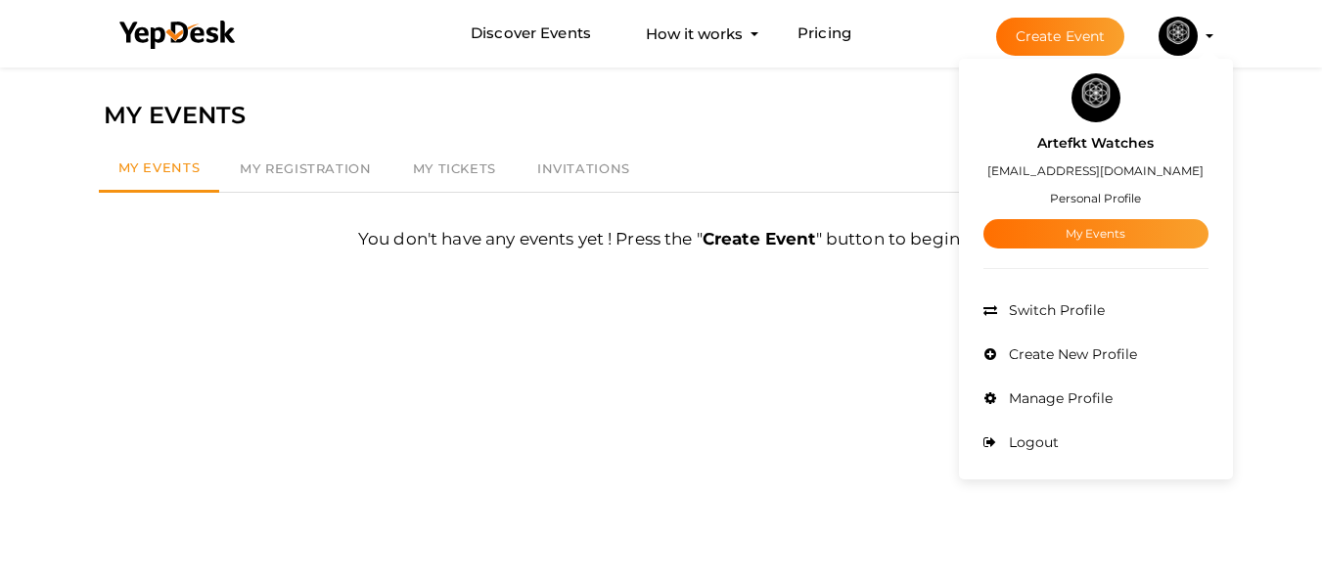
click at [1111, 165] on label "[EMAIL_ADDRESS][DOMAIN_NAME]" at bounding box center [1096, 171] width 216 height 23
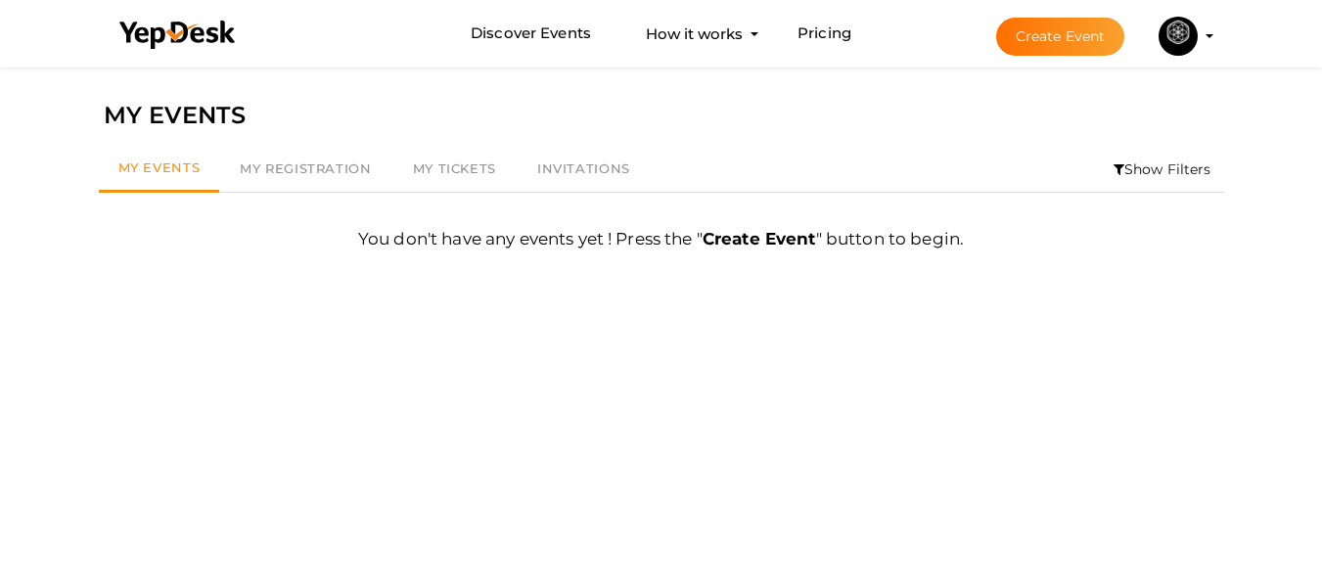
click at [1205, 24] on li "Create Event Artefkt Watches [EMAIL_ADDRESS][DOMAIN_NAME] Personal Profile My E…" at bounding box center [1087, 36] width 261 height 70
click at [1208, 39] on li "Create Event Artefkt Watches [EMAIL_ADDRESS][DOMAIN_NAME] Personal Profile My E…" at bounding box center [1087, 36] width 261 height 70
click at [1208, 32] on li "Create Event Artefkt Watches [EMAIL_ADDRESS][DOMAIN_NAME] Personal Profile My E…" at bounding box center [1087, 36] width 261 height 70
click at [1182, 42] on img at bounding box center [1178, 36] width 39 height 39
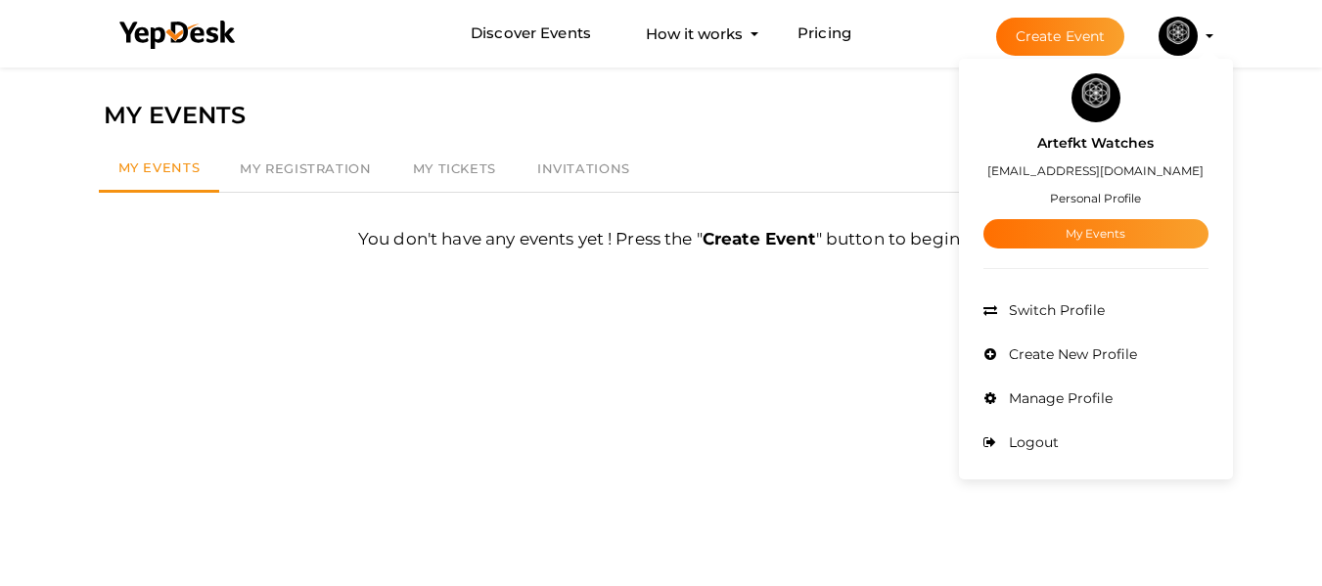
click at [1099, 199] on small "Personal Profile" at bounding box center [1095, 198] width 91 height 15
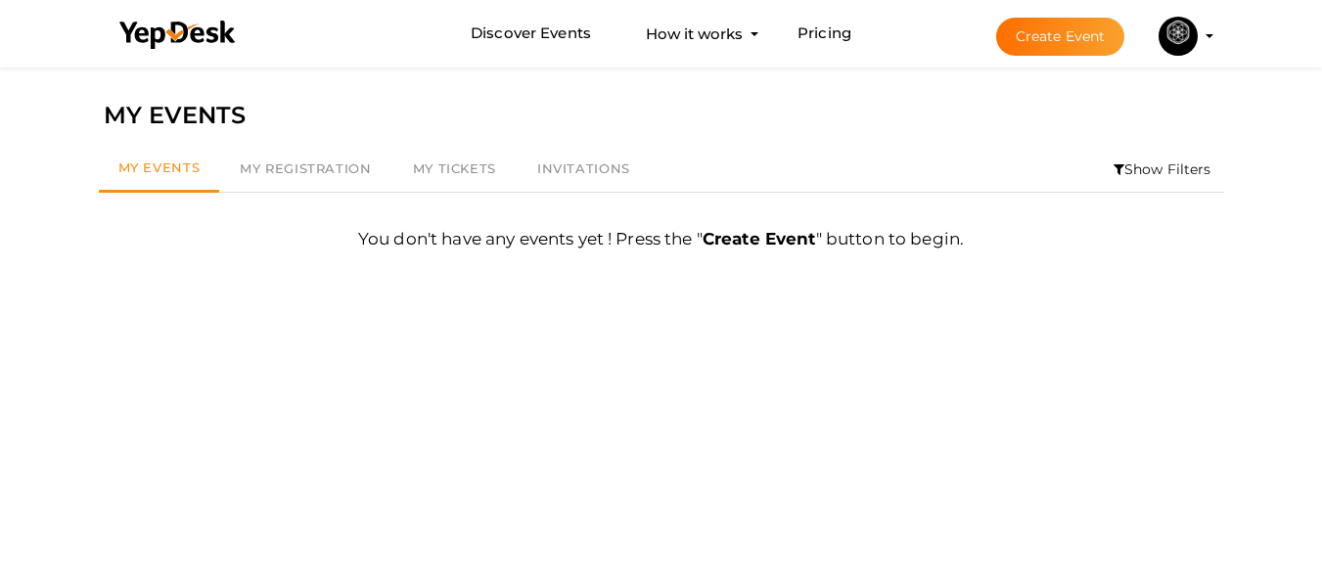
click at [1184, 43] on img at bounding box center [1178, 36] width 39 height 39
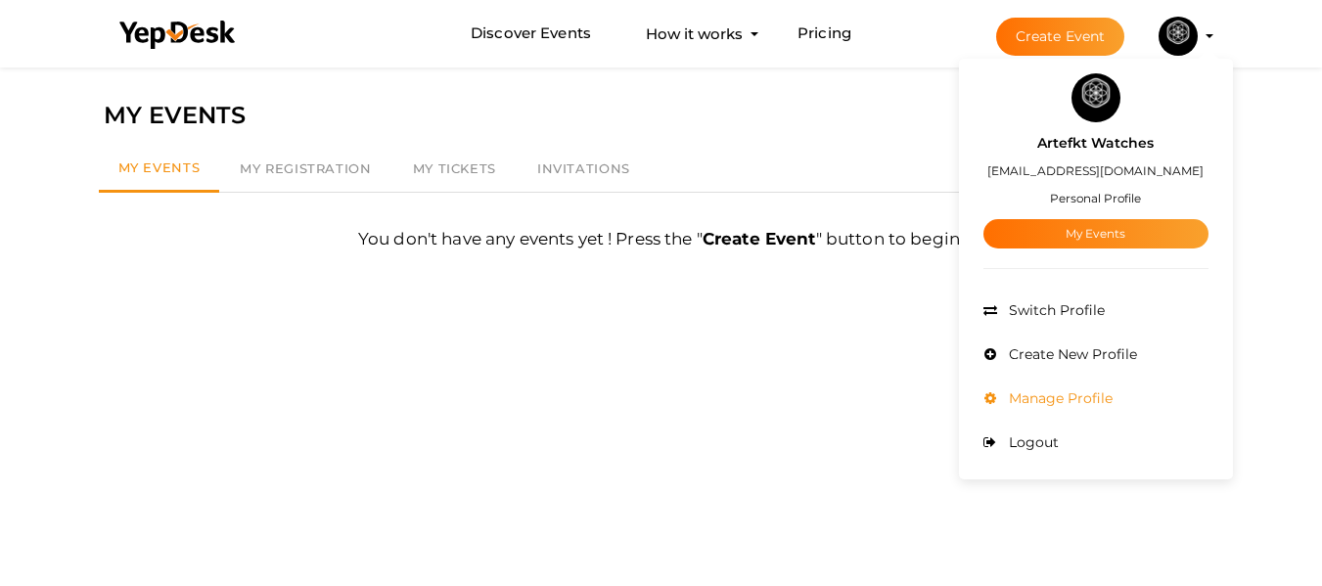
click at [1048, 387] on li "Manage Profile" at bounding box center [1096, 399] width 225 height 44
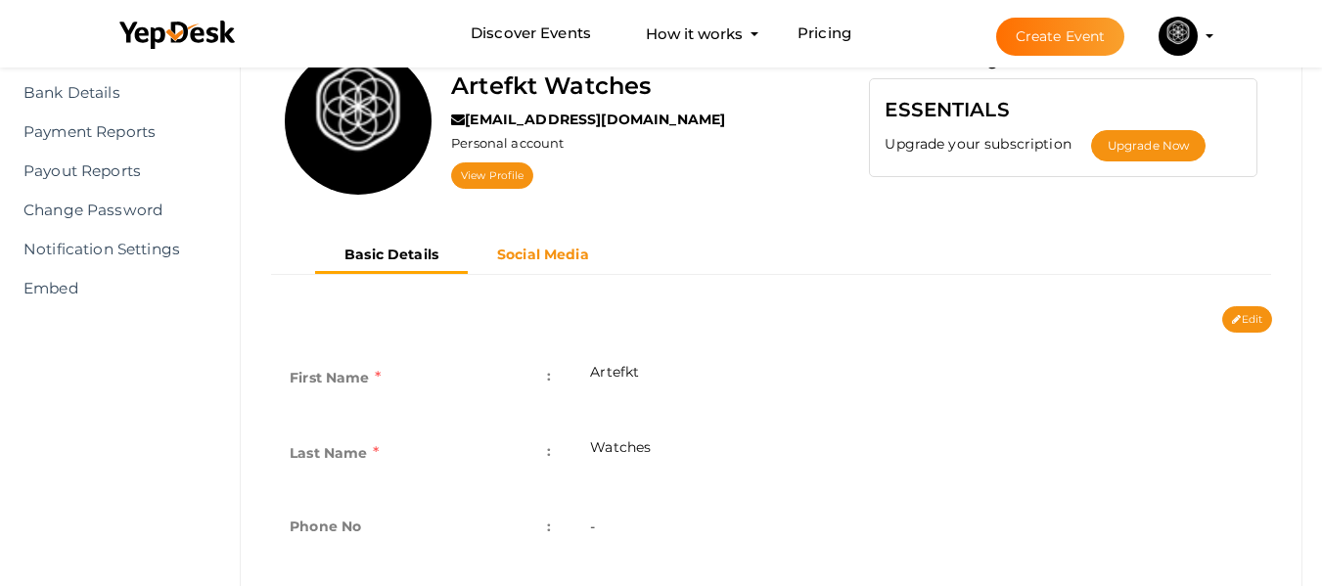
click at [568, 256] on b "Social Media" at bounding box center [543, 255] width 92 height 18
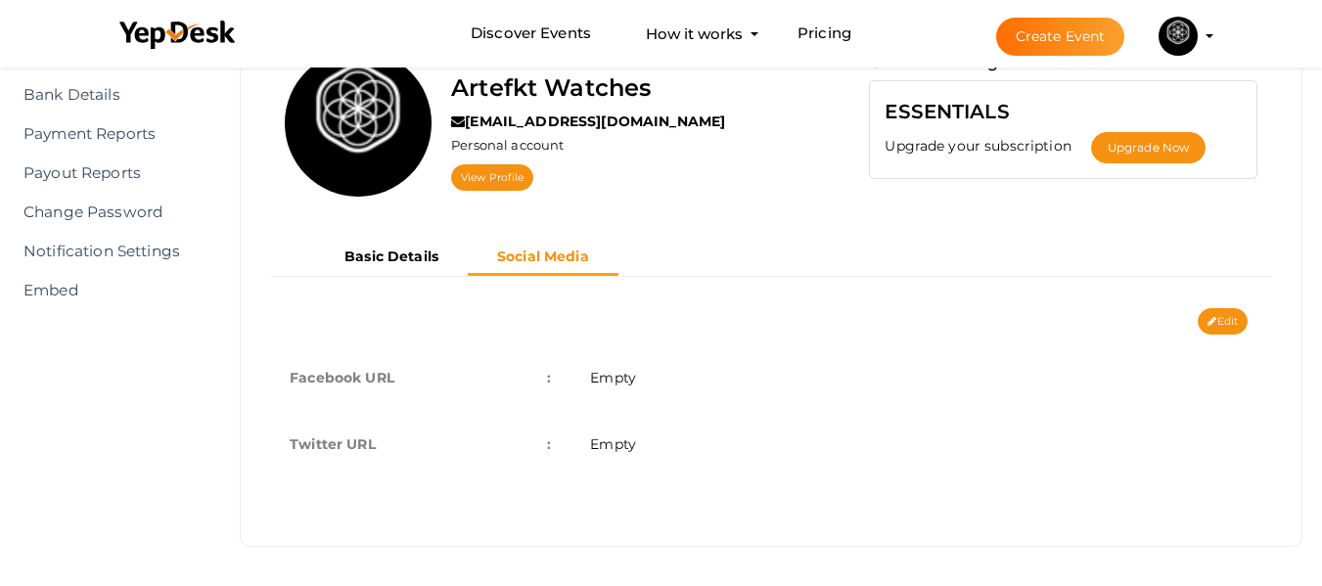
scroll to position [194, 0]
click at [419, 254] on b "Basic Details" at bounding box center [392, 257] width 94 height 18
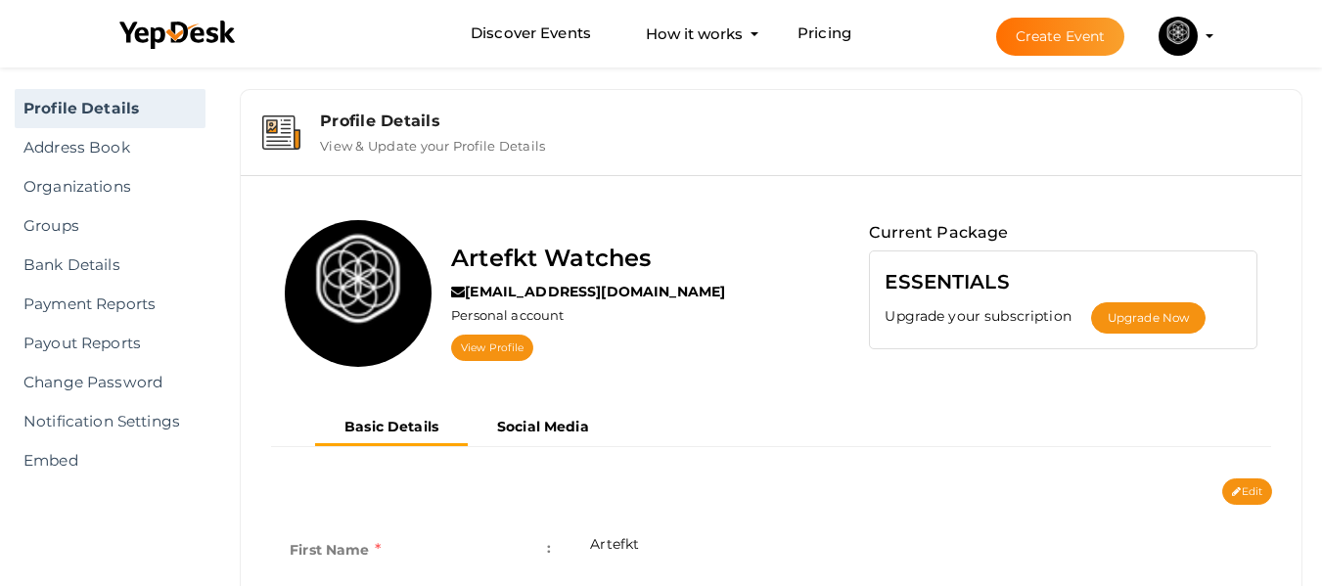
scroll to position [0, 0]
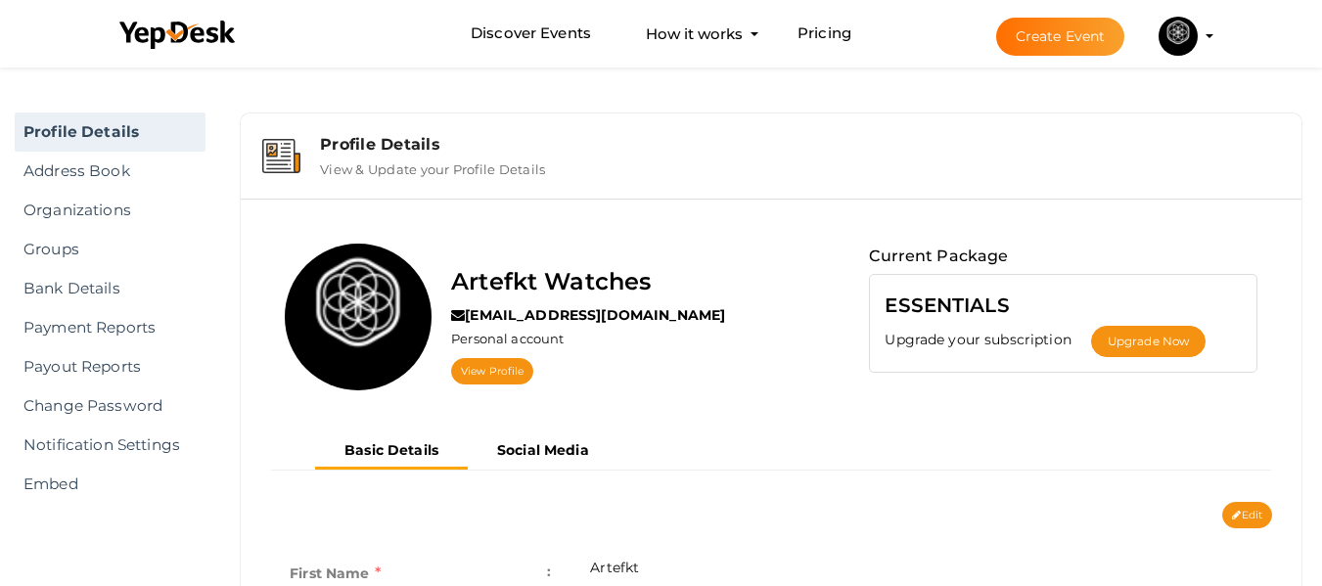
click at [404, 163] on label "View & Update your Profile Details" at bounding box center [432, 165] width 225 height 23
click at [379, 138] on div "Profile Details" at bounding box center [800, 144] width 960 height 19
click at [177, 177] on link "Address Book" at bounding box center [110, 171] width 191 height 39
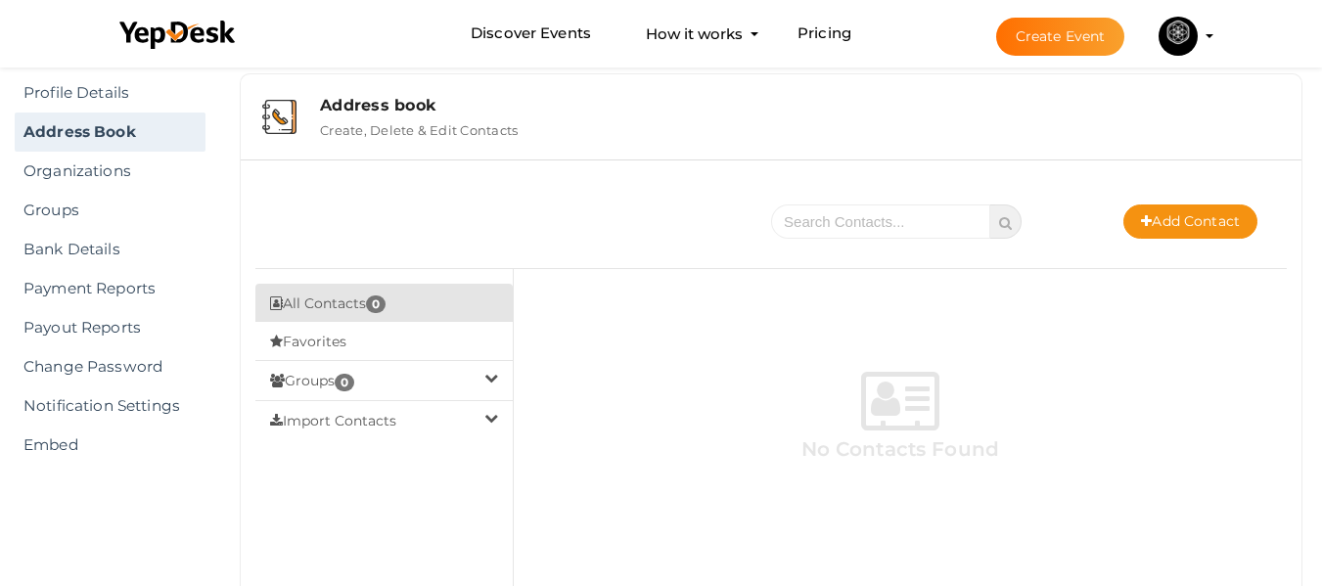
scroll to position [98, 0]
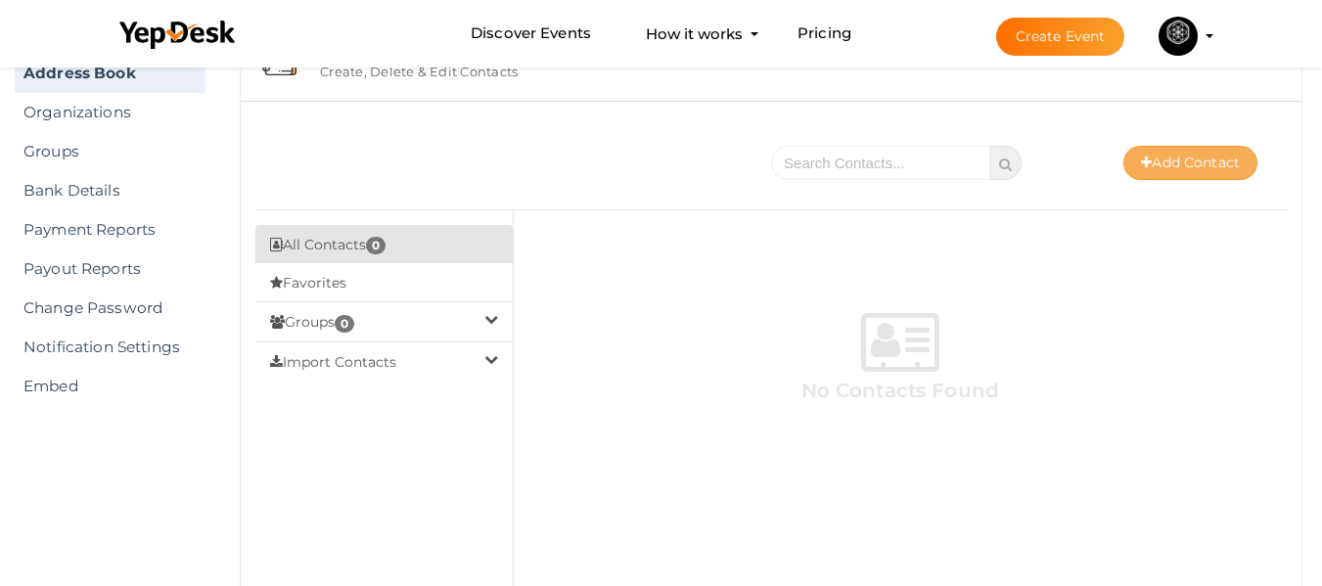
click at [1193, 166] on button "Add Contact" at bounding box center [1191, 163] width 134 height 34
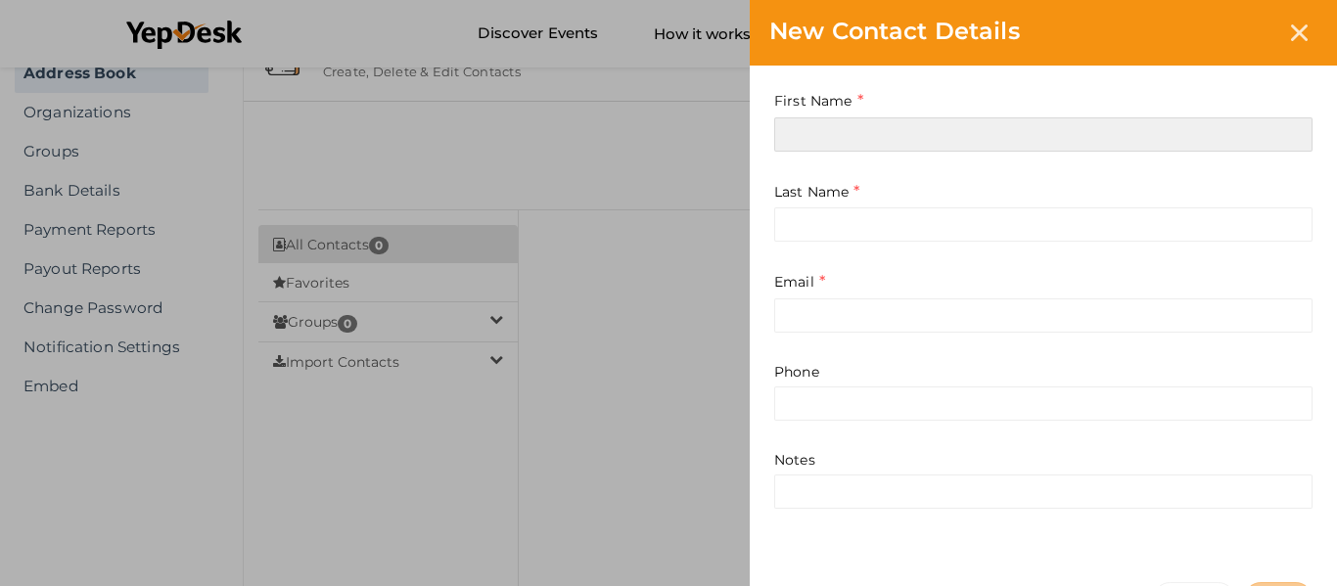
click at [876, 134] on input at bounding box center [1043, 134] width 538 height 34
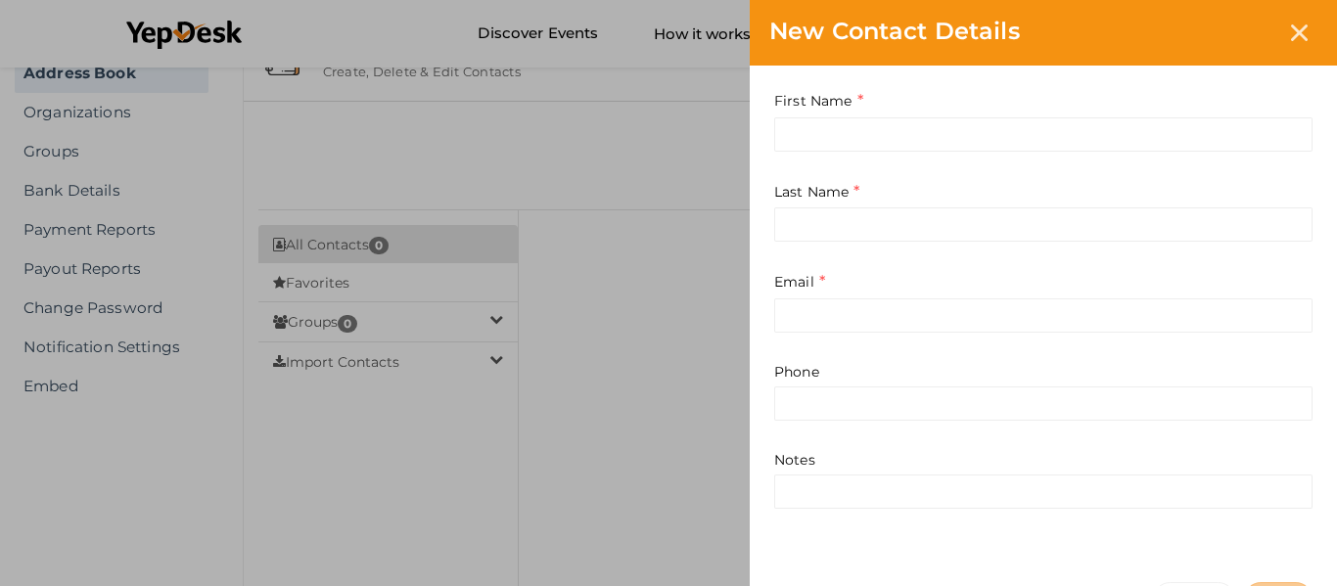
click at [625, 216] on div "New Contact Details First Name This field is Required. Last Name This field is …" at bounding box center [668, 293] width 1337 height 586
click at [1292, 35] on icon at bounding box center [1299, 32] width 17 height 17
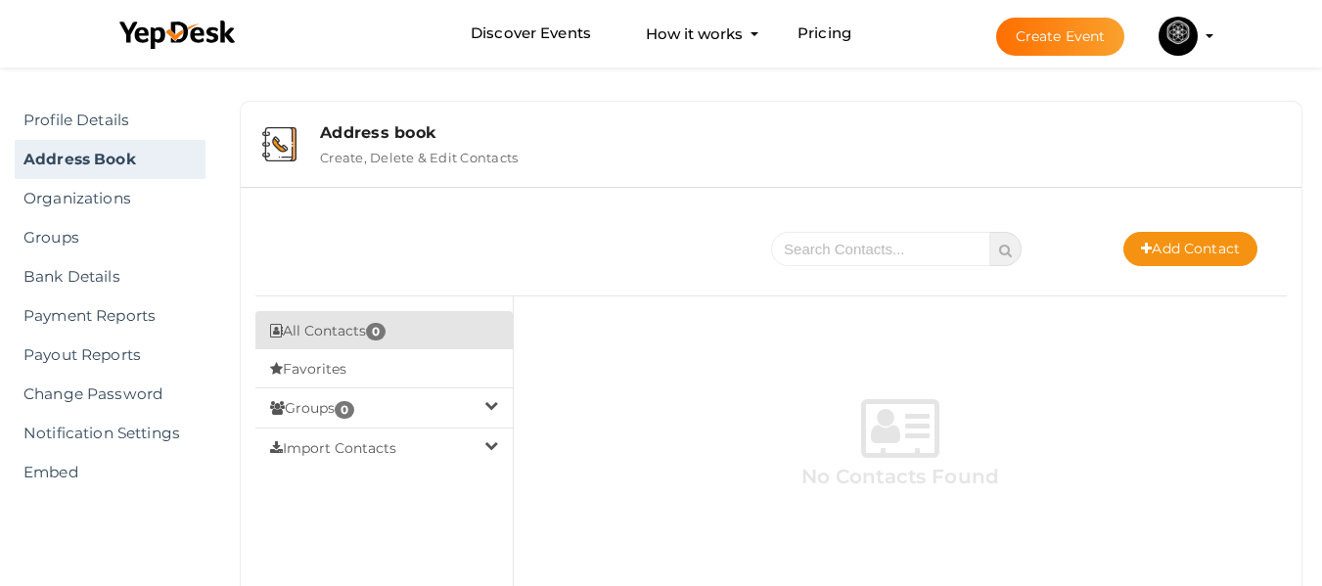
scroll to position [0, 0]
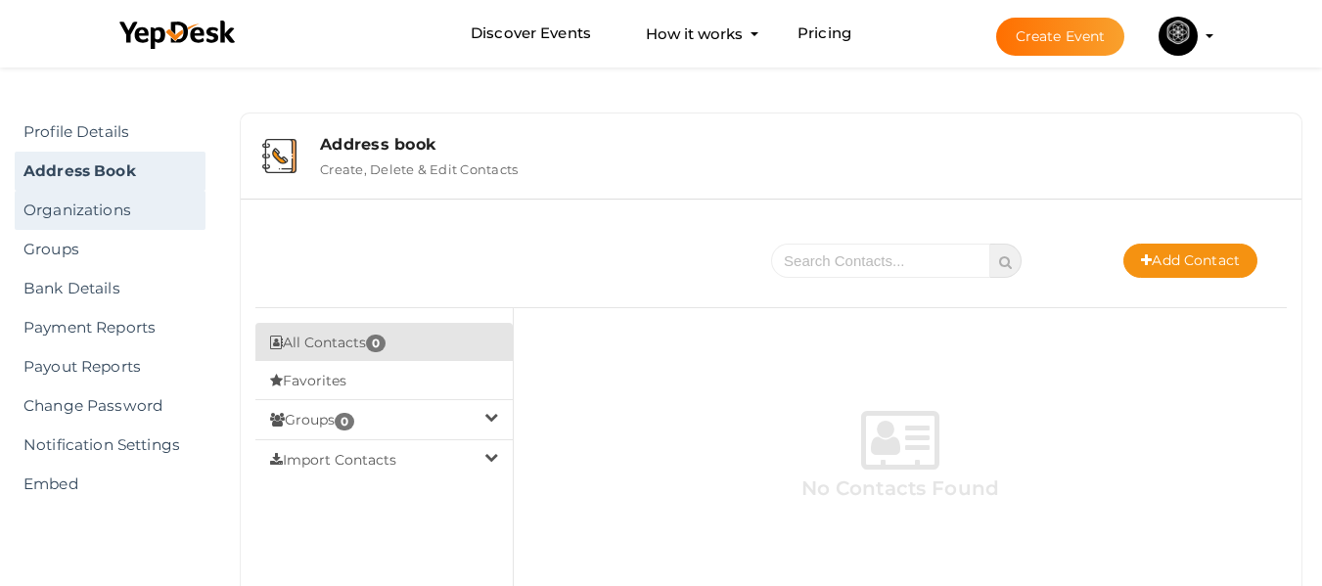
click at [59, 203] on link "Organizations" at bounding box center [110, 210] width 191 height 39
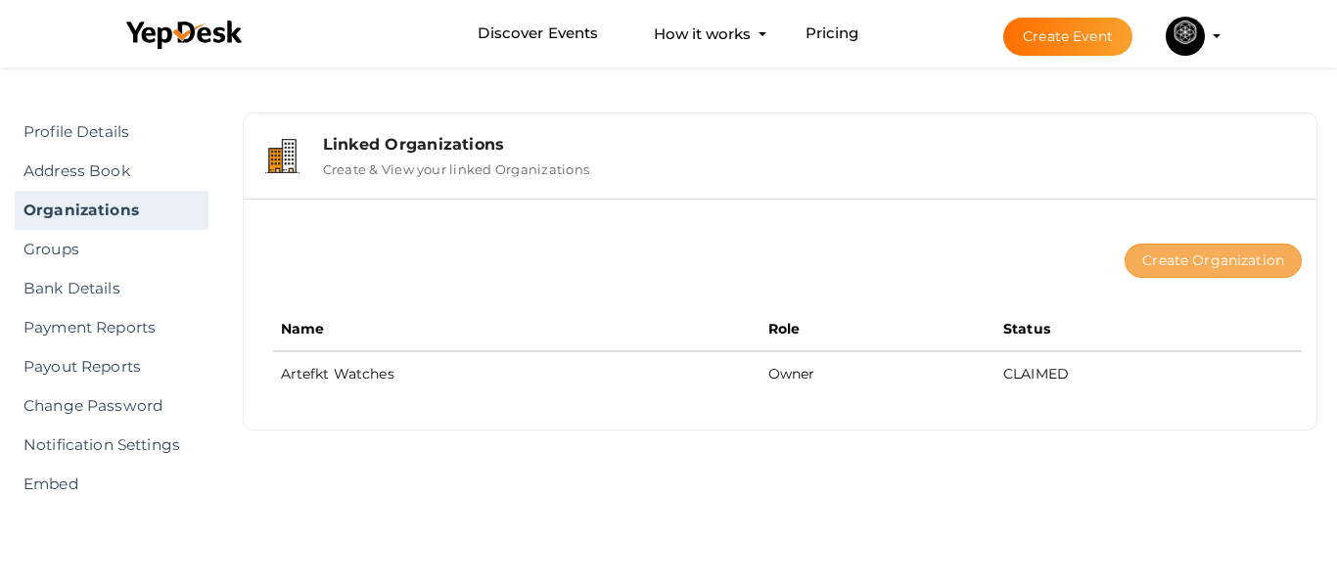
click at [1214, 260] on button "Create Organization" at bounding box center [1213, 261] width 177 height 34
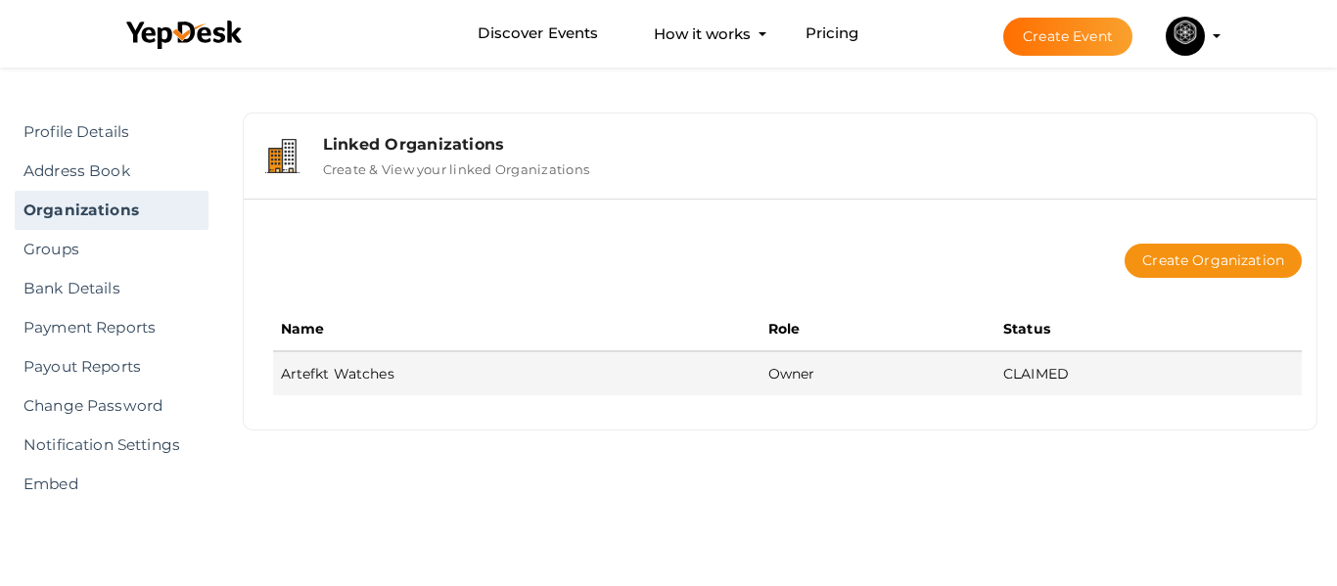
click at [594, 381] on td "Artefkt Watches" at bounding box center [516, 373] width 487 height 44
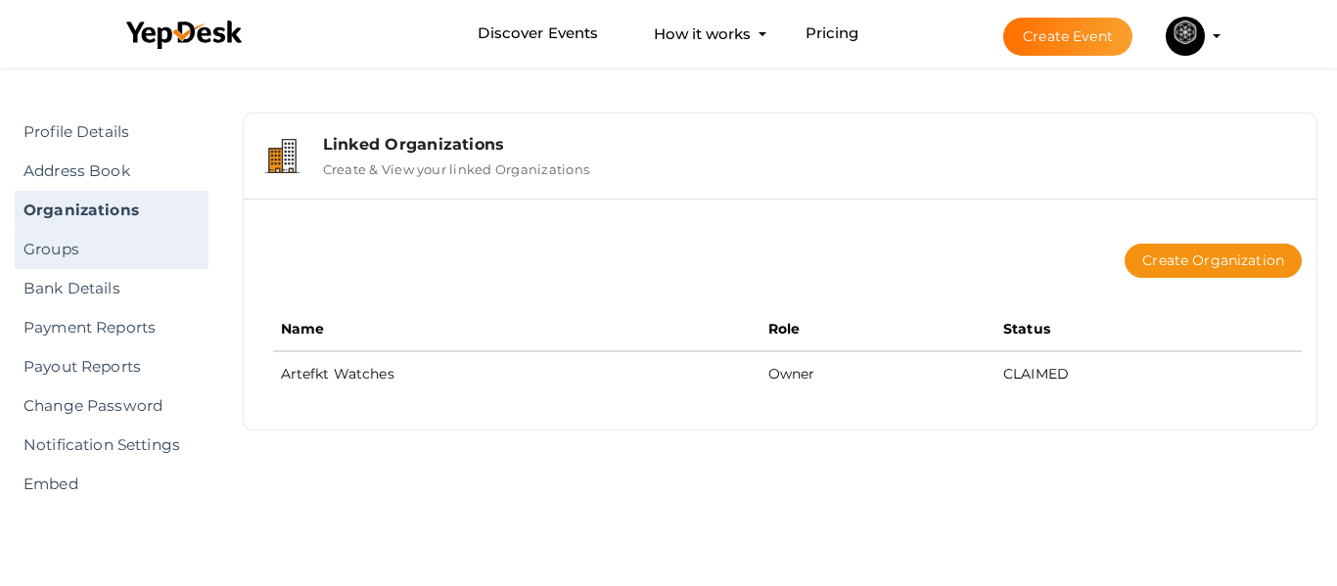
click at [43, 258] on link "Groups" at bounding box center [112, 249] width 194 height 39
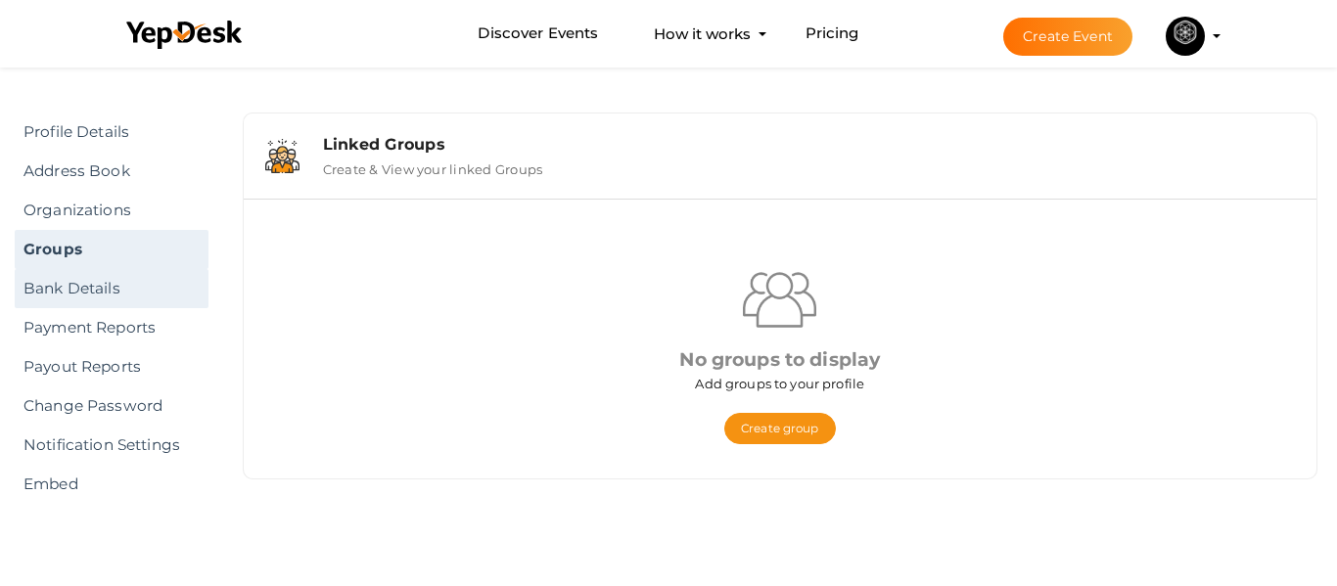
click at [98, 287] on link "Bank Details" at bounding box center [112, 288] width 194 height 39
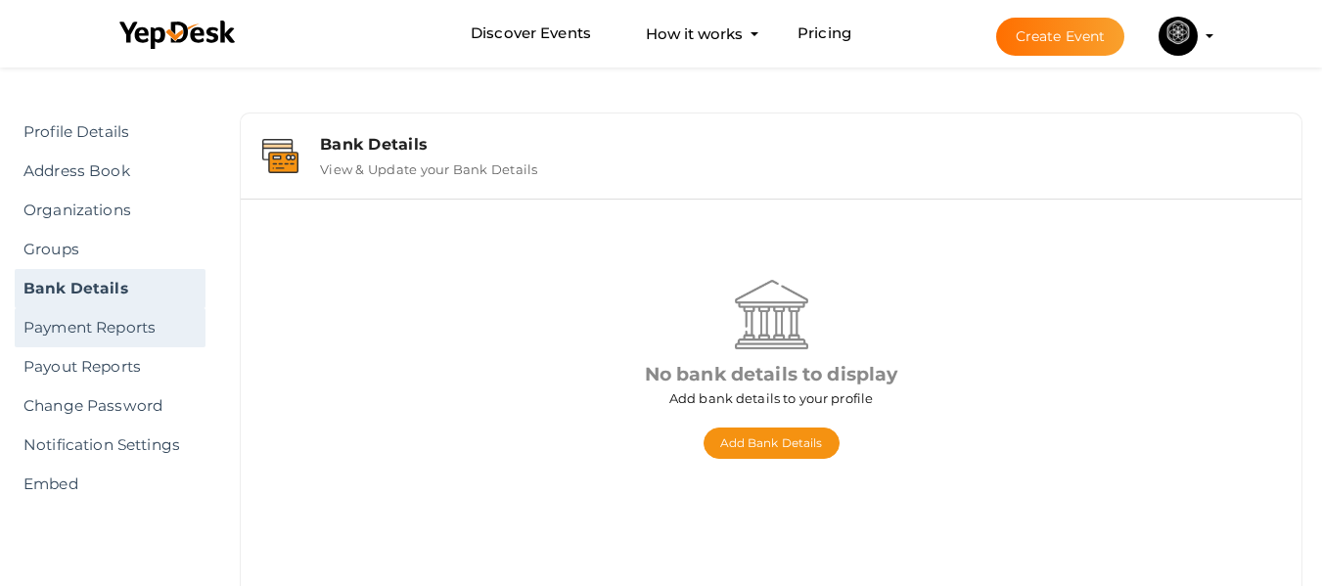
click at [93, 341] on link "Payment Reports" at bounding box center [110, 327] width 191 height 39
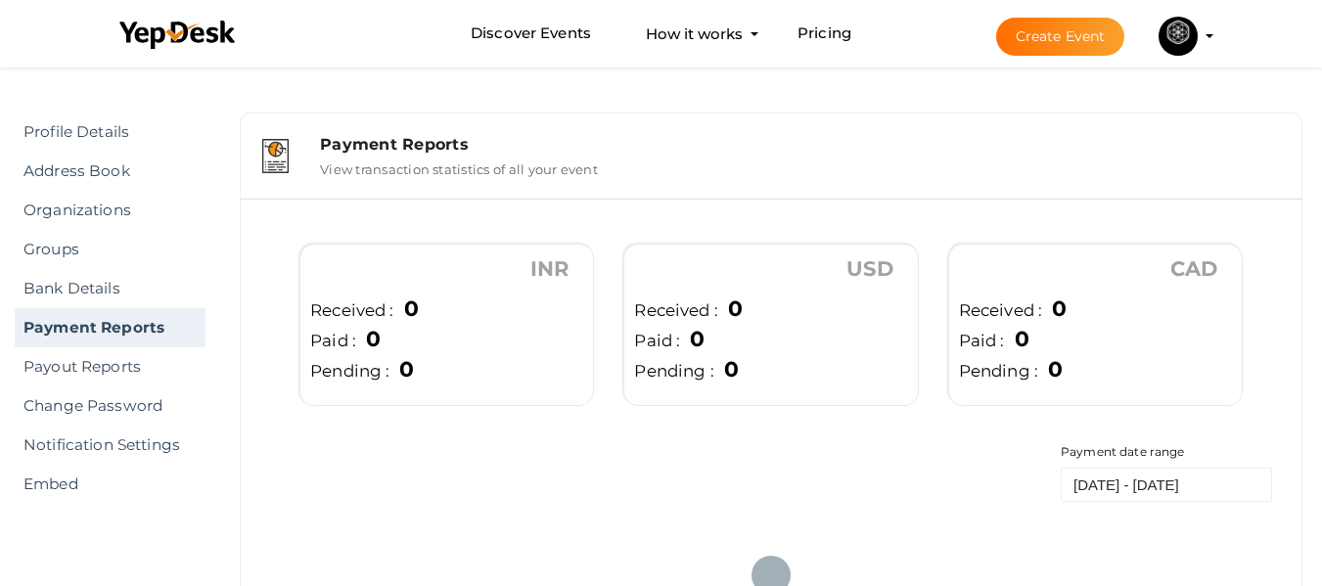
click at [112, 139] on link "Profile Details" at bounding box center [110, 132] width 191 height 39
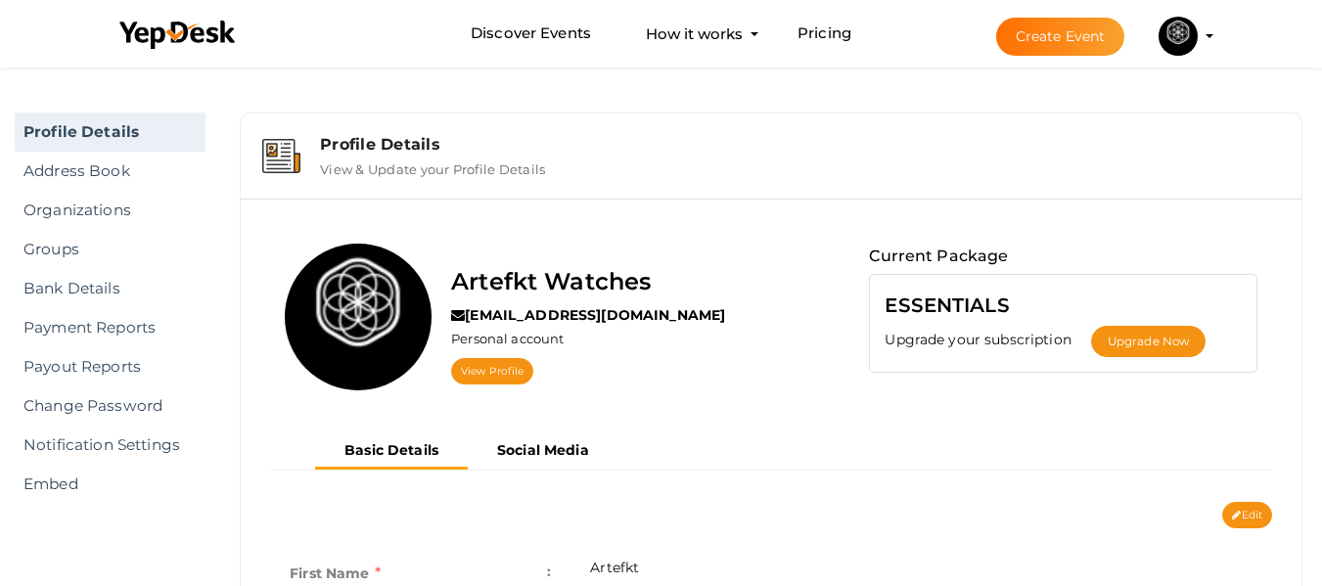
click at [1176, 40] on img at bounding box center [1178, 36] width 39 height 39
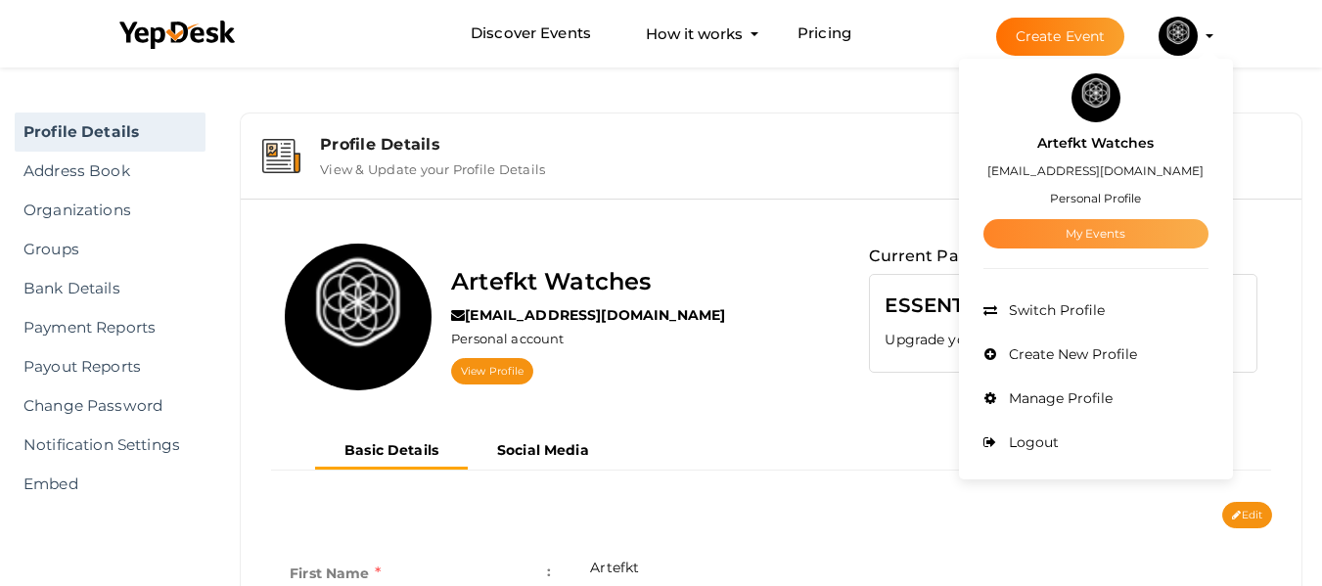
click at [1079, 231] on link "My Events" at bounding box center [1096, 233] width 225 height 29
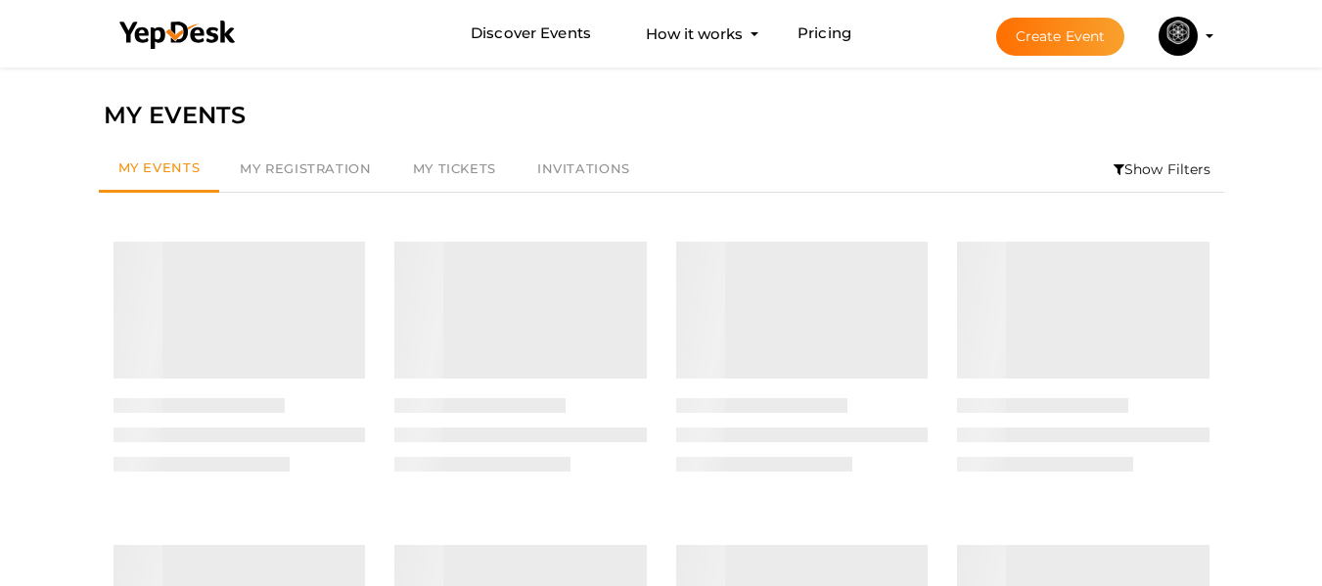
click at [1090, 40] on button "Create Event" at bounding box center [1060, 37] width 129 height 38
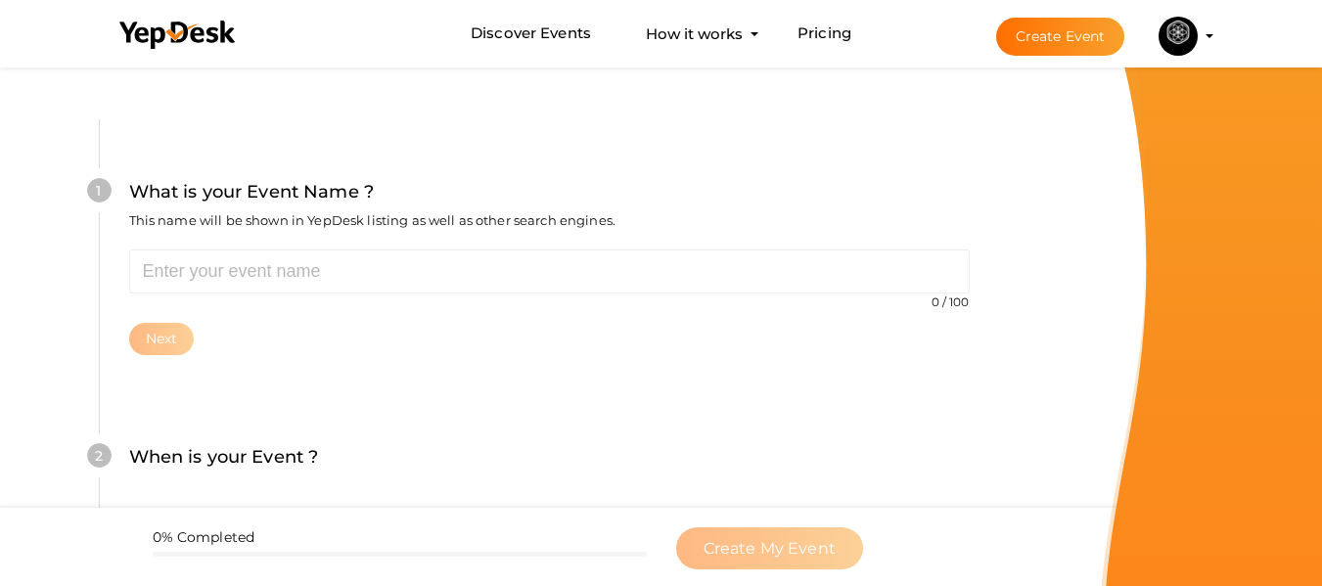
scroll to position [98, 0]
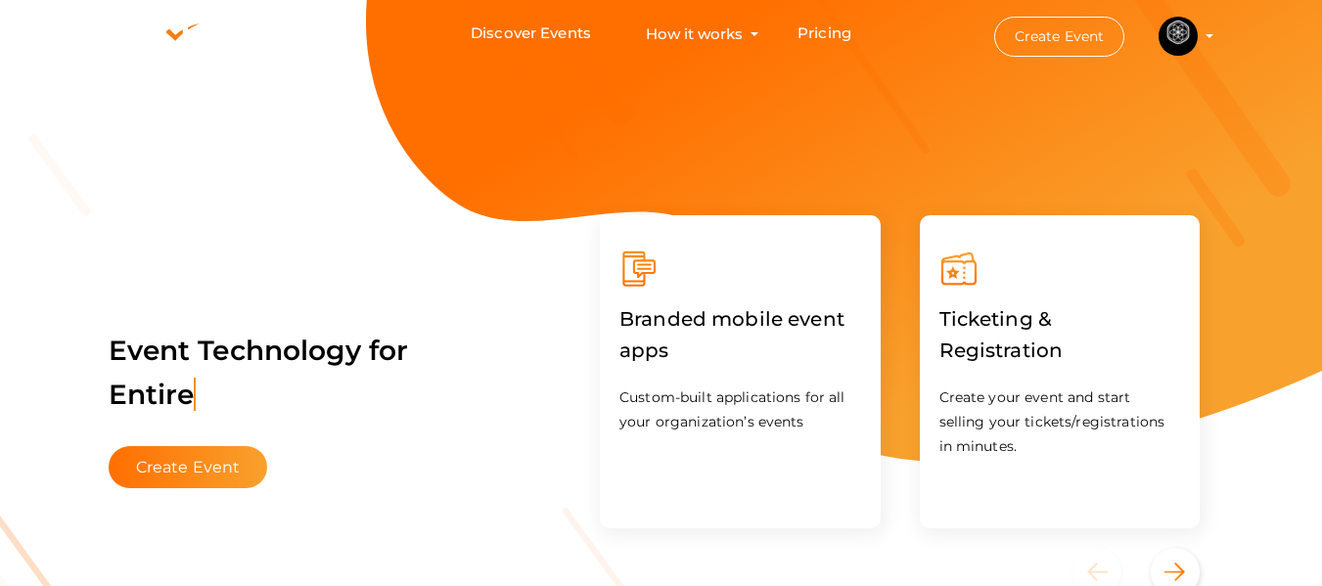
click at [1201, 34] on button "Artefkt Watches [EMAIL_ADDRESS][DOMAIN_NAME] Personal Profile My Events Admin S…" at bounding box center [1178, 36] width 51 height 41
click at [1196, 36] on img at bounding box center [1178, 36] width 39 height 39
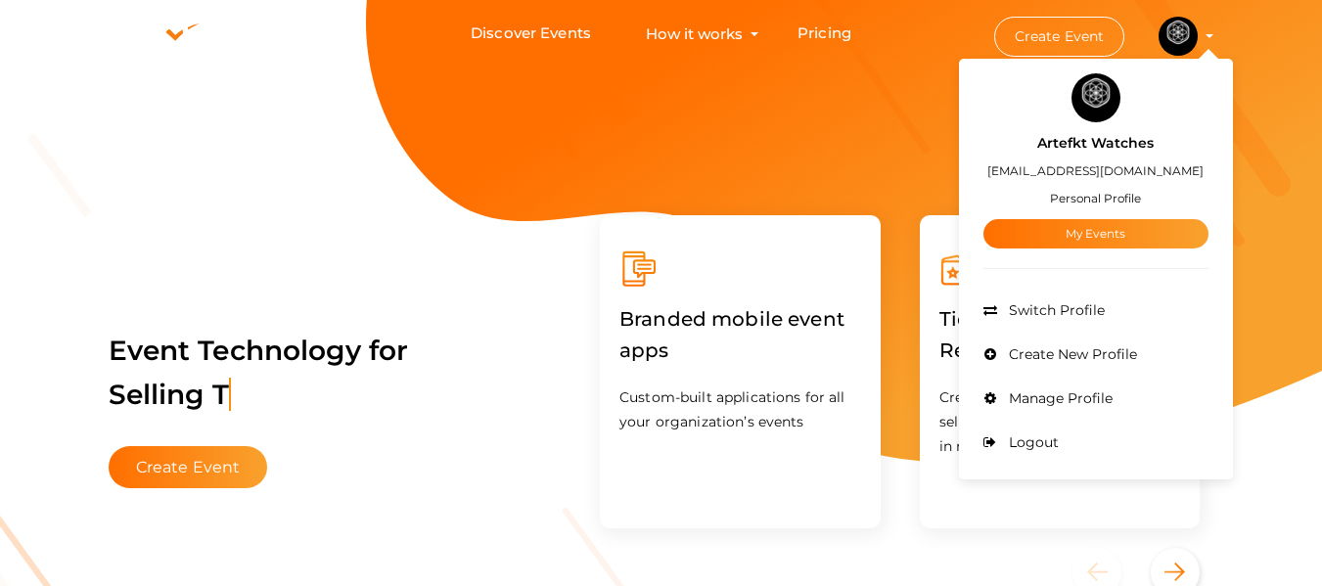
click at [1073, 190] on div "Artefkt Watches [EMAIL_ADDRESS][DOMAIN_NAME] Personal Profile My Events" at bounding box center [1096, 185] width 225 height 126
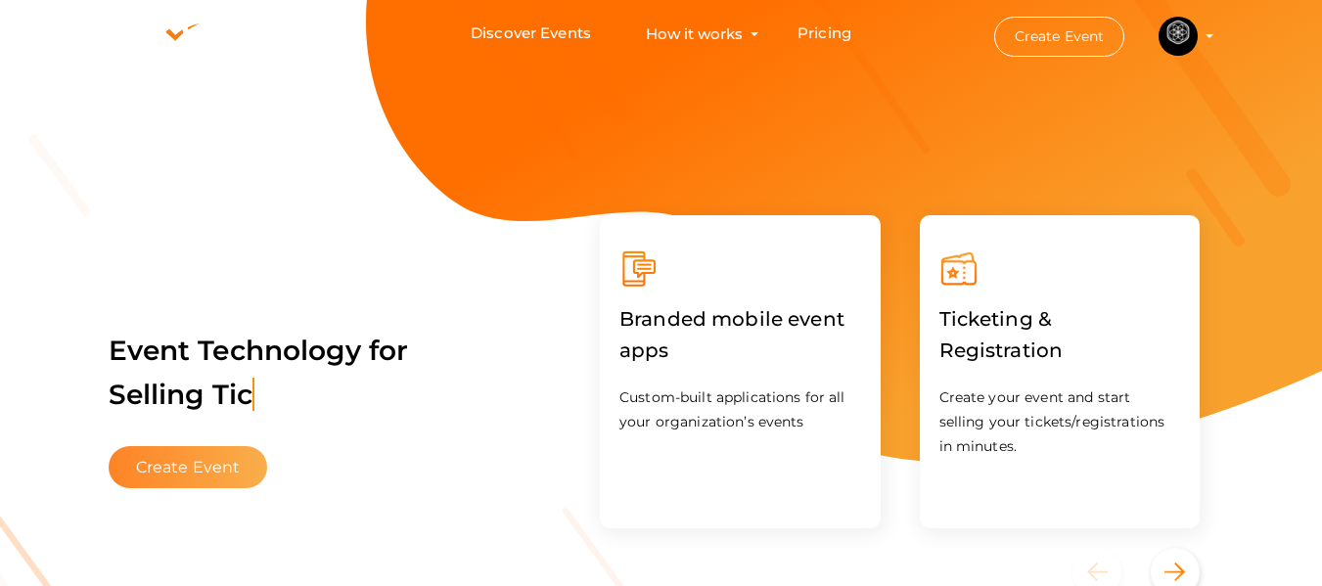
click at [169, 473] on button "Create Event" at bounding box center [189, 467] width 160 height 42
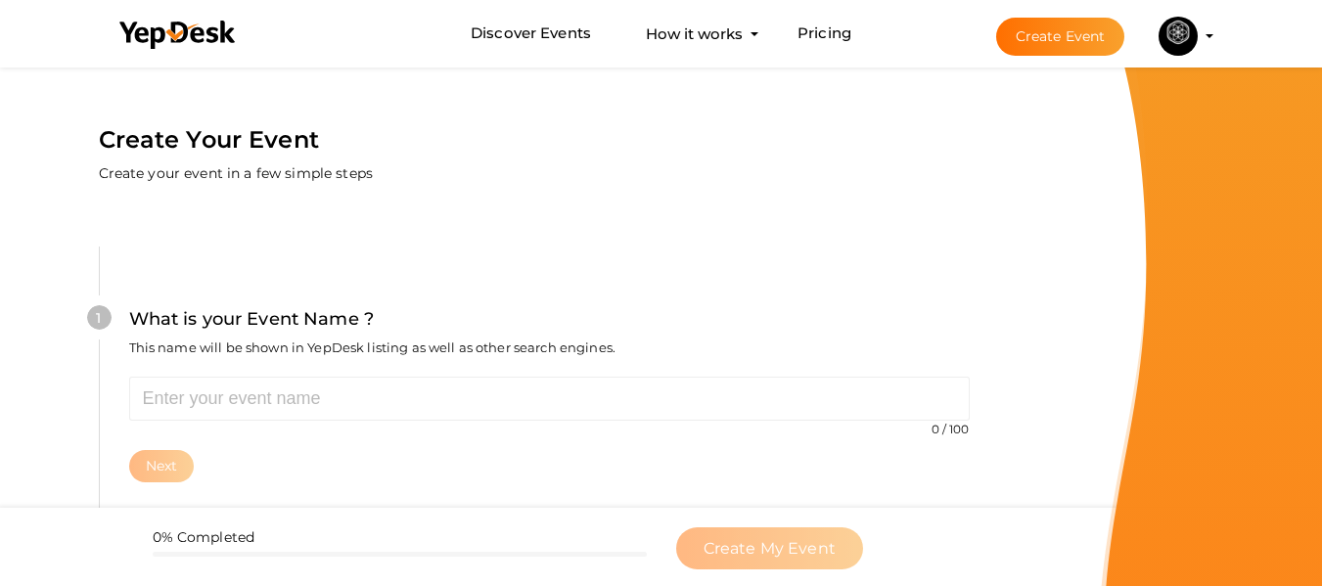
click at [1204, 33] on li "Create Event Artefkt Watches [EMAIL_ADDRESS][DOMAIN_NAME] Personal Profile My E…" at bounding box center [1087, 36] width 261 height 70
click at [1206, 33] on li "Create Event Artefkt Watches [EMAIL_ADDRESS][DOMAIN_NAME] Personal Profile My E…" at bounding box center [1087, 36] width 261 height 70
click at [1213, 38] on li "Create Event Artefkt Watches [EMAIL_ADDRESS][DOMAIN_NAME] Personal Profile My E…" at bounding box center [1087, 36] width 261 height 70
click at [1194, 30] on img at bounding box center [1178, 36] width 39 height 39
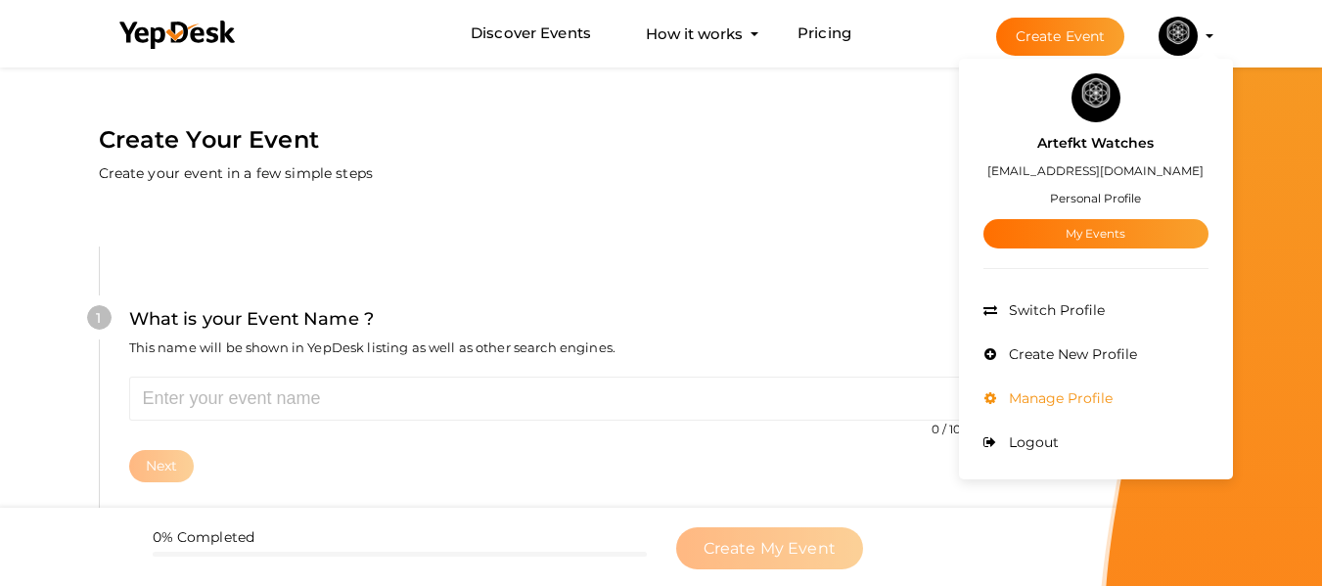
click at [1065, 402] on span "Manage Profile" at bounding box center [1058, 399] width 109 height 18
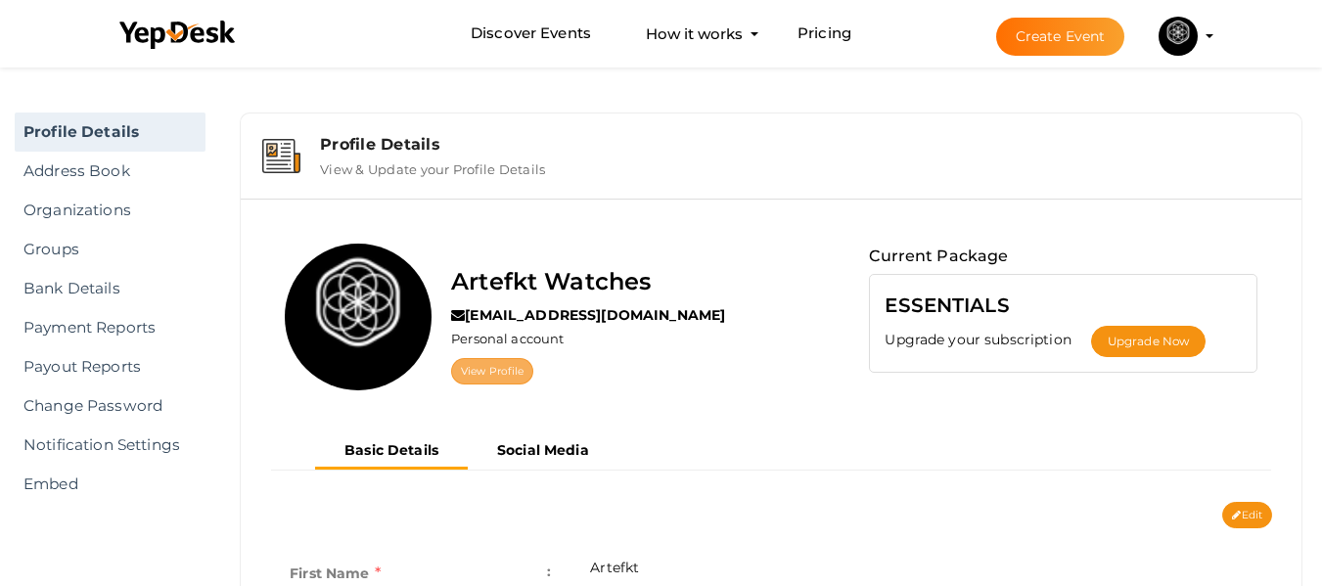
click at [511, 364] on link "View Profile" at bounding box center [492, 371] width 82 height 26
click at [1178, 34] on img at bounding box center [1178, 36] width 39 height 39
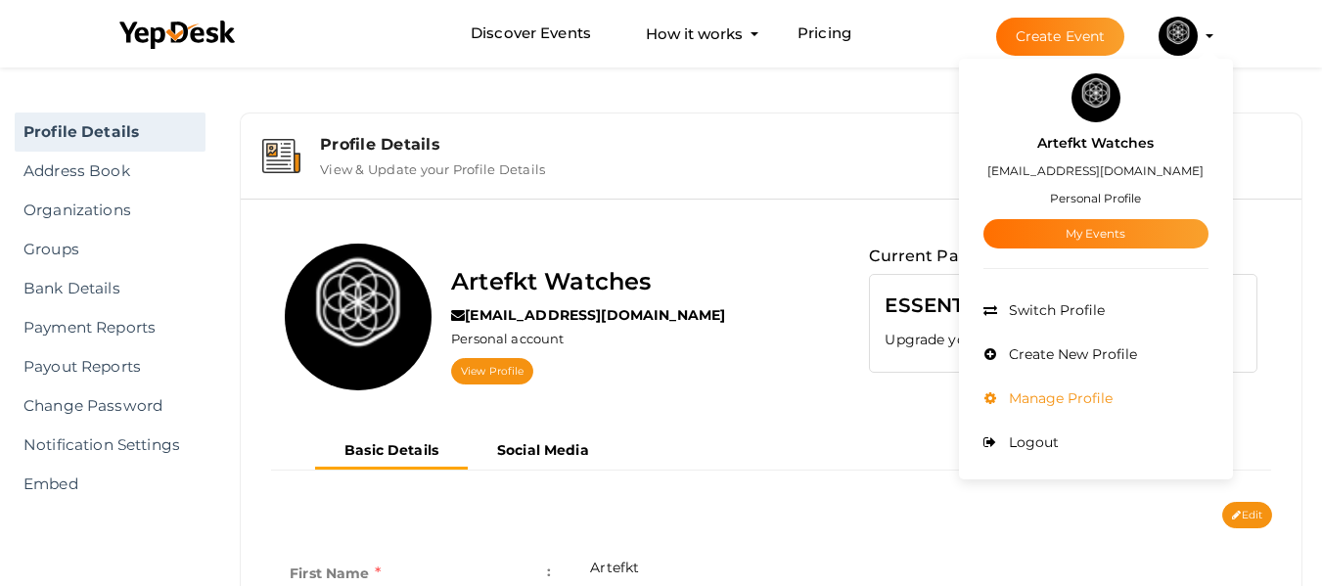
click at [1074, 398] on span "Manage Profile" at bounding box center [1058, 399] width 109 height 18
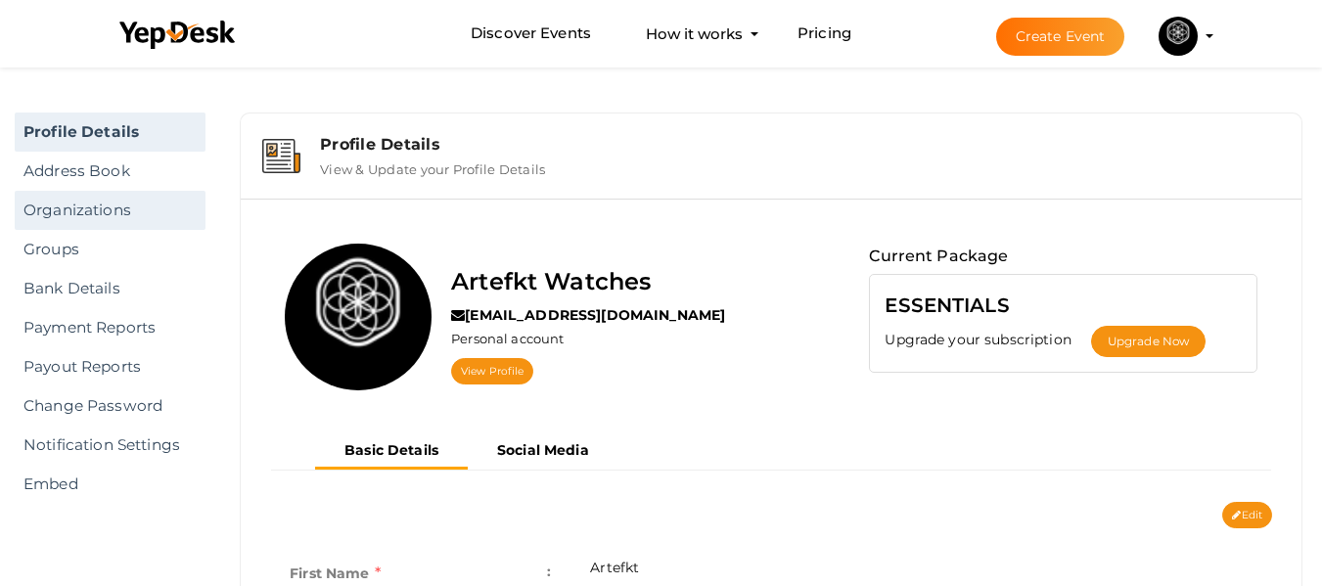
click at [85, 211] on link "Organizations" at bounding box center [110, 210] width 191 height 39
click at [114, 205] on link "Organizations" at bounding box center [110, 210] width 191 height 39
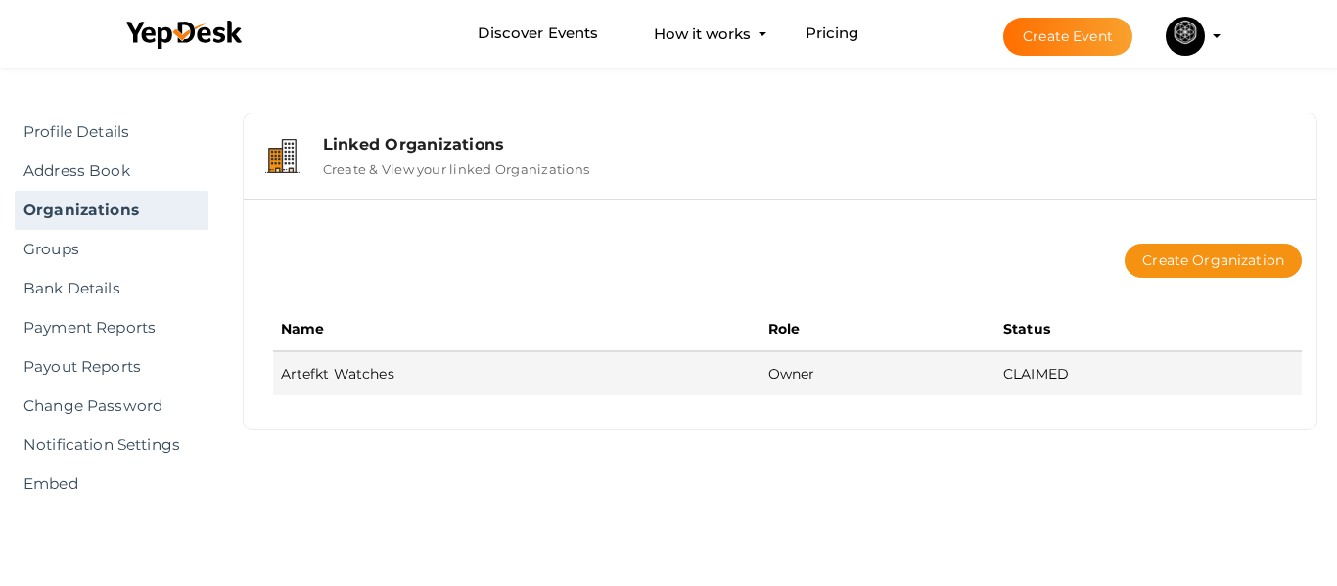
click at [798, 372] on span "Owner" at bounding box center [791, 374] width 47 height 18
click at [332, 372] on td "Artefkt Watches" at bounding box center [516, 373] width 487 height 44
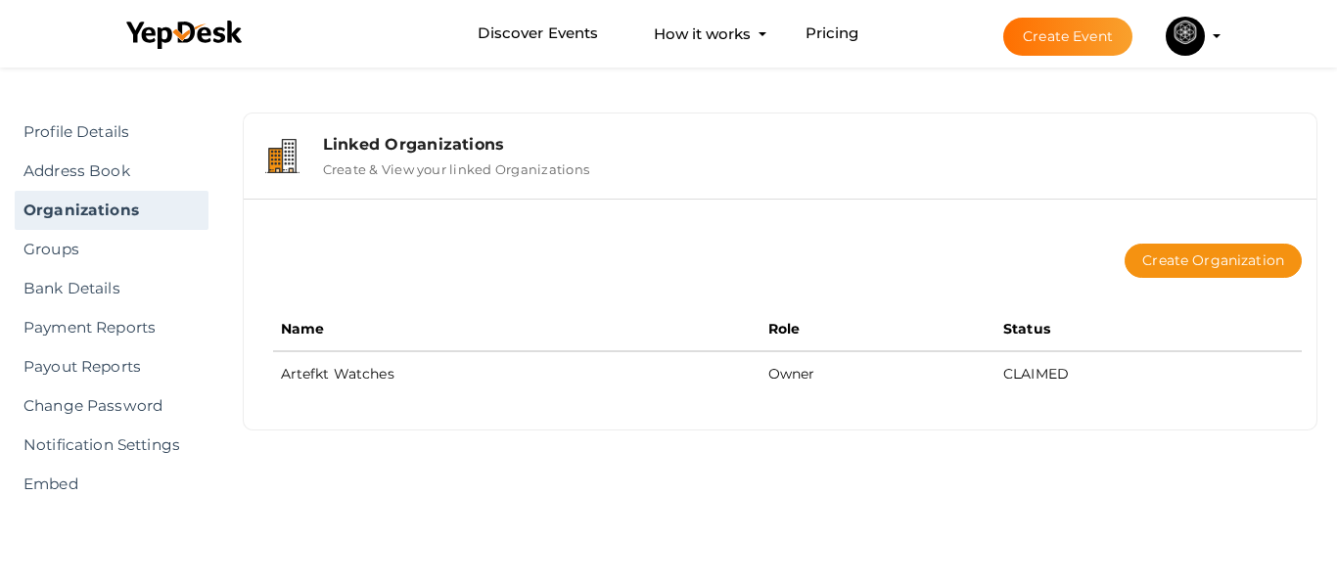
click at [979, 350] on th "Role" at bounding box center [877, 329] width 235 height 44
click at [1181, 266] on button "Create Organization" at bounding box center [1213, 261] width 177 height 34
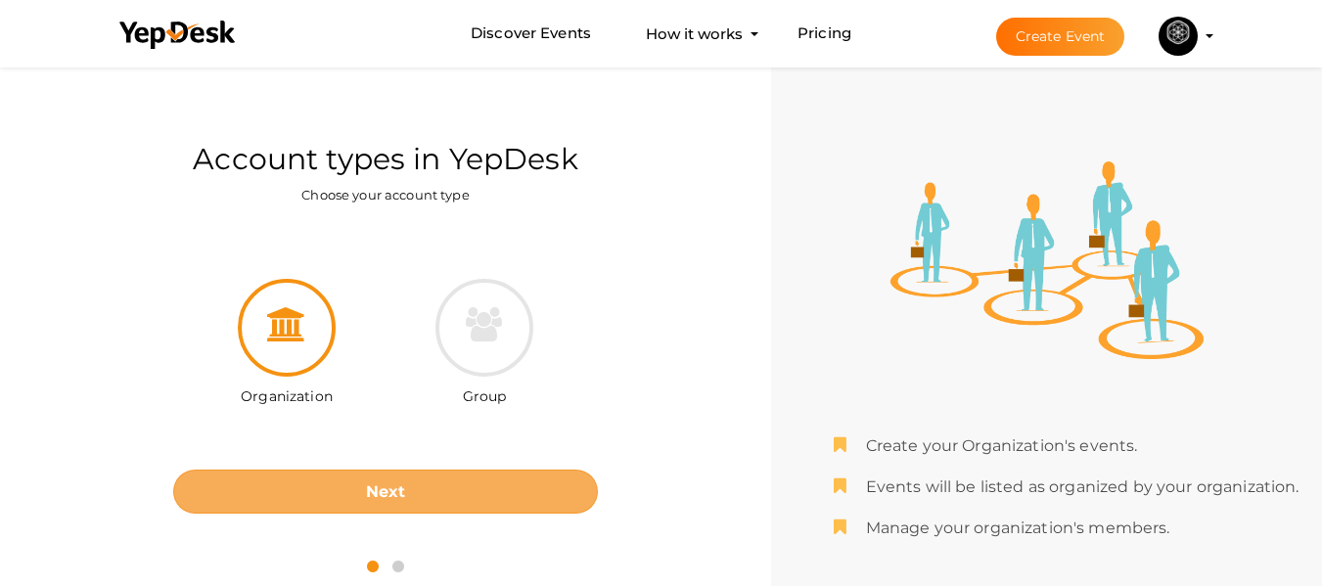
click at [386, 478] on button "Next" at bounding box center [385, 492] width 425 height 44
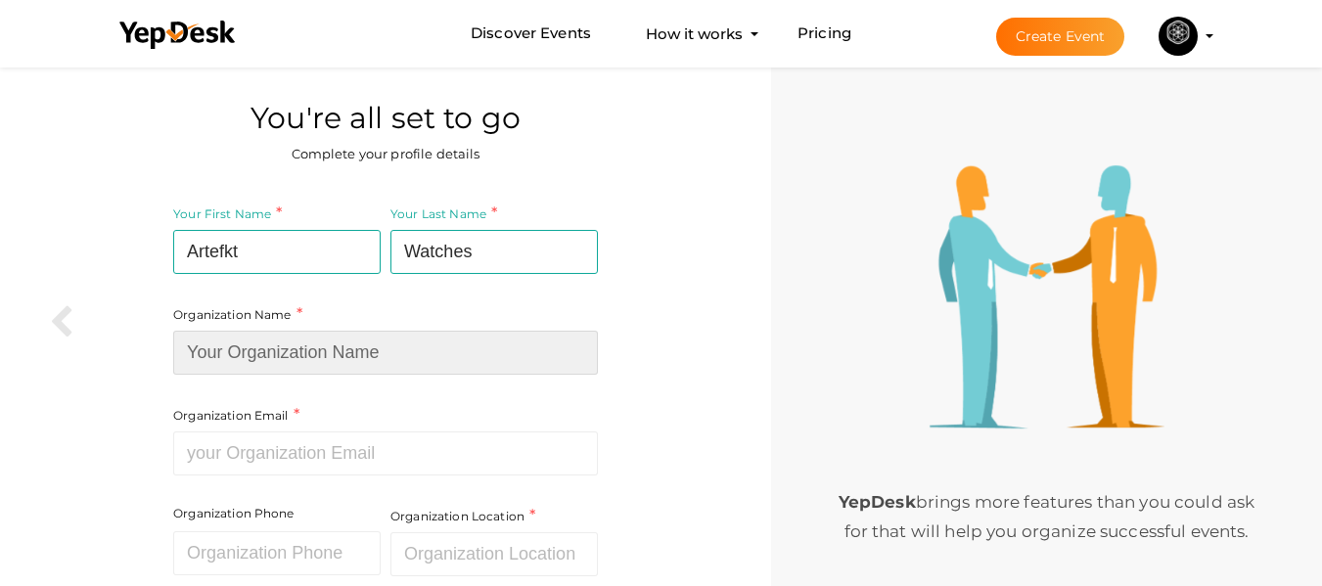
click at [401, 336] on input at bounding box center [385, 353] width 425 height 44
type input "Artefkt Watches"
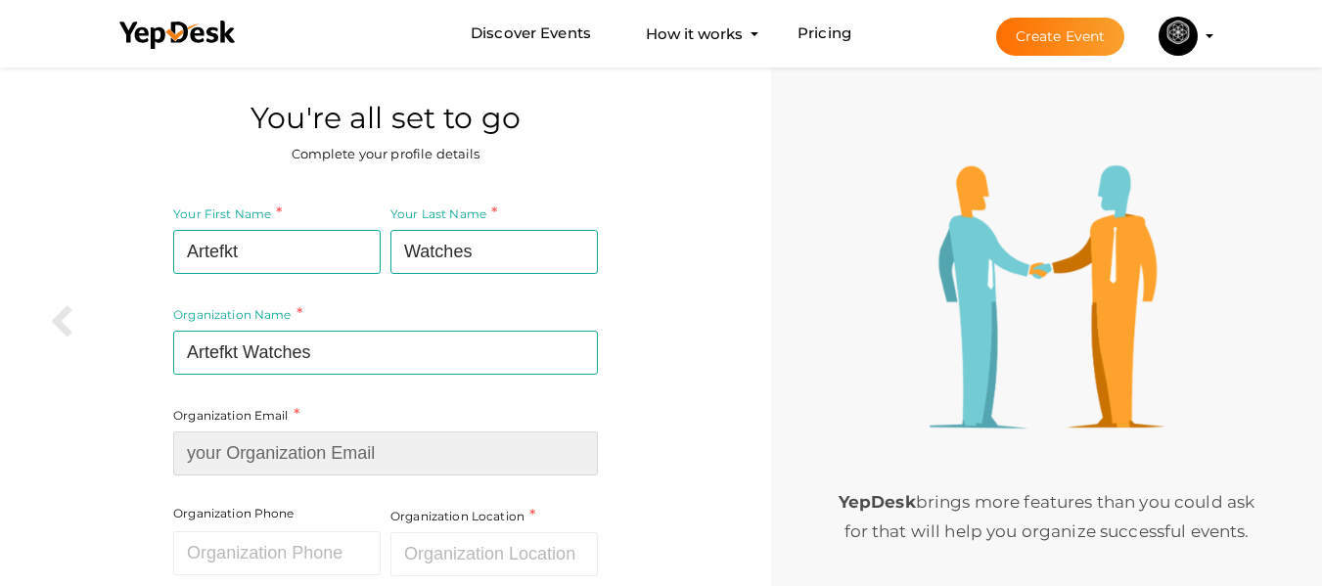
click at [375, 467] on input at bounding box center [385, 454] width 425 height 44
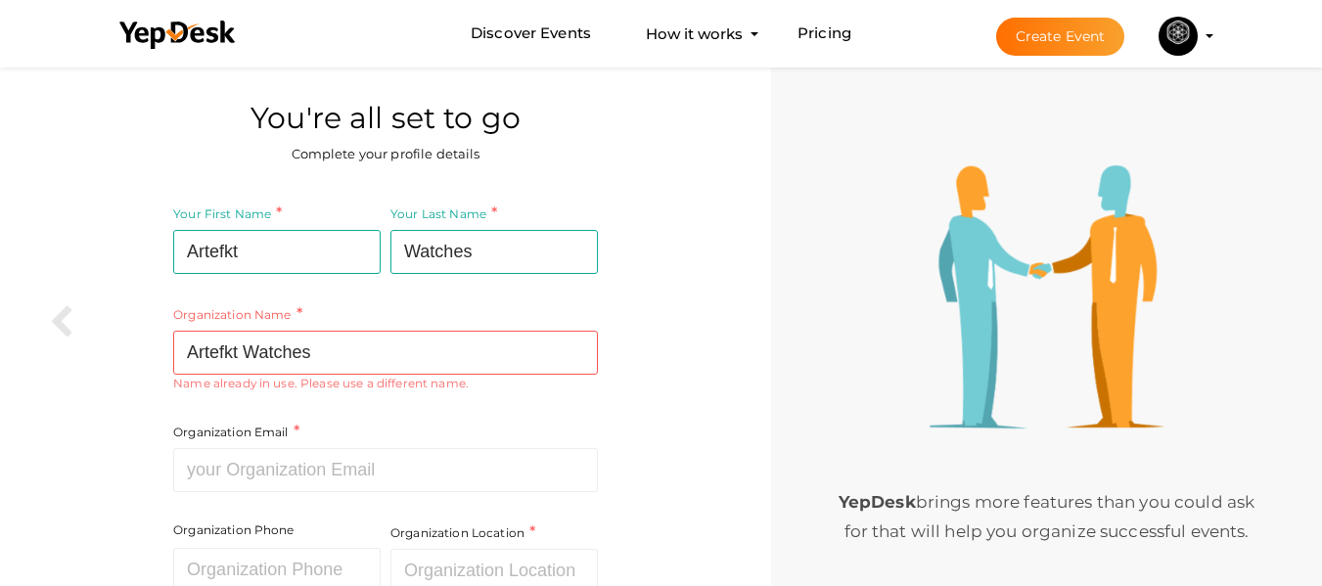
click at [650, 355] on div "Your First Name Artefkt Required. Must contain letters only. Must be between 2 …" at bounding box center [386, 439] width 742 height 496
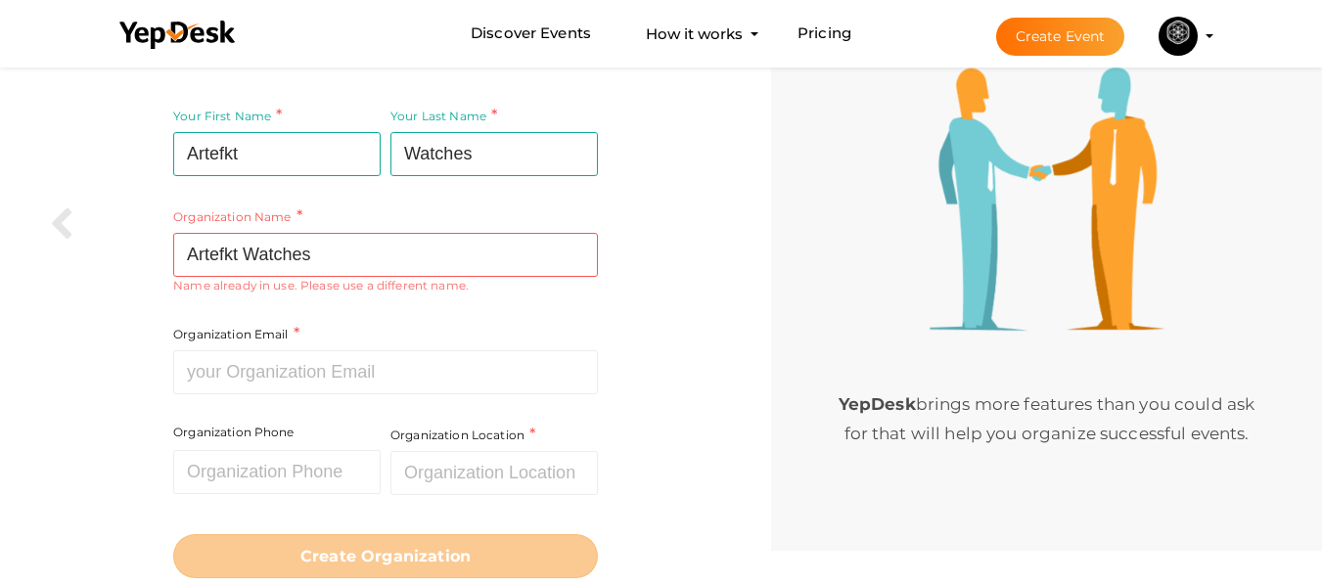
scroll to position [161, 0]
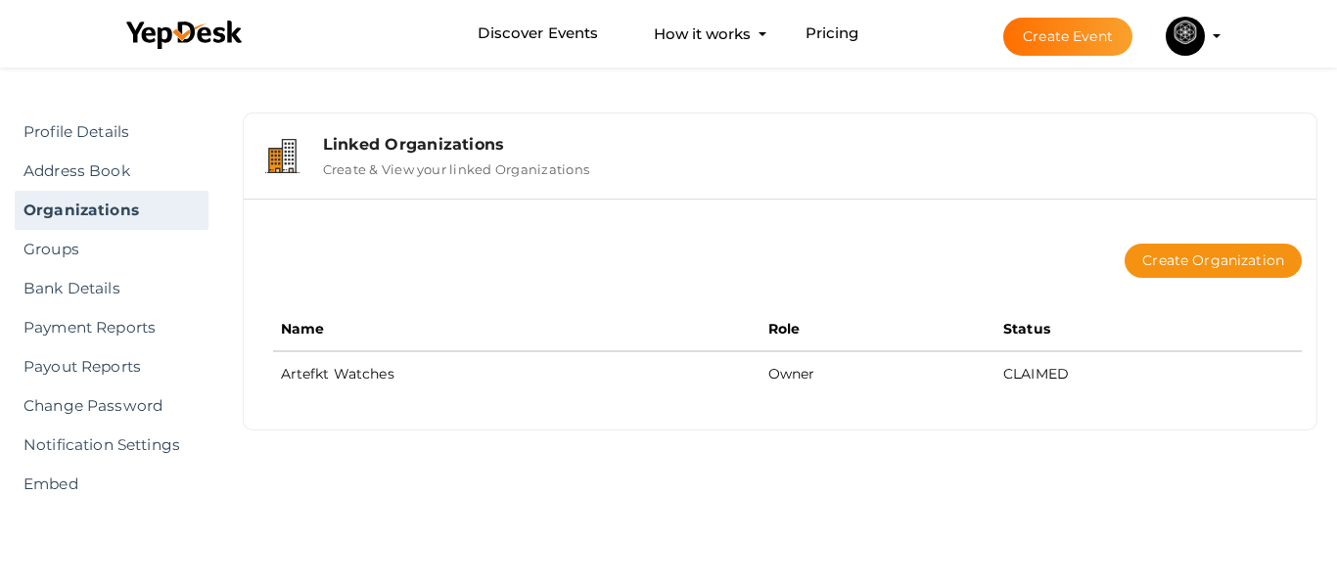
click at [399, 159] on label "Create & View your linked Organizations" at bounding box center [456, 165] width 266 height 23
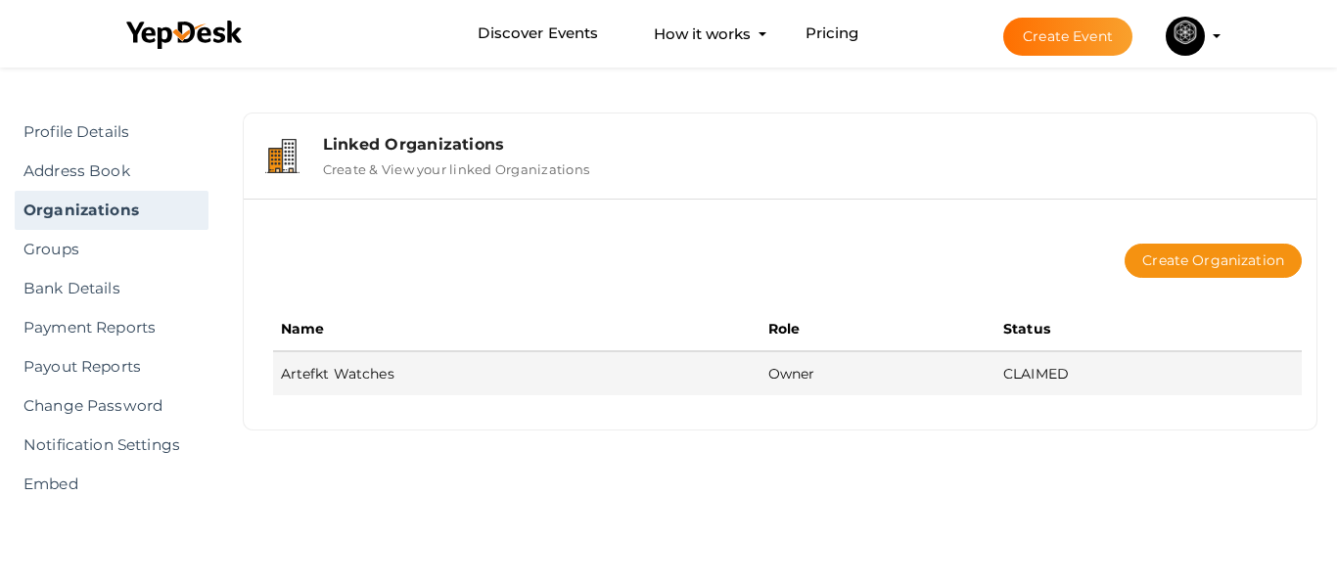
click at [334, 376] on td "Artefkt Watches" at bounding box center [516, 373] width 487 height 44
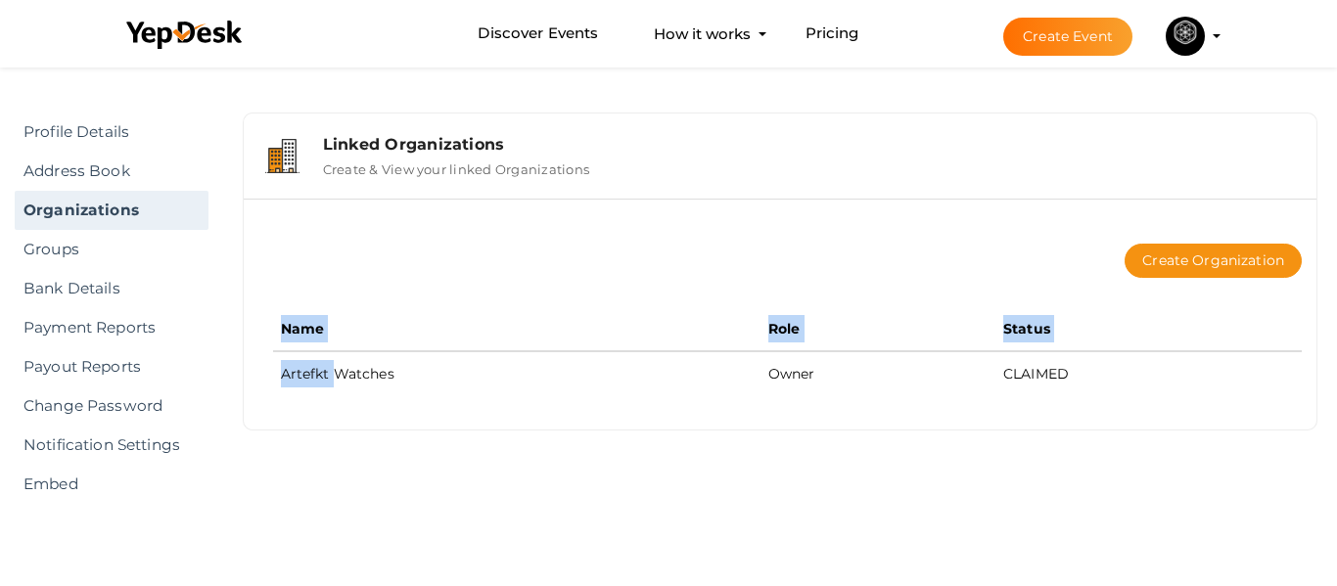
drag, startPoint x: 334, startPoint y: 376, endPoint x: 489, endPoint y: 401, distance: 157.7
click at [489, 401] on div "Create Organization Name Role Status Artefkt Watches Owner CLAIMED" at bounding box center [780, 314] width 1073 height 231
click at [489, 402] on div "Create Organization Name Role Status Artefkt Watches Owner CLAIMED" at bounding box center [780, 314] width 1073 height 231
click at [1214, 31] on li "Create Event Artefkt Watches dev@artefktwatches.com Personal Profile My Events …" at bounding box center [1094, 36] width 261 height 70
click at [1205, 35] on profile-pic at bounding box center [1185, 34] width 39 height 15
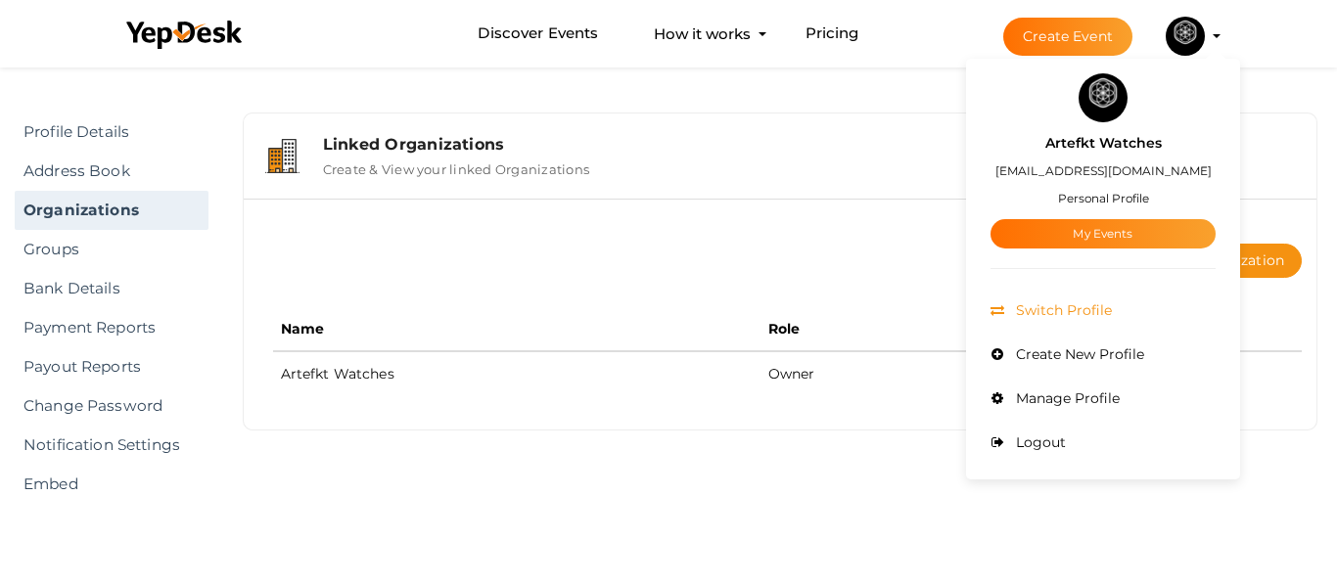
click at [1087, 304] on span "Switch Profile" at bounding box center [1061, 310] width 101 height 18
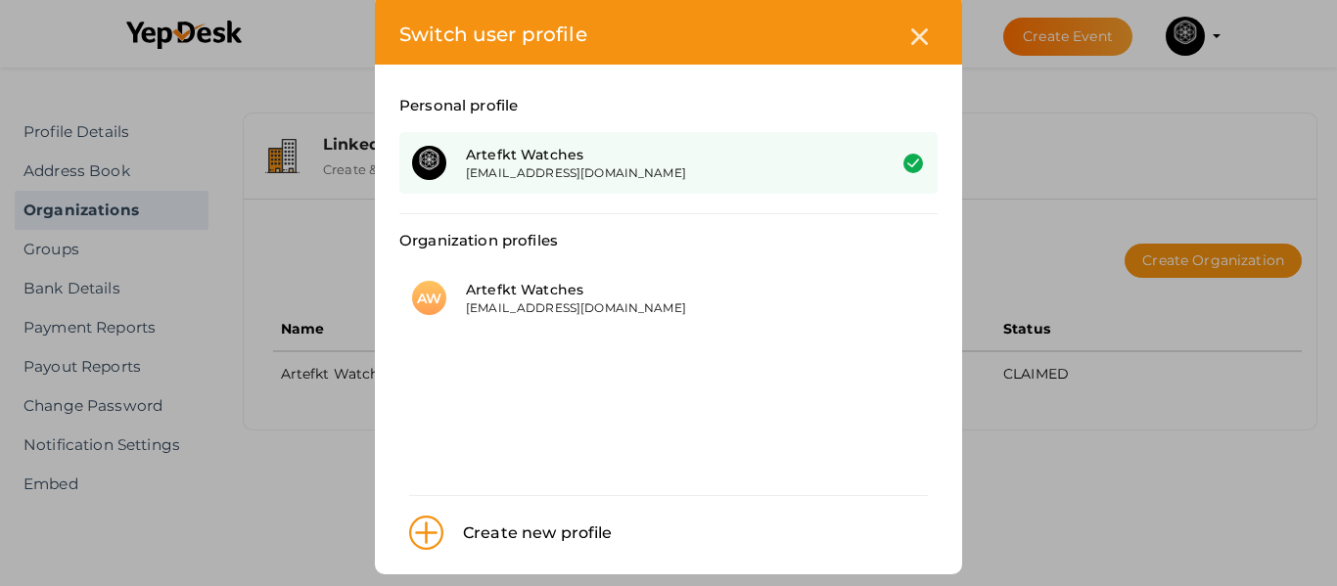
scroll to position [53, 0]
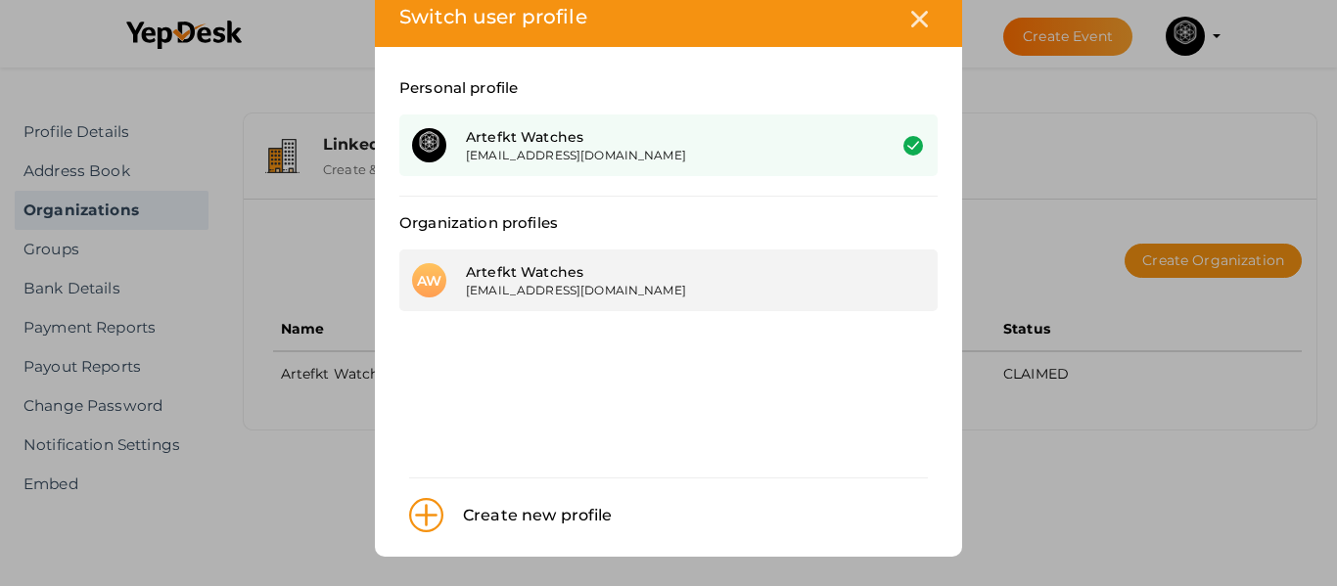
click at [758, 275] on div "Artefkt Watches" at bounding box center [661, 272] width 390 height 20
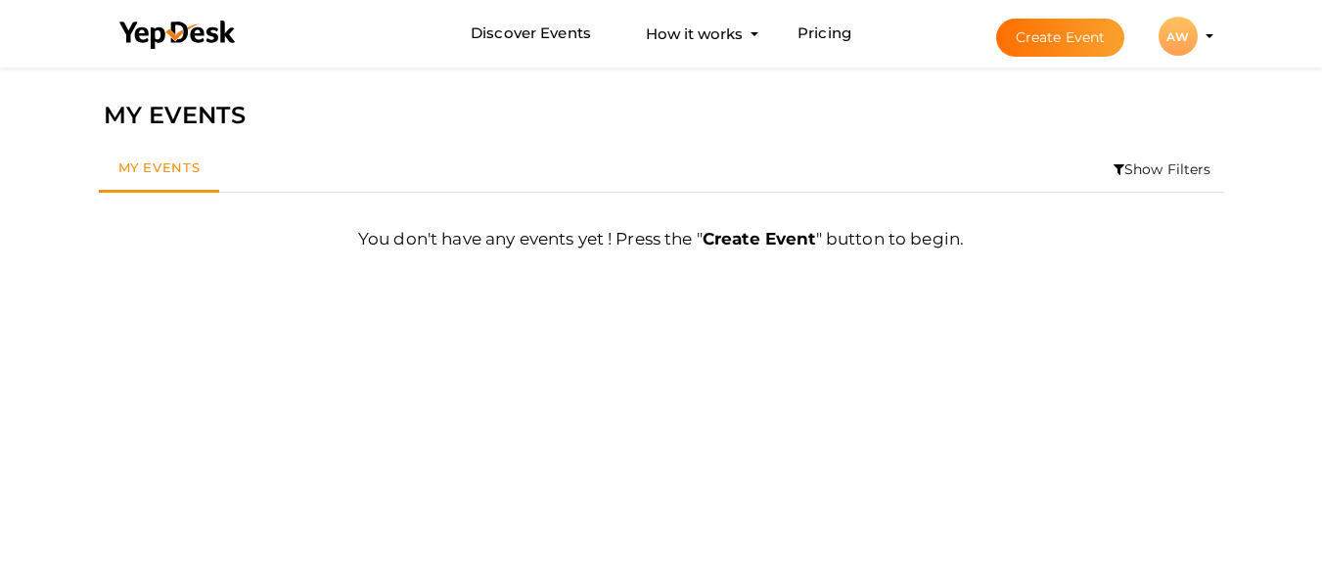
click at [1198, 37] on profile-pic "AW" at bounding box center [1178, 36] width 39 height 15
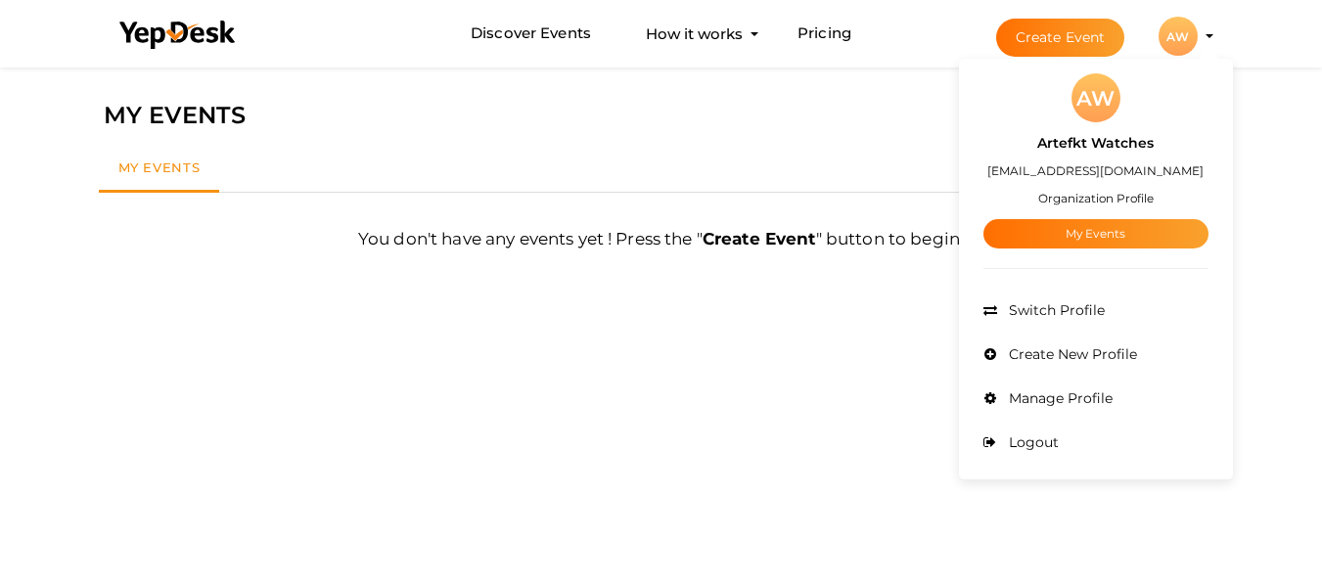
click at [1299, 374] on div "Filter MY EVENTS My Events Show Filters By Event Name By Location Enter event l…" at bounding box center [661, 356] width 1322 height 586
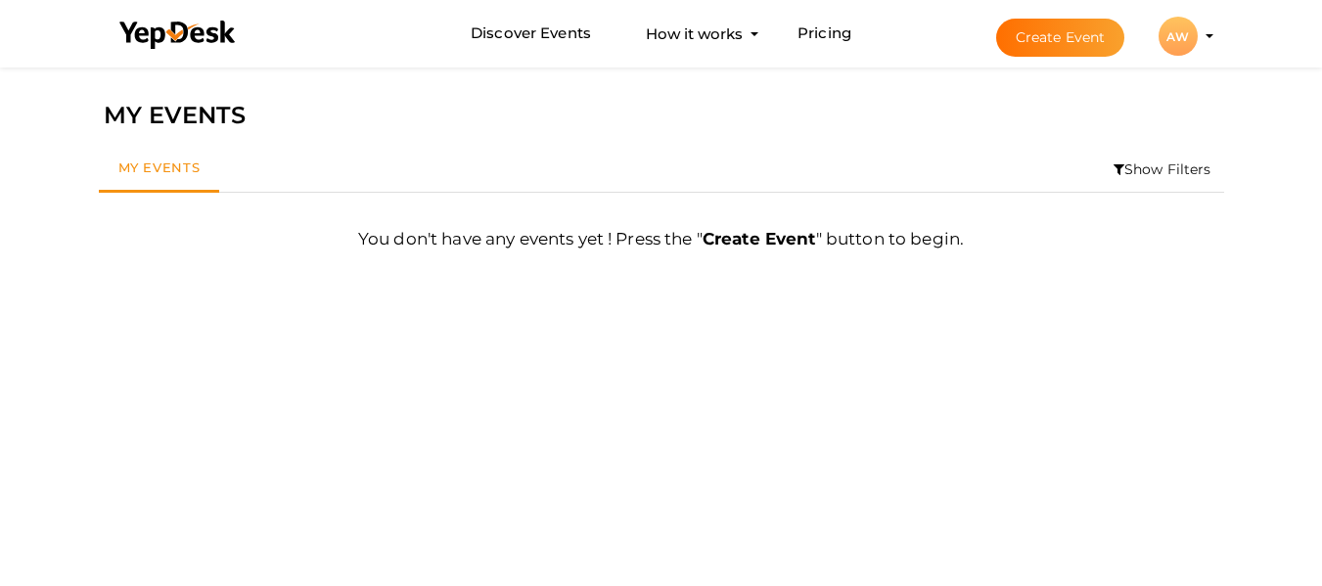
click at [1215, 30] on li "Create Event AW AW Artefkt Watches [EMAIL_ADDRESS][DOMAIN_NAME] Organization Pr…" at bounding box center [1087, 36] width 261 height 70
click at [1204, 42] on li "Create Event AW AW Artefkt Watches [EMAIL_ADDRESS][DOMAIN_NAME] Organization Pr…" at bounding box center [1087, 36] width 261 height 70
click at [1206, 38] on li "Create Event AW AW Artefkt Watches [EMAIL_ADDRESS][DOMAIN_NAME] Organization Pr…" at bounding box center [1087, 36] width 261 height 70
click at [1206, 33] on li "Create Event AW AW Artefkt Watches [EMAIL_ADDRESS][DOMAIN_NAME] Organization Pr…" at bounding box center [1087, 36] width 261 height 70
click at [1213, 31] on li "Create Event AW AW Artefkt Watches [EMAIL_ADDRESS][DOMAIN_NAME] Organization Pr…" at bounding box center [1087, 36] width 261 height 70
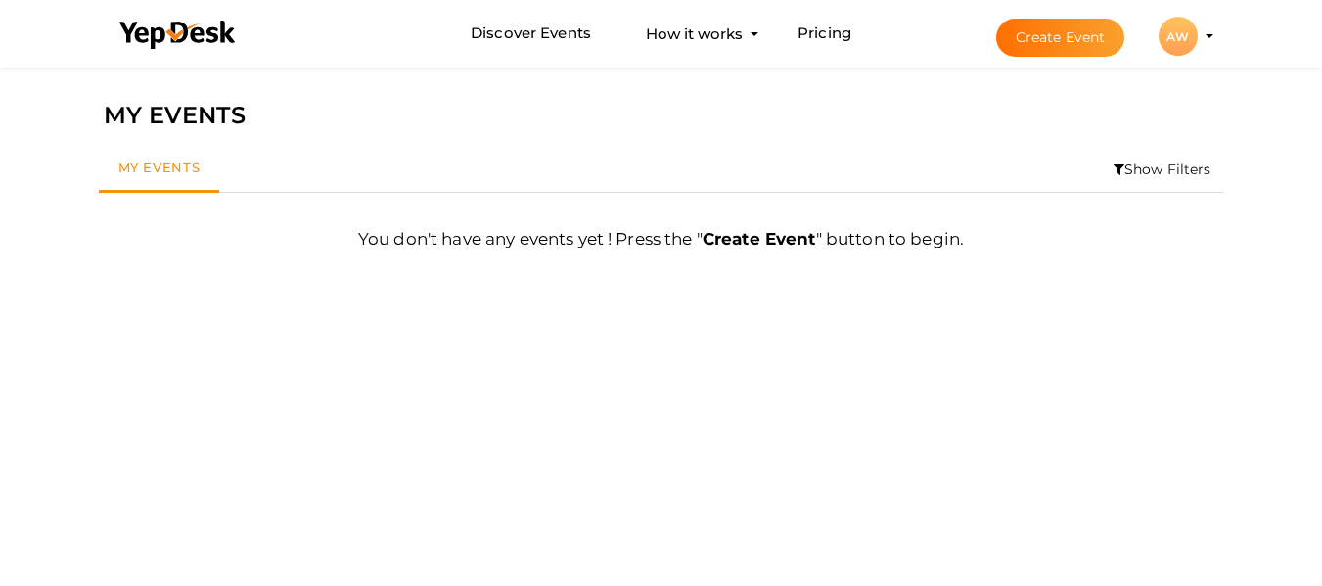
click at [1184, 47] on div "AW" at bounding box center [1178, 36] width 39 height 39
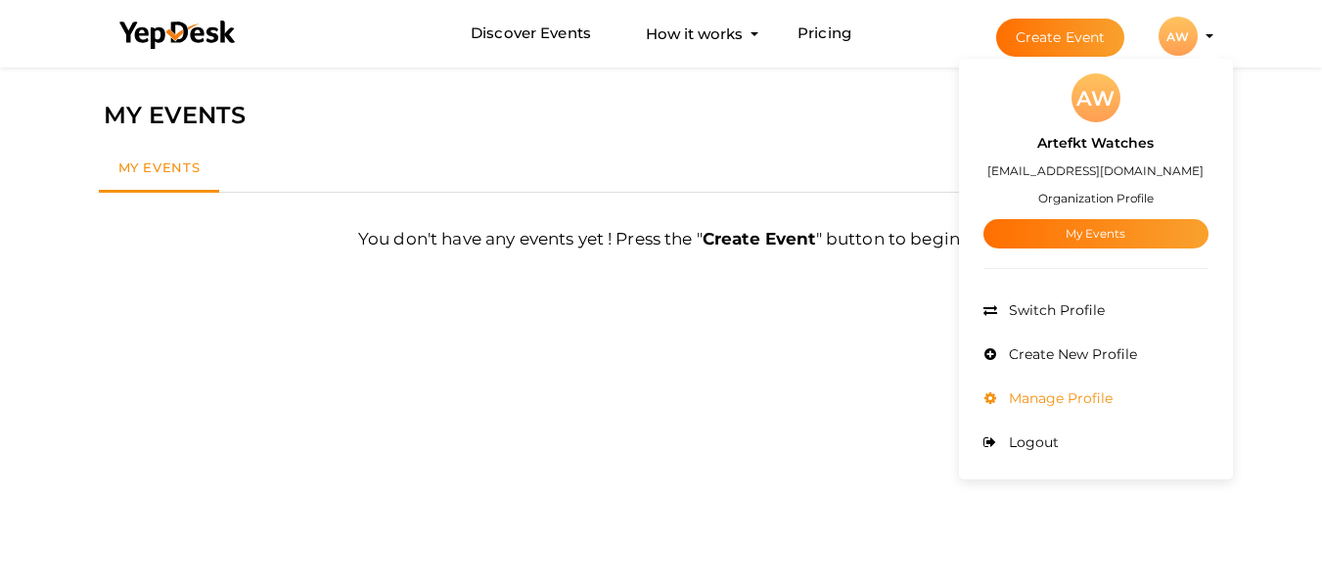
click at [1080, 394] on span "Manage Profile" at bounding box center [1058, 399] width 109 height 18
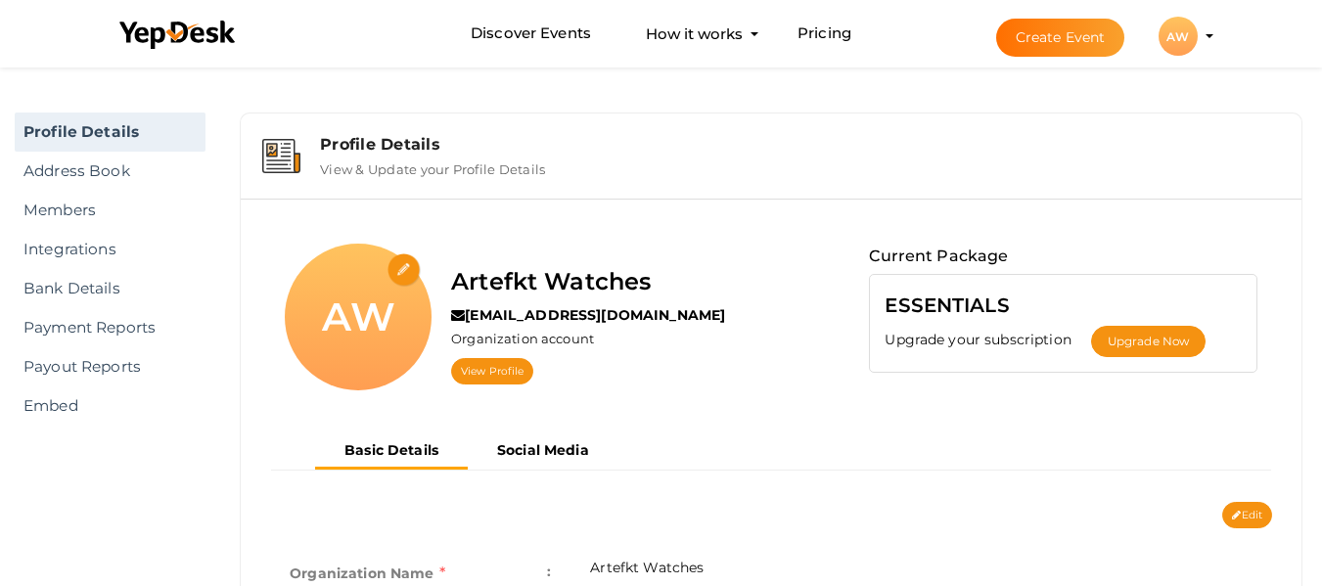
click at [1199, 41] on button "AW AW Artefkt Watches [EMAIL_ADDRESS][DOMAIN_NAME] Organization Profile My Even…" at bounding box center [1178, 36] width 51 height 41
click at [1198, 37] on profile-pic "AW" at bounding box center [1178, 36] width 39 height 15
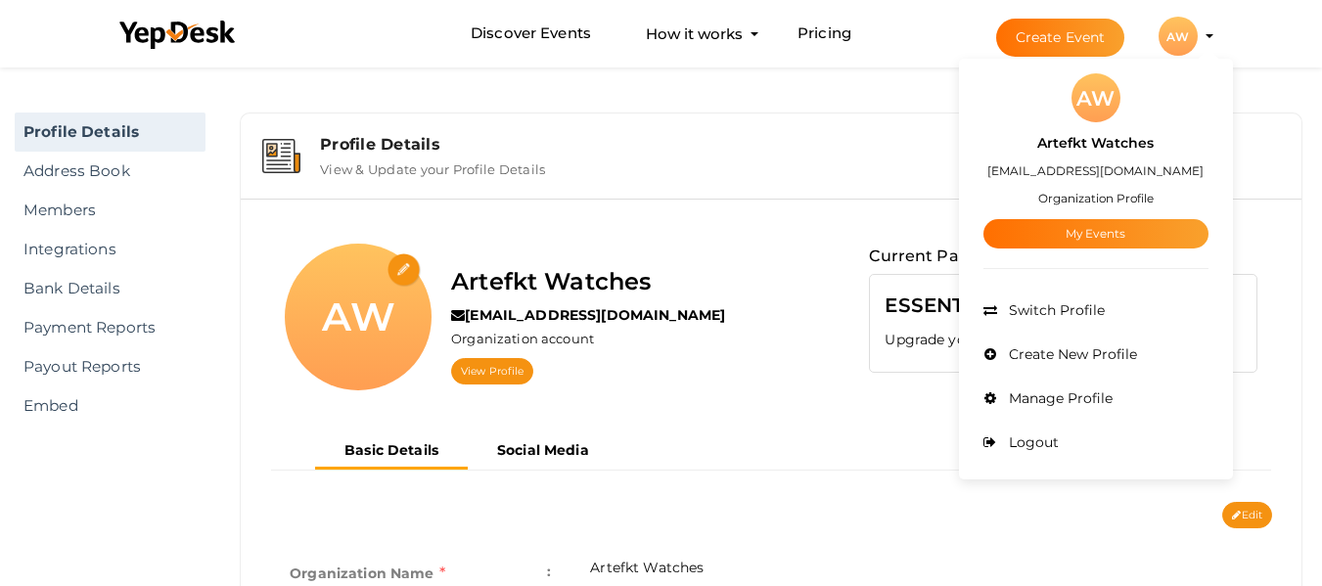
click at [1089, 296] on li "Switch Profile" at bounding box center [1096, 311] width 225 height 44
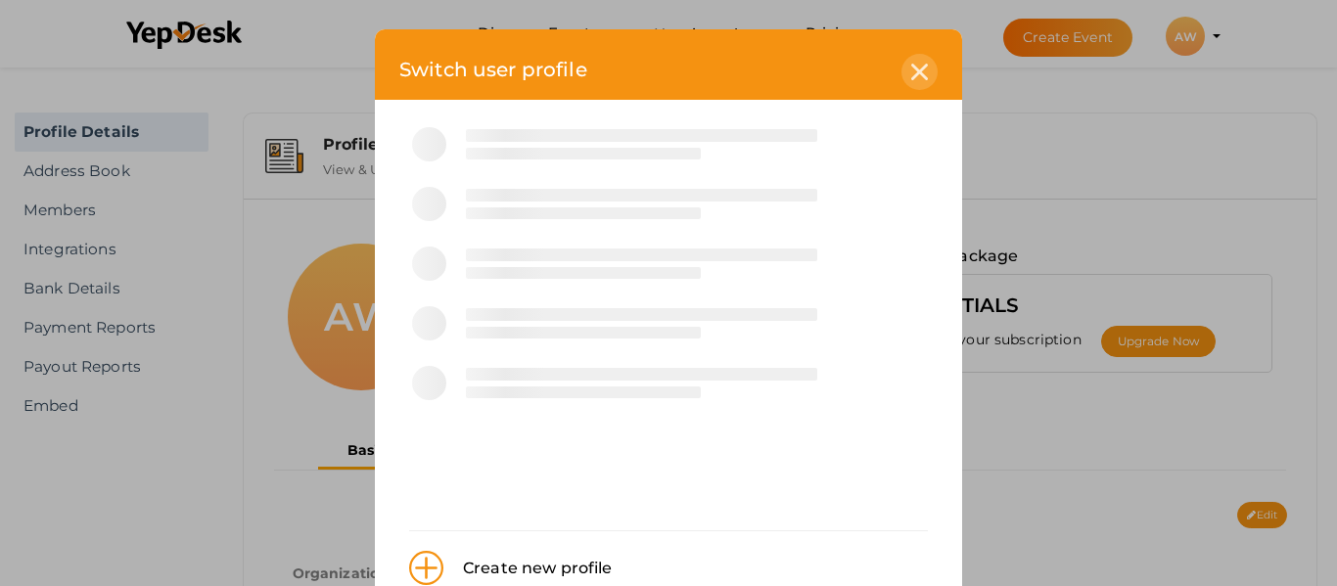
click at [916, 71] on icon at bounding box center [919, 72] width 17 height 17
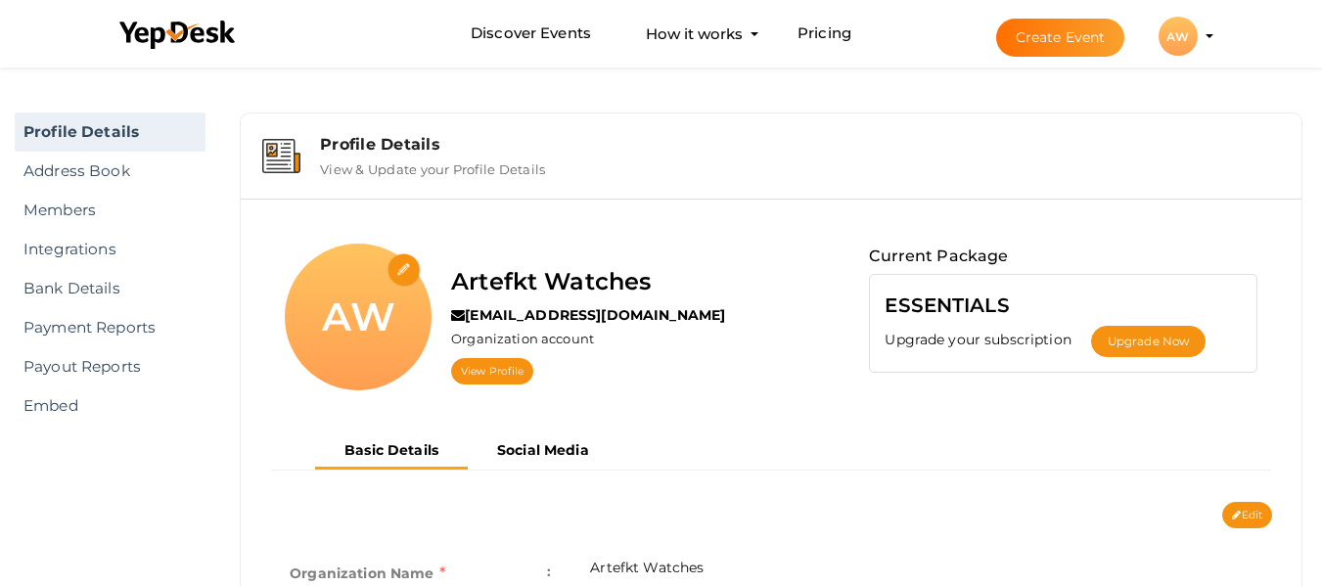
click at [1198, 34] on profile-pic "AW" at bounding box center [1178, 36] width 39 height 15
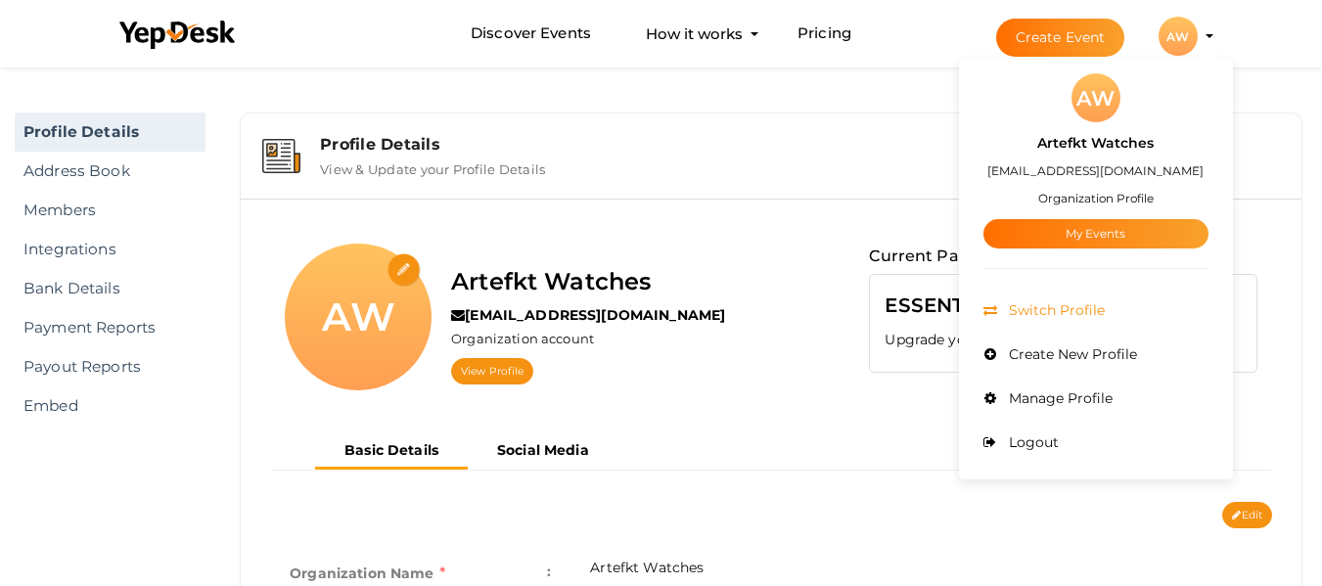
click at [1067, 322] on li "Switch Profile" at bounding box center [1096, 311] width 225 height 44
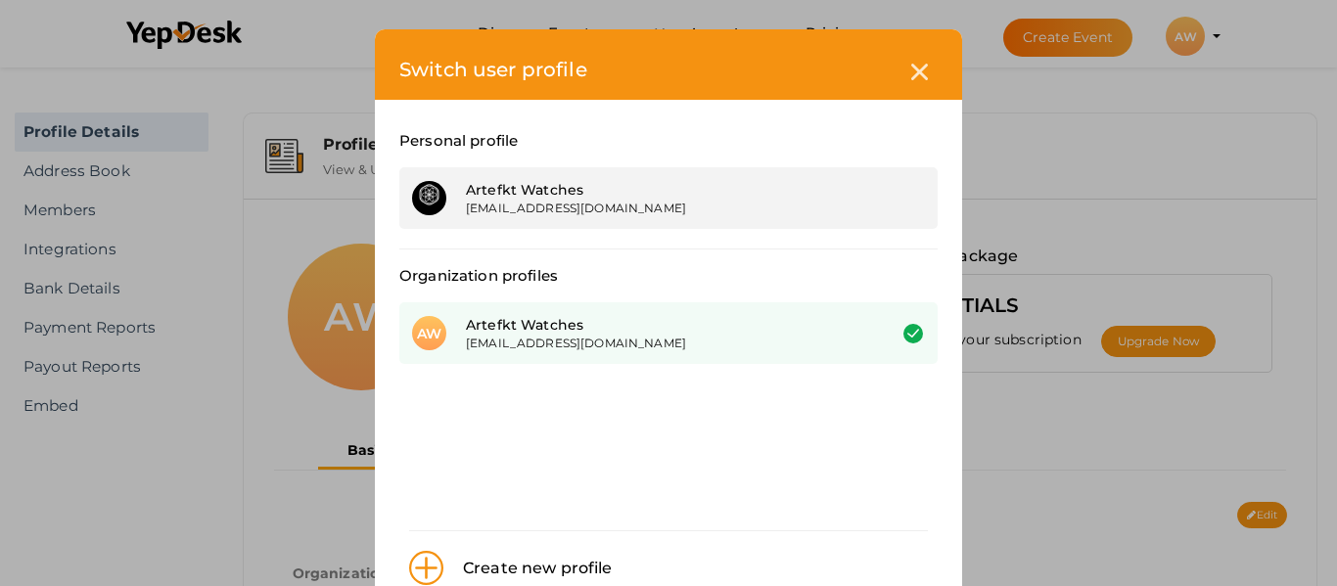
click at [628, 198] on div "Artefkt Watches" at bounding box center [661, 190] width 390 height 20
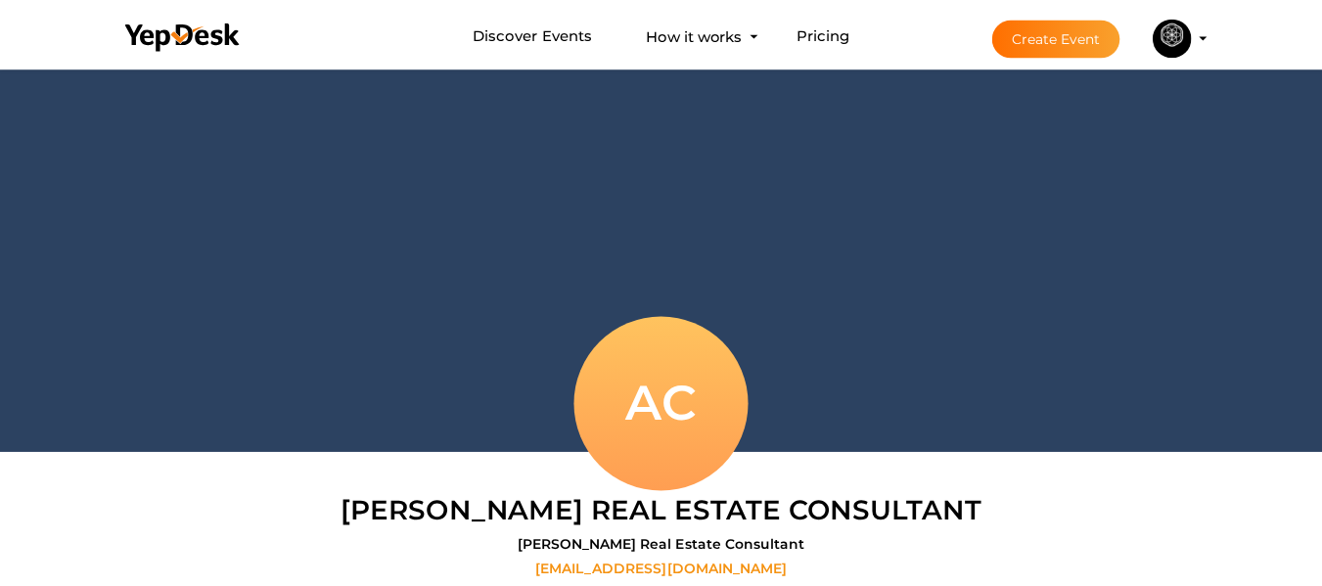
scroll to position [63, 0]
